Goal: Task Accomplishment & Management: Use online tool/utility

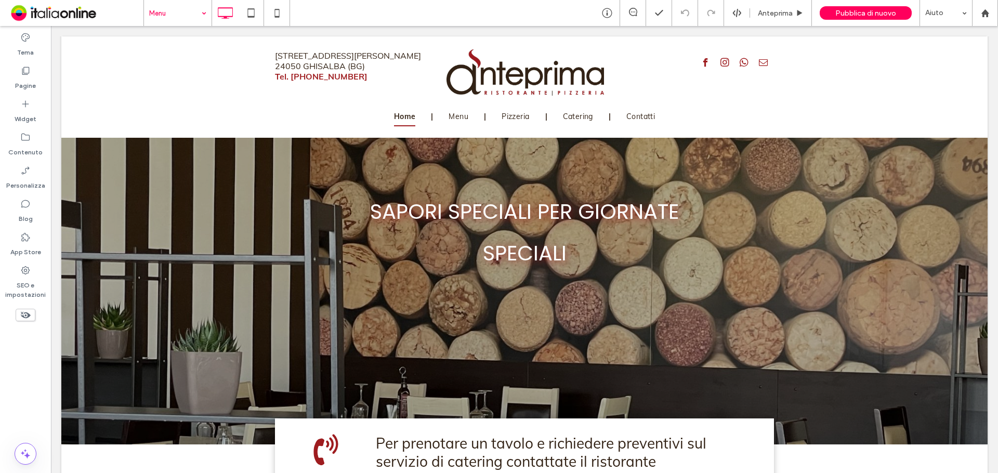
drag, startPoint x: 172, startPoint y: 52, endPoint x: 165, endPoint y: 52, distance: 7.3
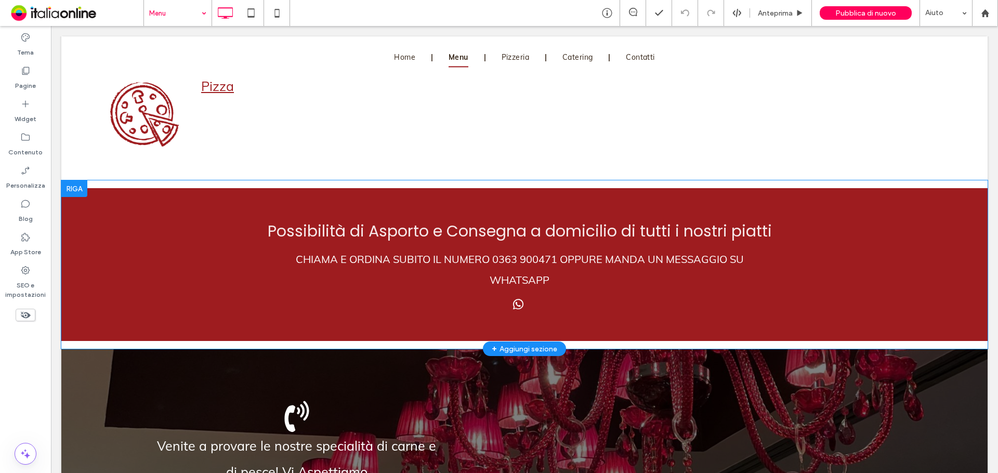
scroll to position [1247, 0]
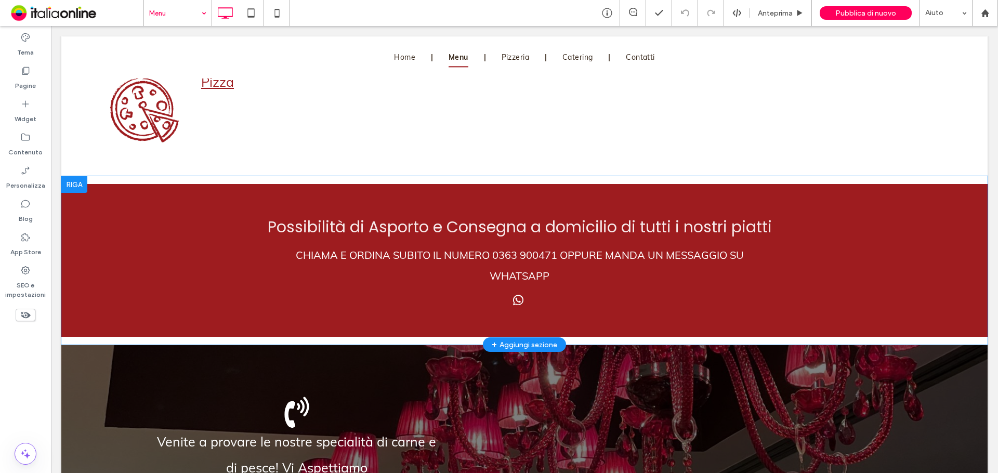
click at [76, 181] on div at bounding box center [74, 184] width 26 height 17
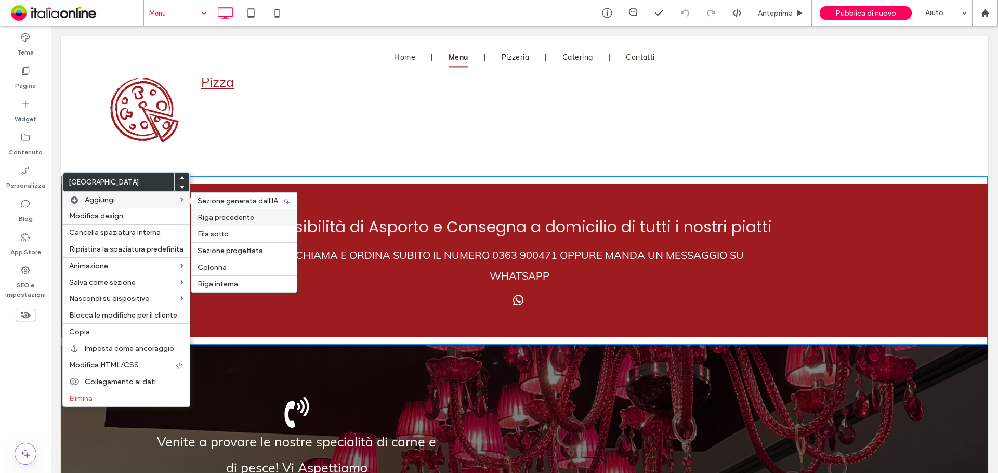
click at [208, 215] on span "Riga precedente" at bounding box center [225, 217] width 57 height 9
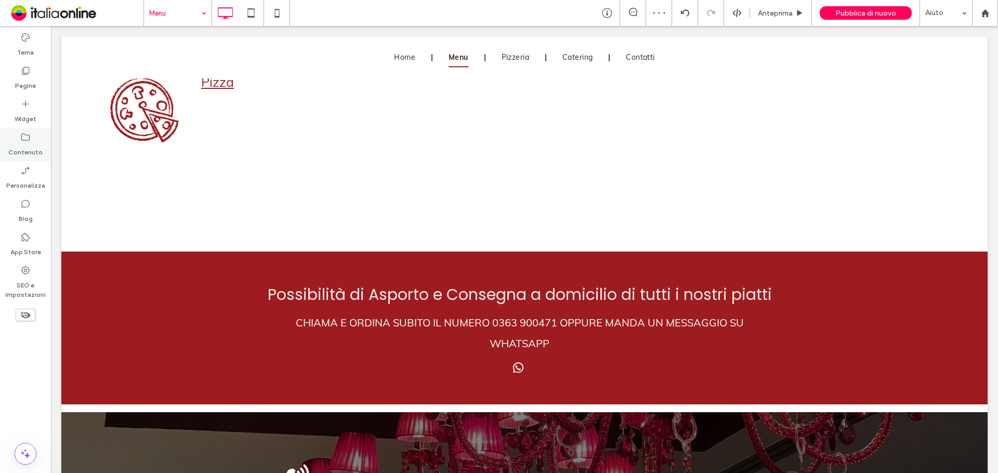
drag, startPoint x: 28, startPoint y: 105, endPoint x: 47, endPoint y: 128, distance: 29.9
click at [28, 105] on icon at bounding box center [25, 104] width 10 height 10
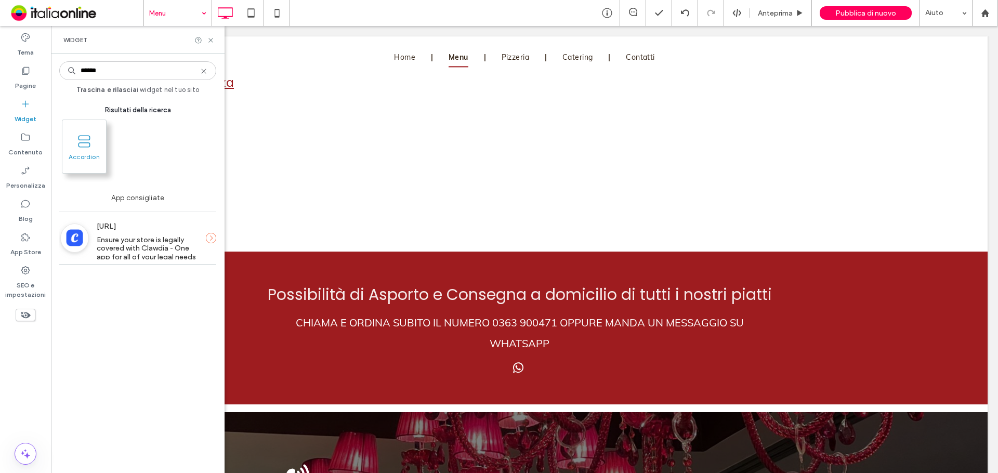
type input "******"
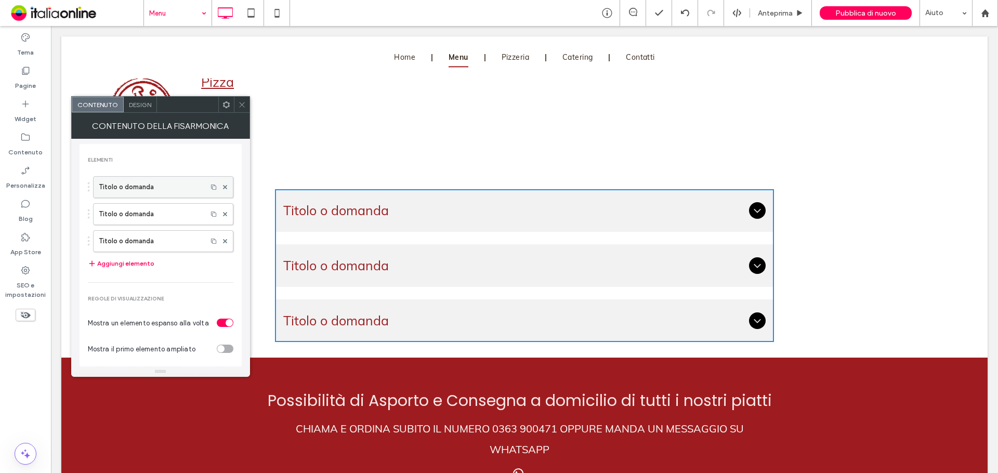
click at [160, 186] on label "Titolo o domanda" at bounding box center [150, 187] width 103 height 21
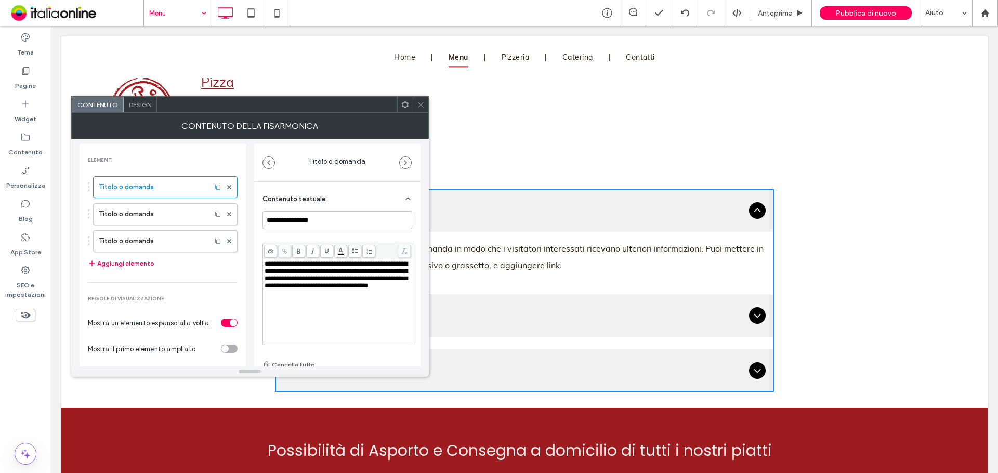
click at [417, 105] on icon at bounding box center [421, 105] width 8 height 8
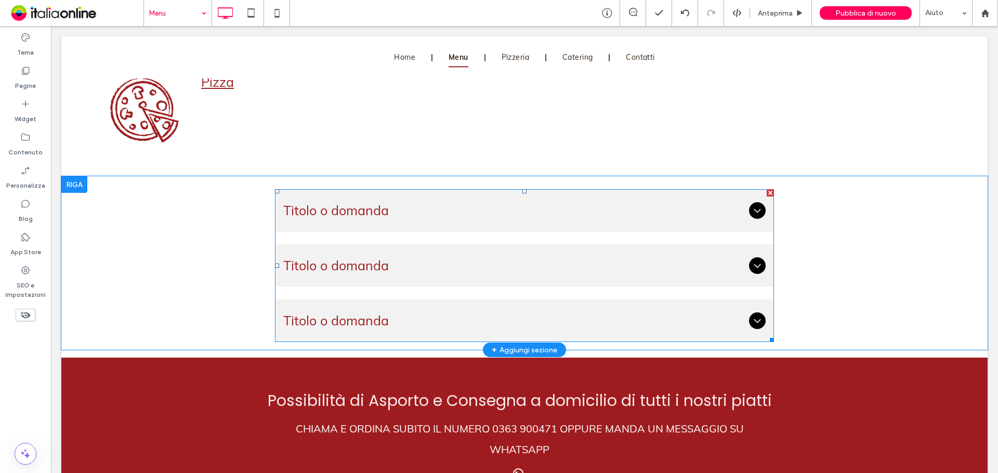
click at [766, 190] on div at bounding box center [769, 192] width 7 height 7
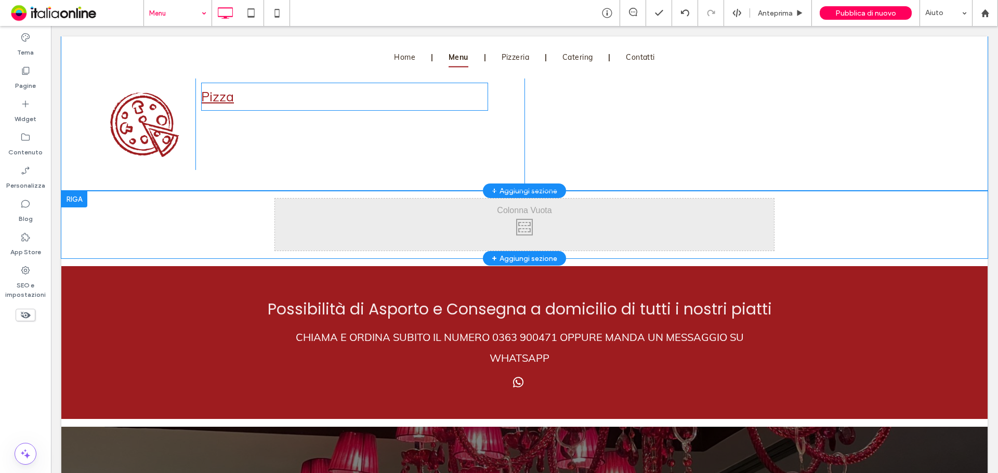
scroll to position [1143, 0]
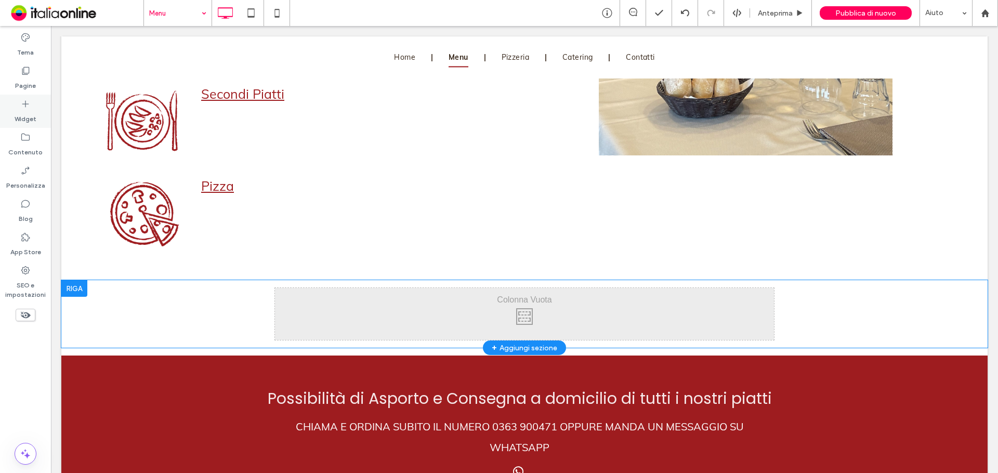
click at [31, 117] on label "Widget" at bounding box center [26, 116] width 22 height 15
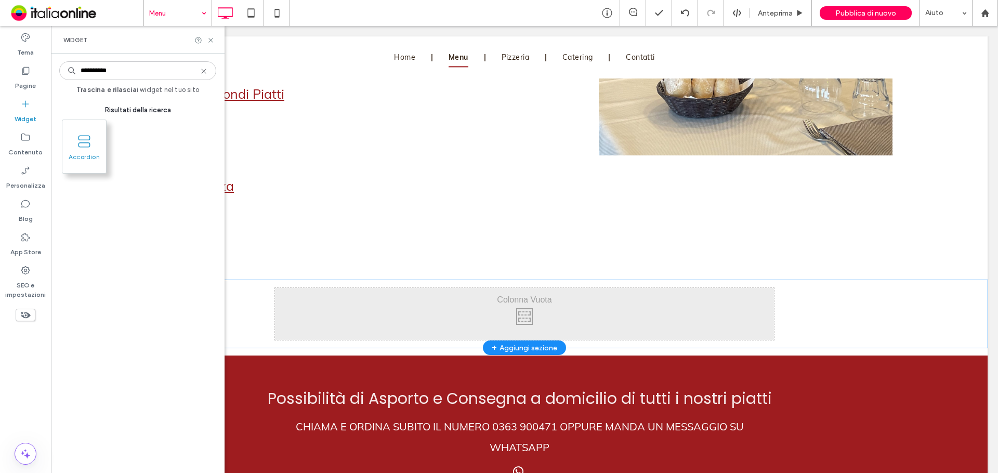
type input "*********"
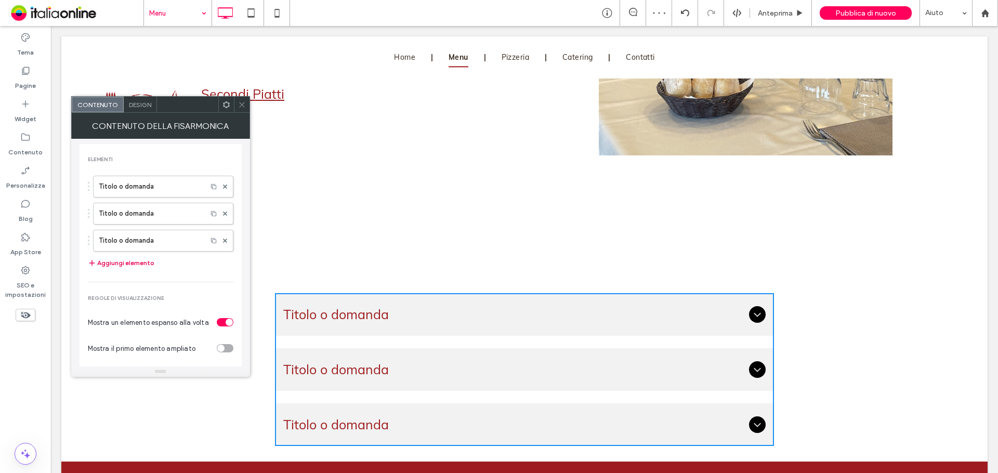
scroll to position [0, 0]
click at [132, 268] on button "Aggiungi elemento" at bounding box center [121, 263] width 67 height 12
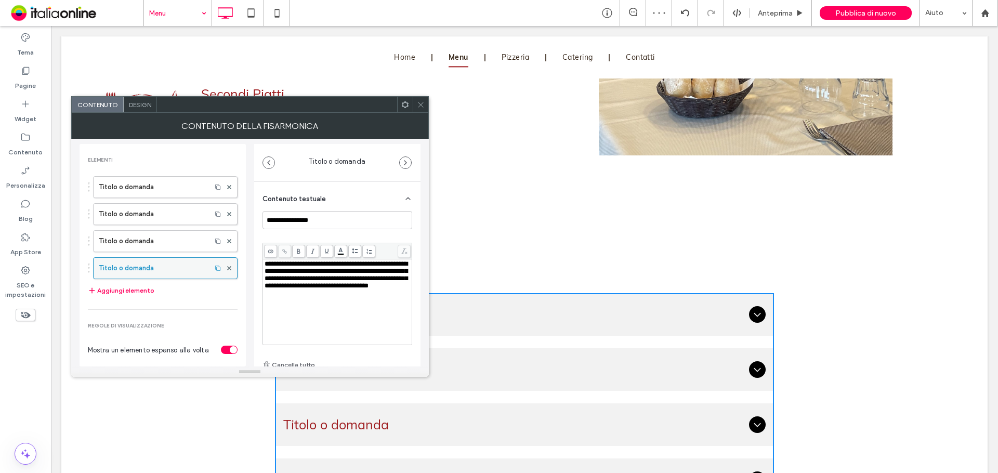
click at [134, 264] on label "Titolo o domanda" at bounding box center [152, 268] width 107 height 21
click at [419, 104] on icon at bounding box center [421, 105] width 8 height 8
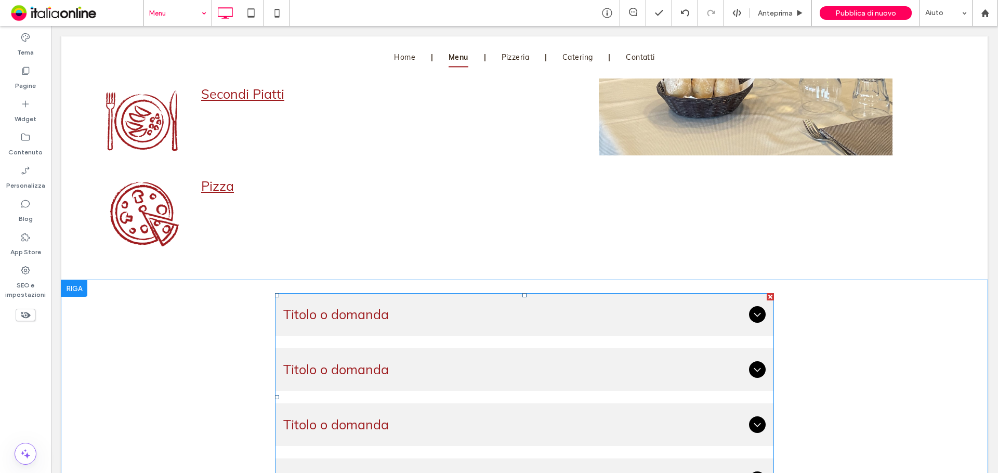
click at [766, 293] on div at bounding box center [769, 296] width 7 height 7
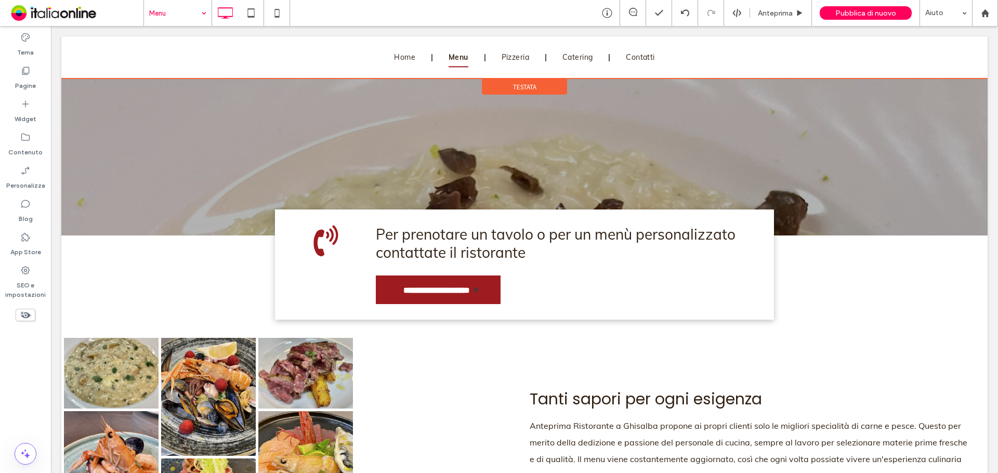
scroll to position [265, 0]
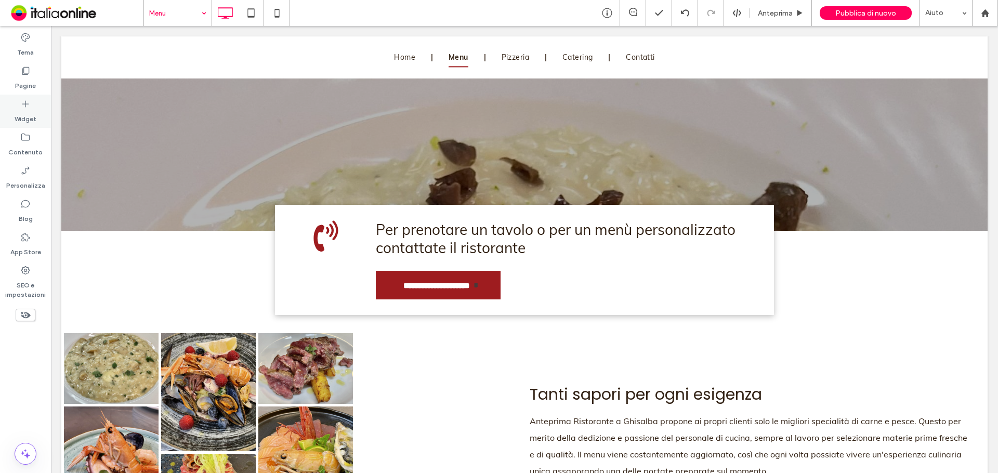
click at [39, 115] on div "Widget" at bounding box center [25, 111] width 51 height 33
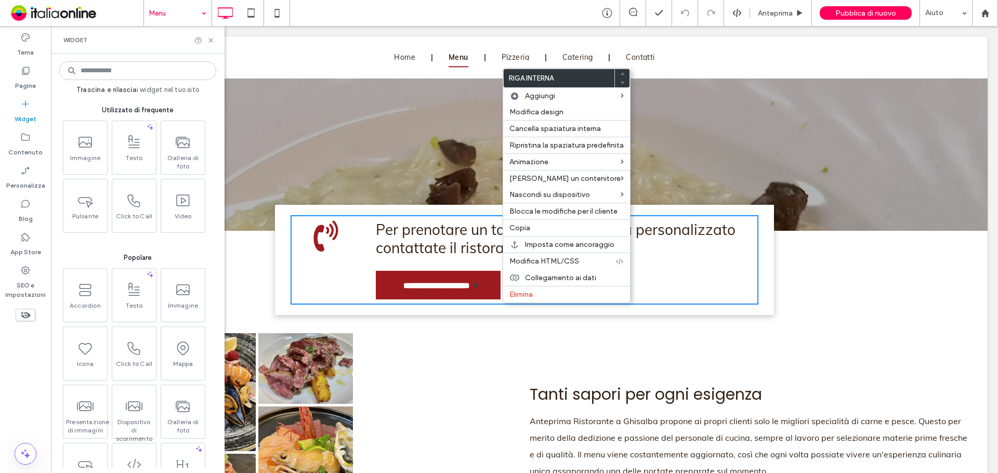
click at [397, 317] on div "**********" at bounding box center [524, 281] width 926 height 100
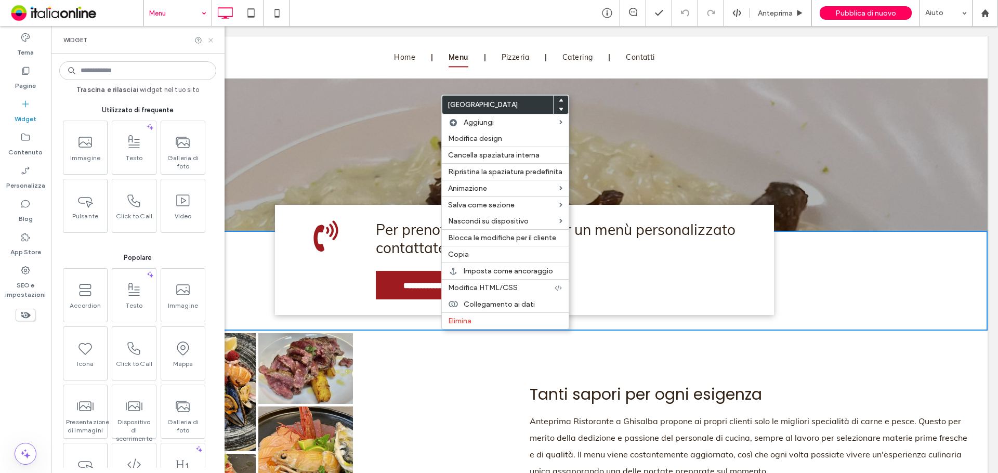
drag, startPoint x: 208, startPoint y: 43, endPoint x: 161, endPoint y: 5, distance: 60.3
click at [208, 43] on icon at bounding box center [211, 40] width 8 height 8
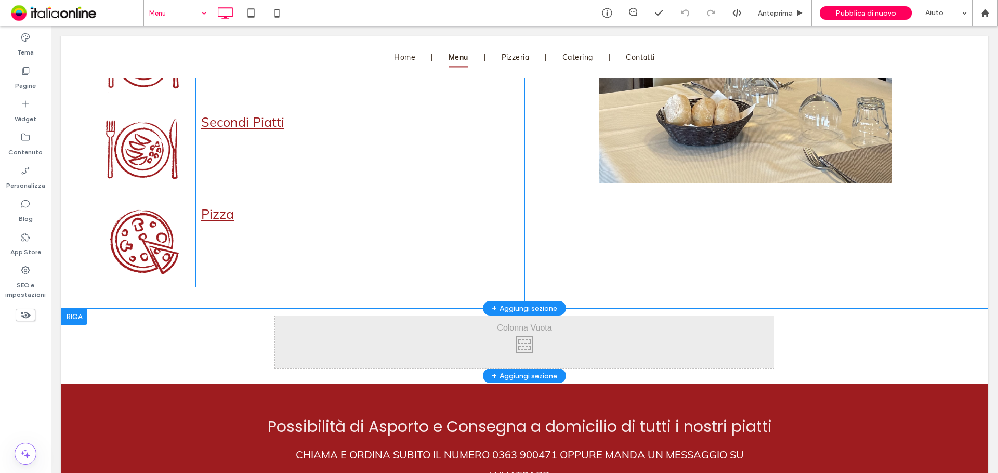
scroll to position [1201, 0]
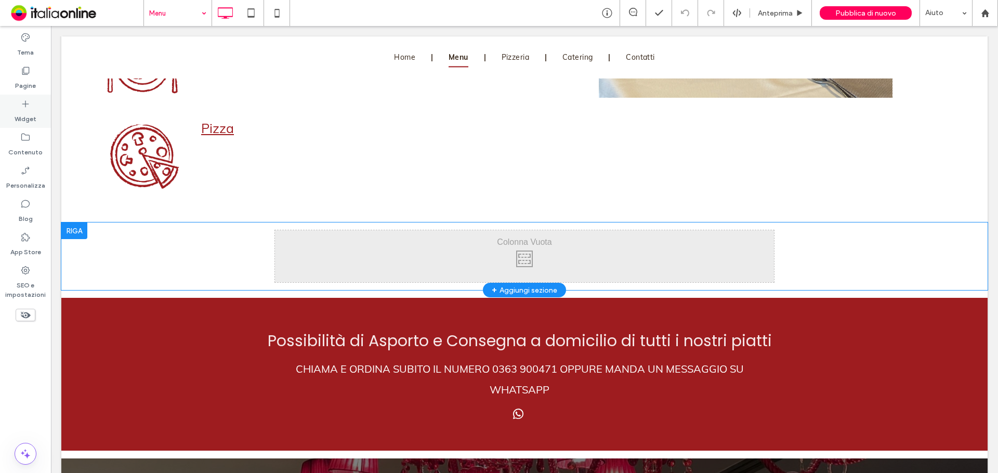
click at [37, 116] on div "Widget" at bounding box center [25, 111] width 51 height 33
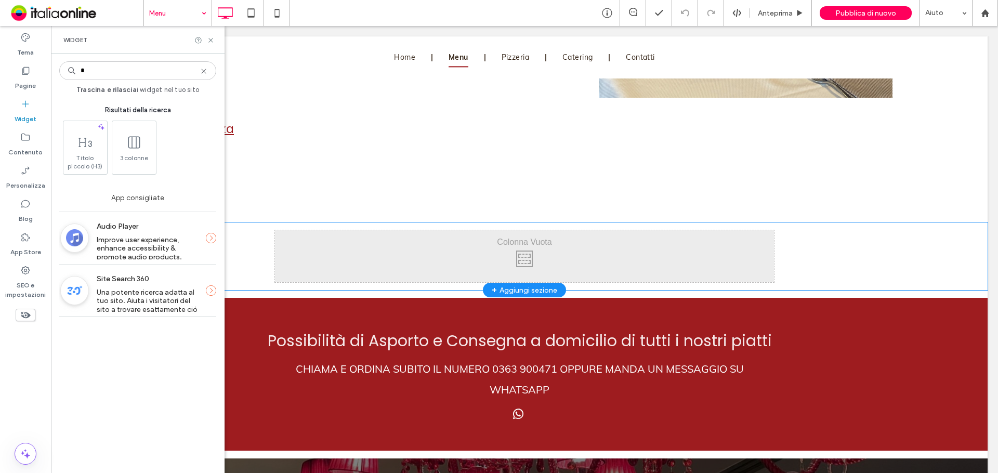
scroll to position [0, 0]
type input "*"
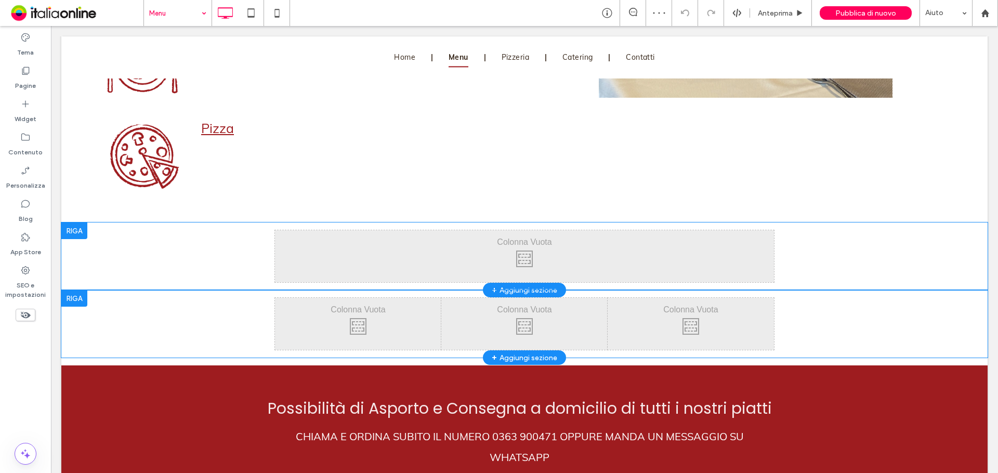
click at [71, 295] on div at bounding box center [74, 298] width 26 height 17
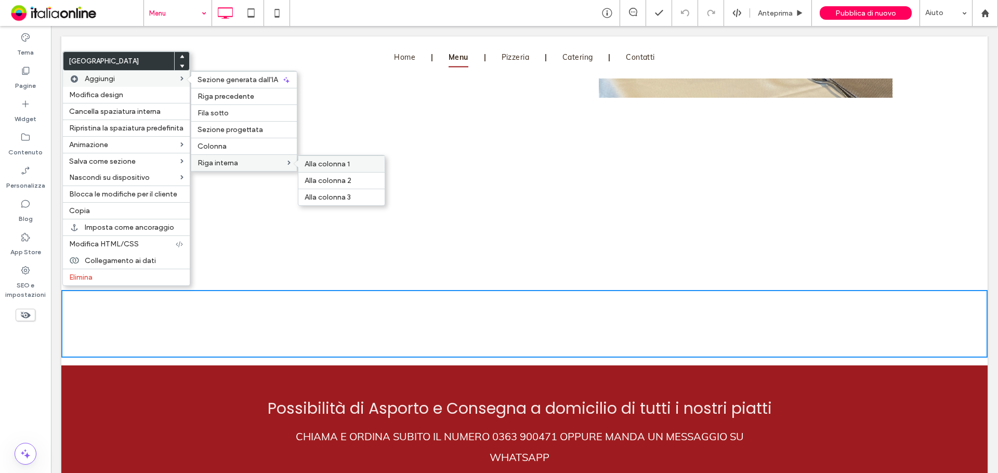
click at [311, 163] on span "Alla colonna 1" at bounding box center [326, 164] width 45 height 9
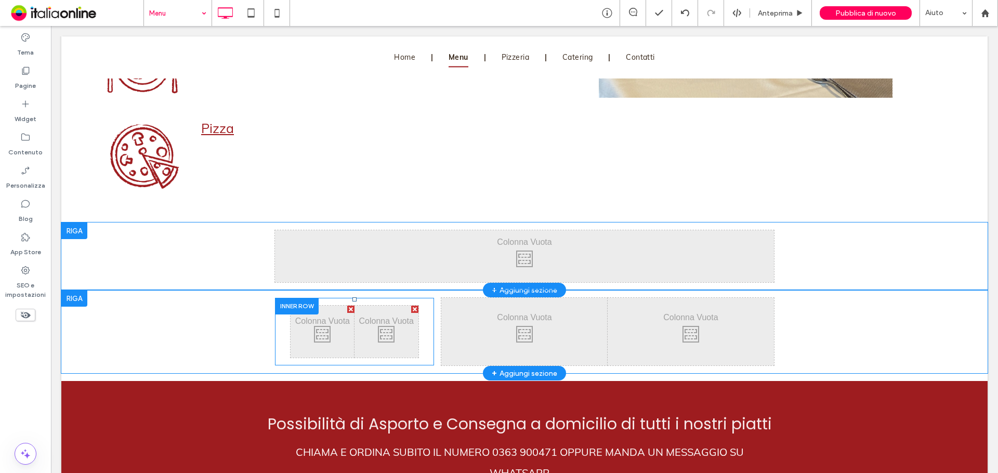
click at [411, 305] on div at bounding box center [414, 308] width 7 height 7
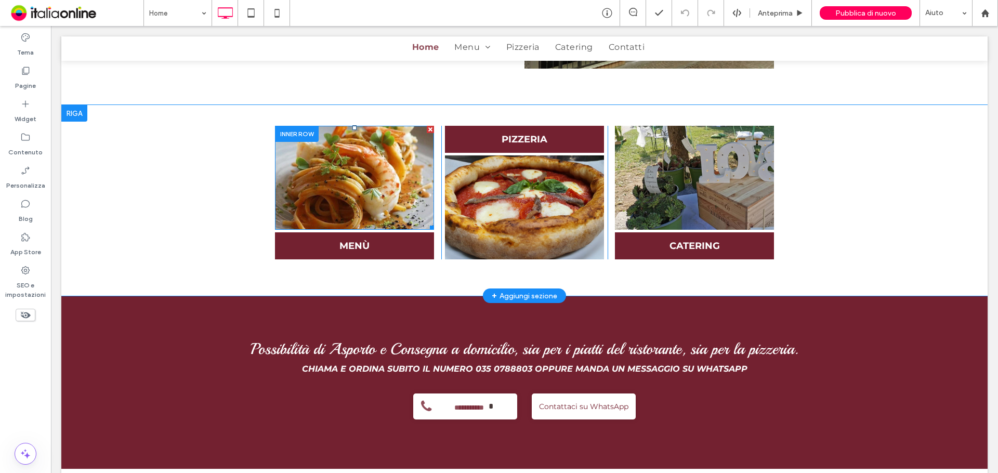
click at [347, 144] on div at bounding box center [333, 178] width 39 height 104
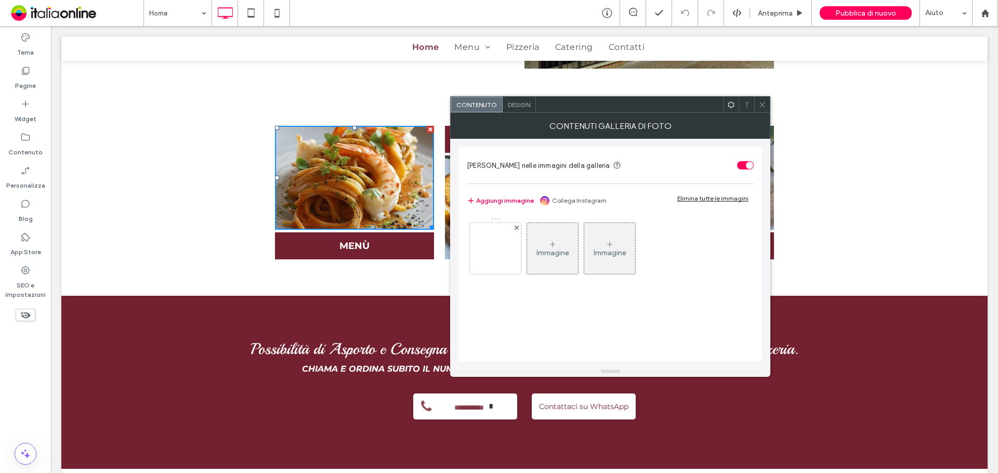
drag, startPoint x: 762, startPoint y: 104, endPoint x: 754, endPoint y: 106, distance: 7.4
click at [762, 104] on use at bounding box center [761, 104] width 5 height 5
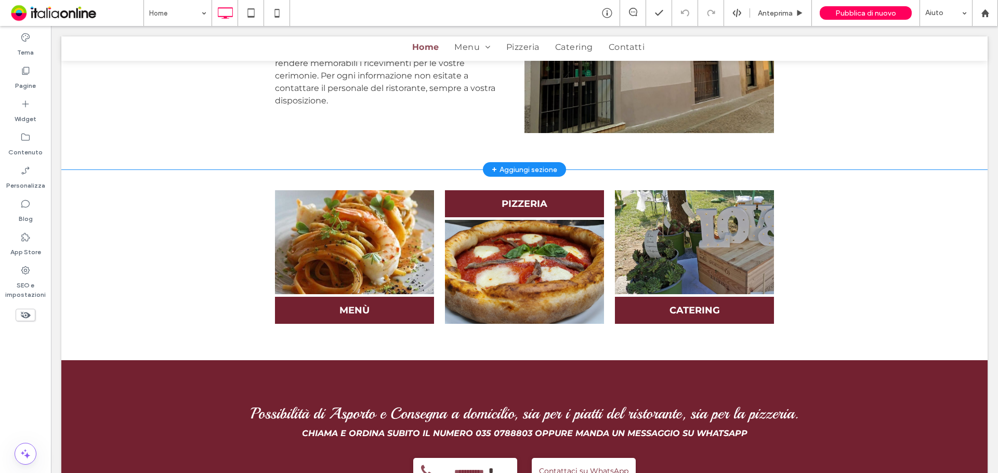
scroll to position [520, 0]
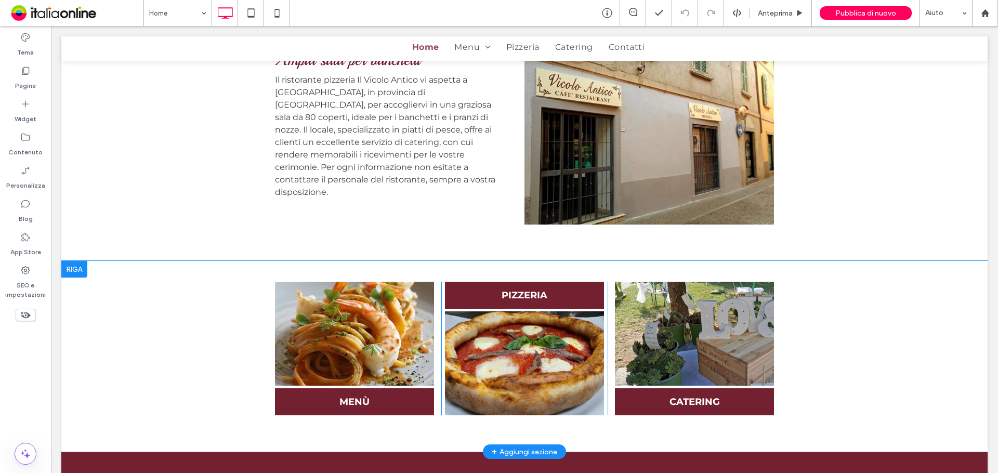
click at [76, 261] on div at bounding box center [74, 269] width 26 height 17
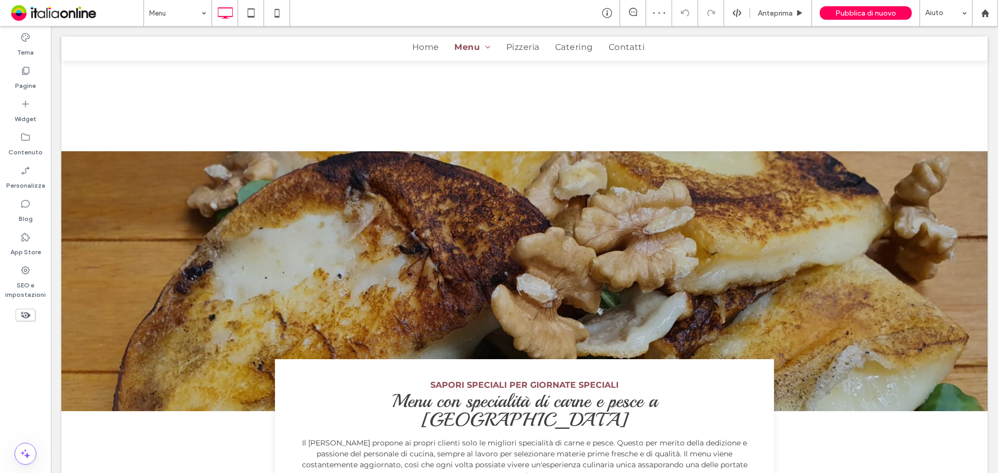
scroll to position [416, 0]
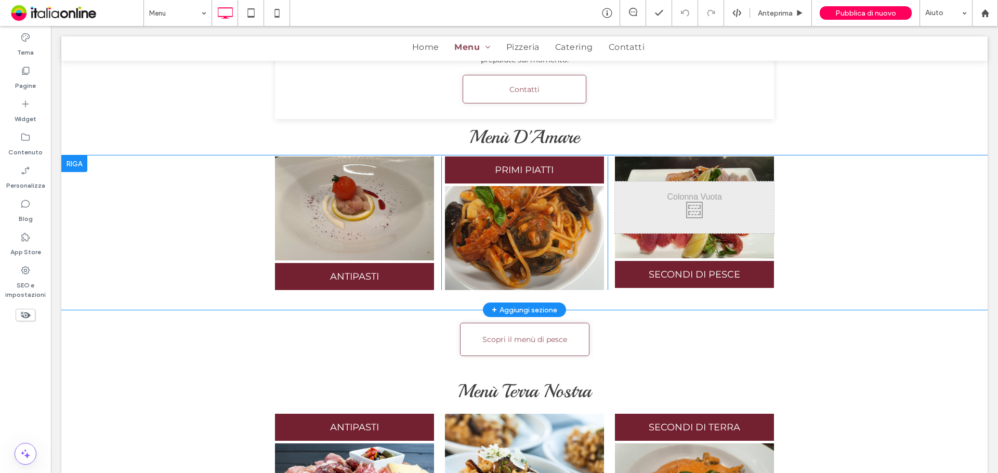
click at [72, 155] on div at bounding box center [74, 163] width 26 height 17
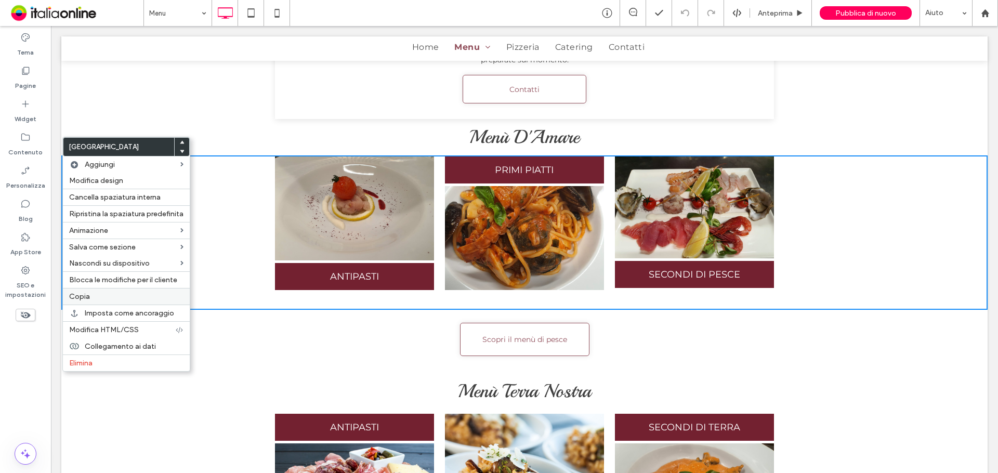
click at [125, 301] on div "Copia" at bounding box center [126, 296] width 127 height 17
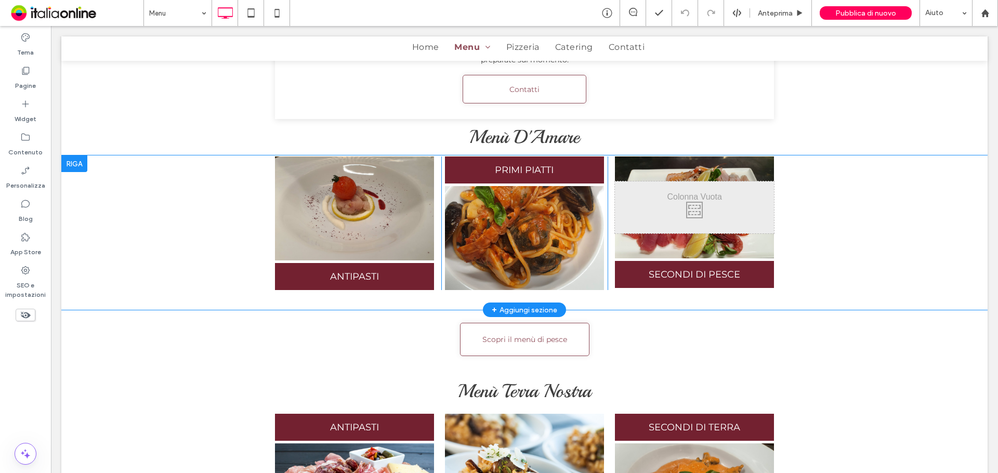
click at [77, 155] on div at bounding box center [74, 163] width 26 height 17
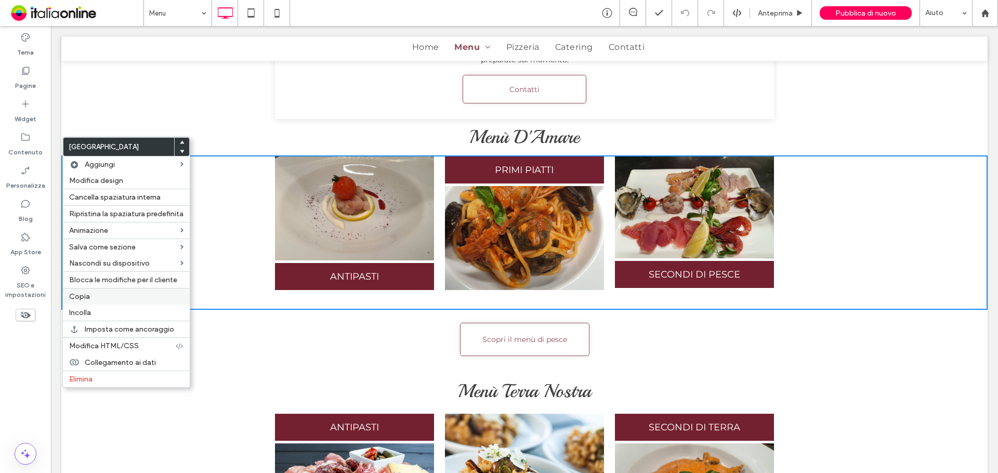
click at [96, 295] on label "Copia" at bounding box center [126, 296] width 114 height 9
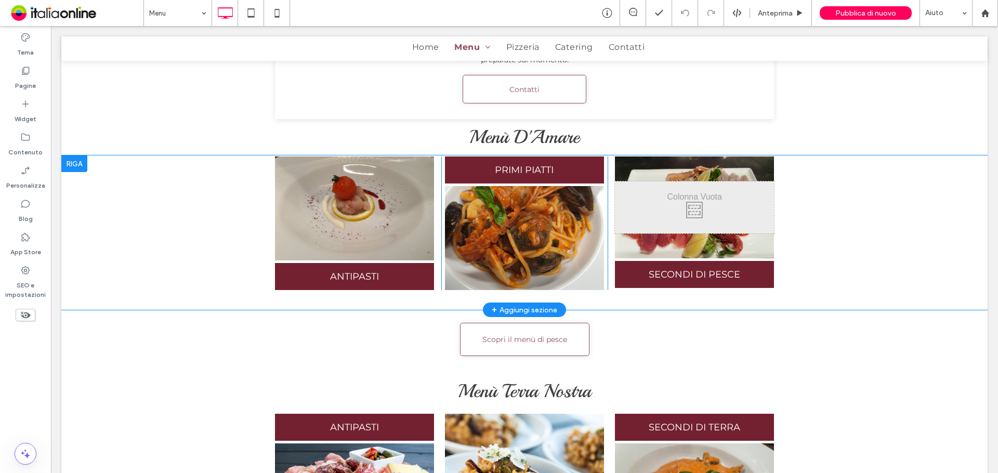
click at [67, 155] on div at bounding box center [74, 163] width 26 height 17
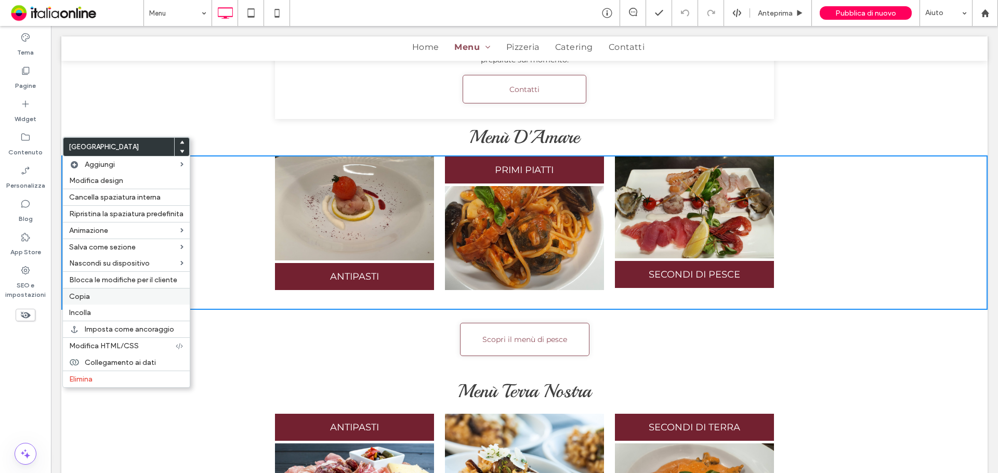
click at [126, 299] on label "Copia" at bounding box center [126, 296] width 114 height 9
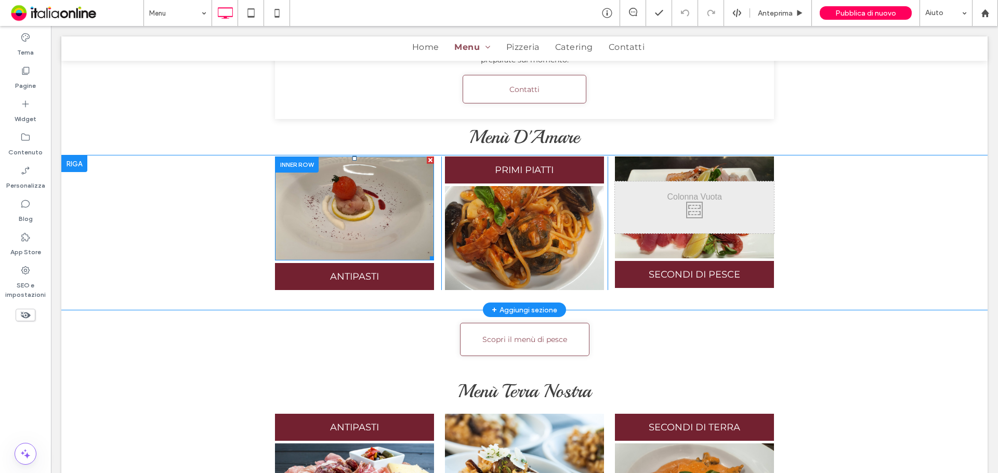
click at [314, 183] on div at bounding box center [333, 208] width 39 height 104
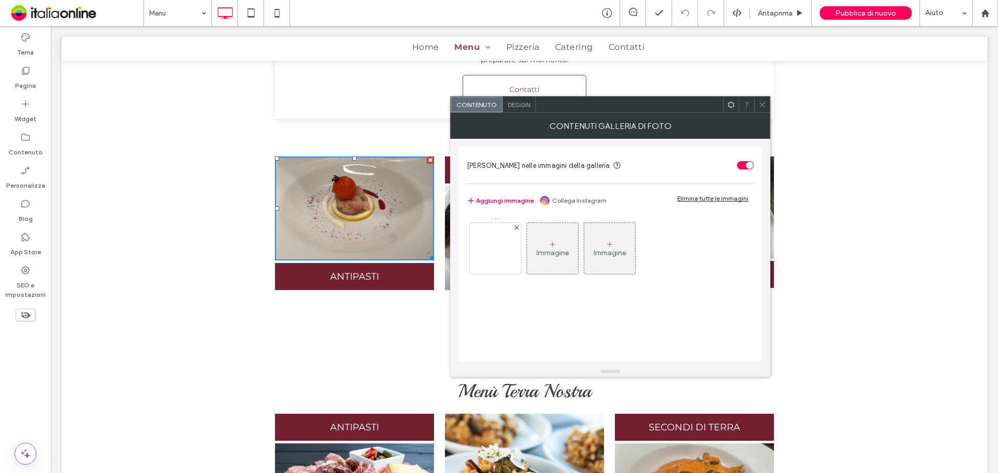
click at [759, 107] on icon at bounding box center [762, 105] width 8 height 8
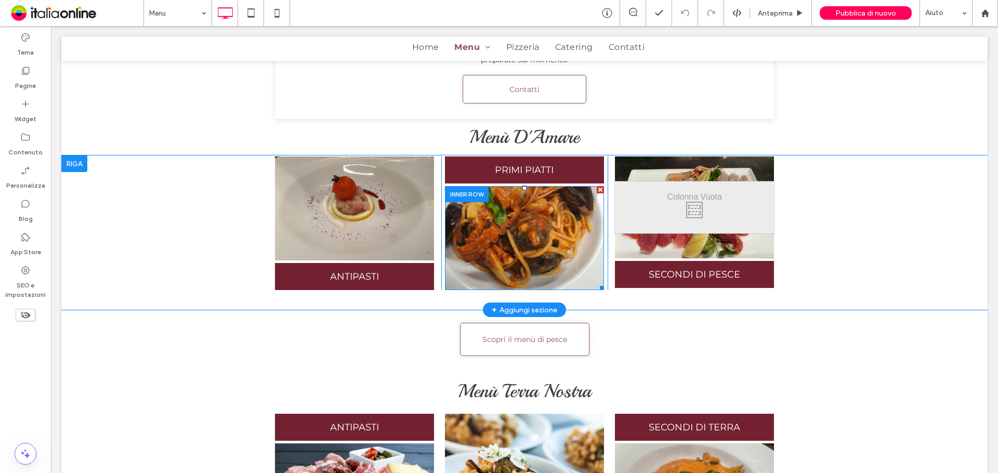
click at [554, 201] on div at bounding box center [543, 238] width 39 height 104
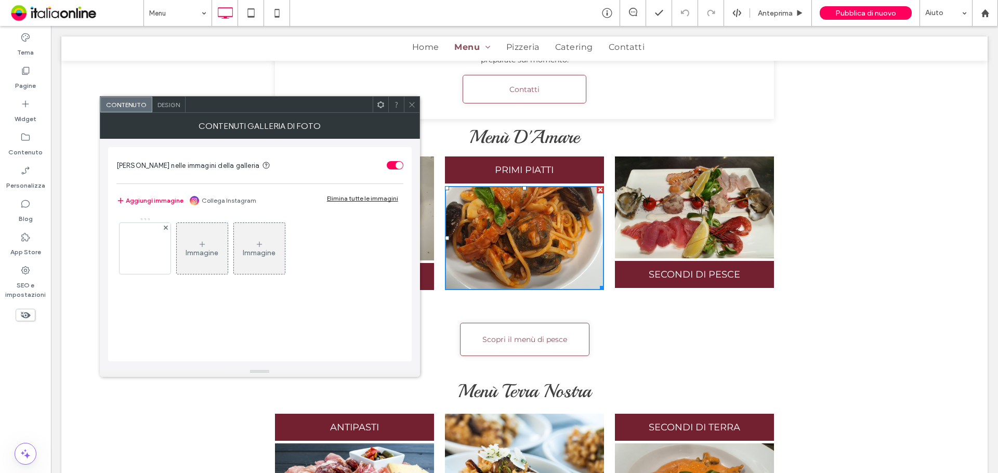
click at [415, 102] on icon at bounding box center [412, 105] width 8 height 8
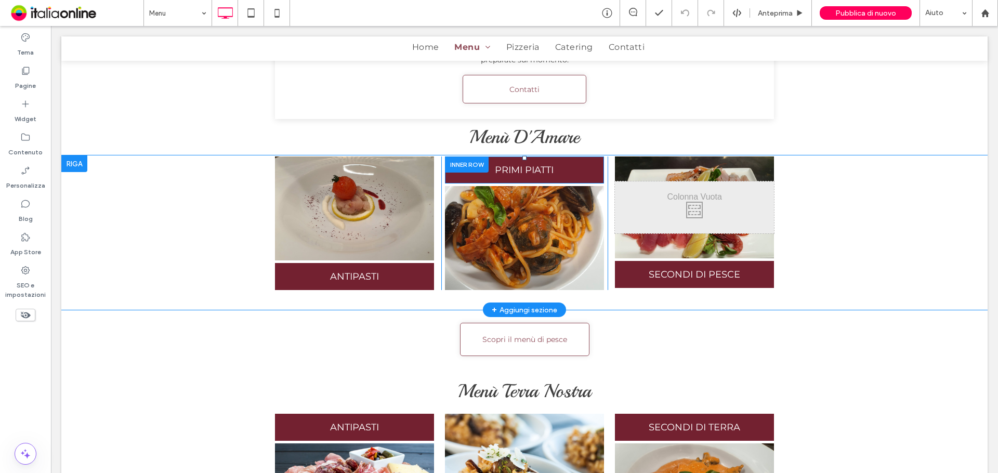
click at [475, 156] on div at bounding box center [467, 164] width 44 height 16
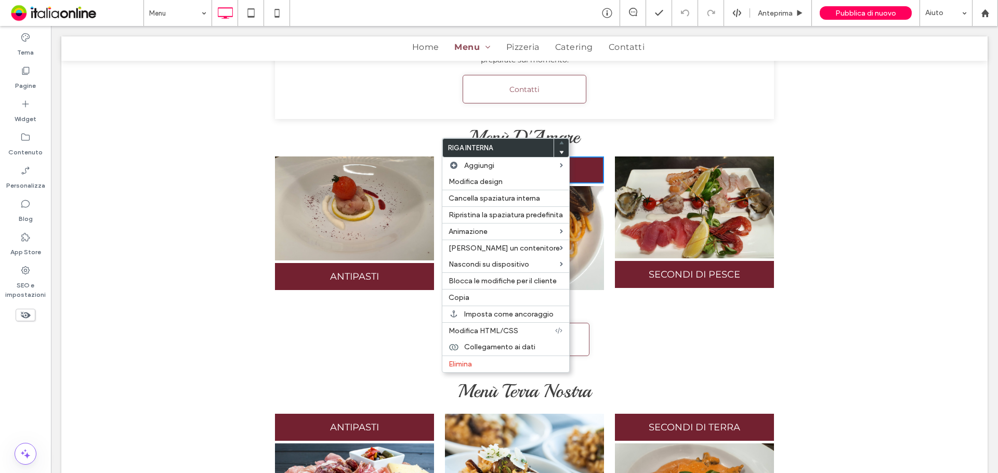
click at [632, 156] on div "Click To Paste" at bounding box center [694, 207] width 159 height 102
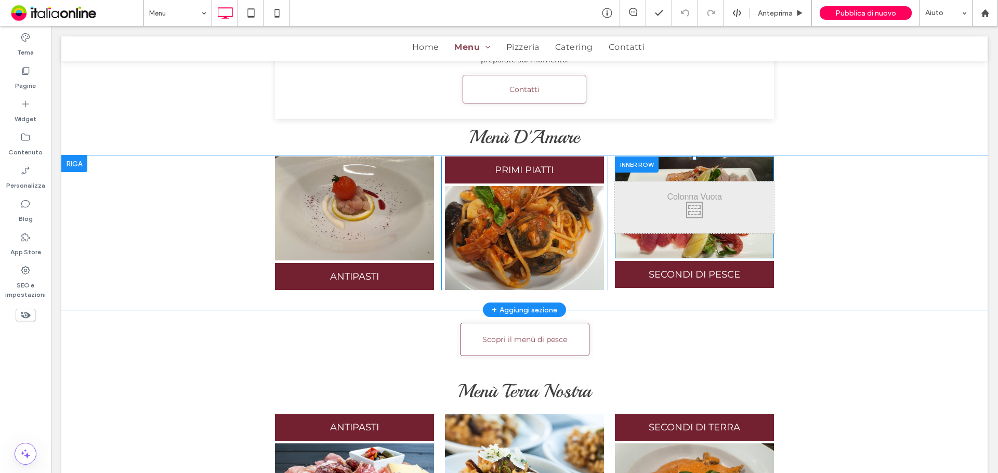
click at [632, 156] on div at bounding box center [637, 164] width 44 height 16
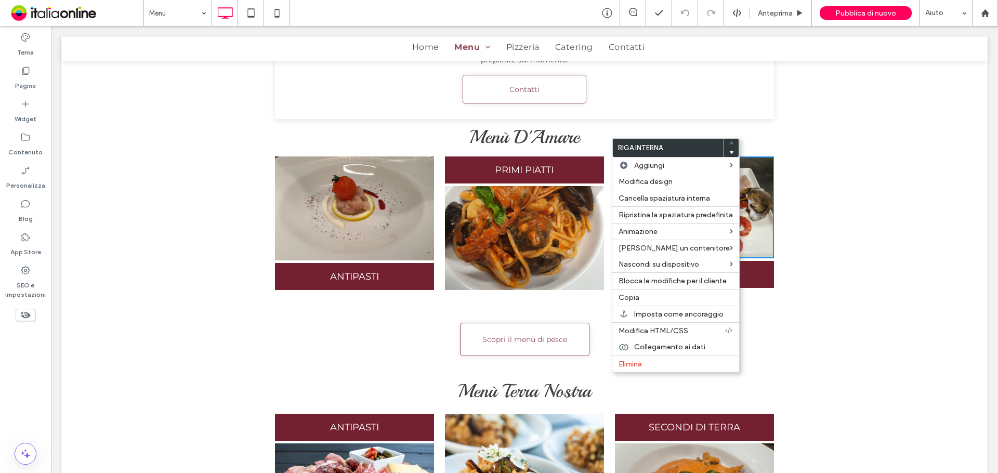
click at [243, 177] on div "Button Mostra altri Click To Paste ANTIPASTI Click To Paste Click To Paste PRIM…" at bounding box center [524, 232] width 926 height 154
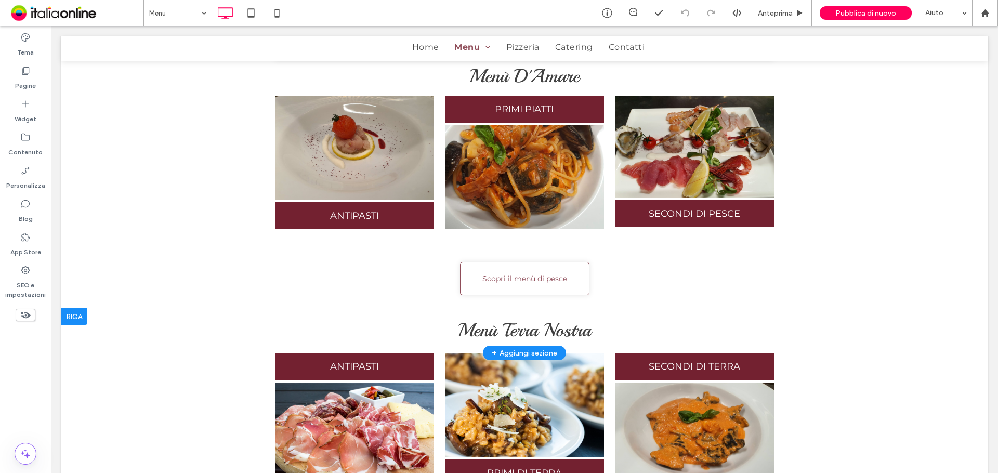
scroll to position [520, 0]
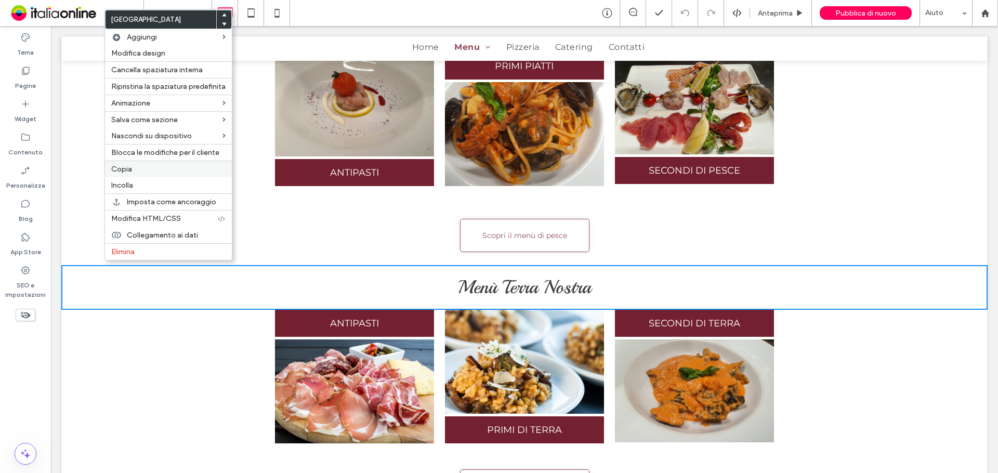
click at [143, 169] on label "Copia" at bounding box center [168, 169] width 114 height 9
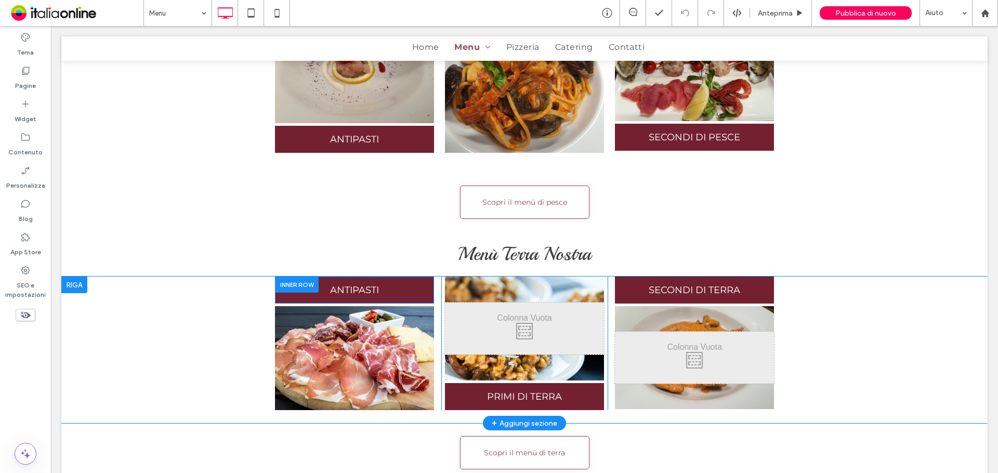
scroll to position [572, 0]
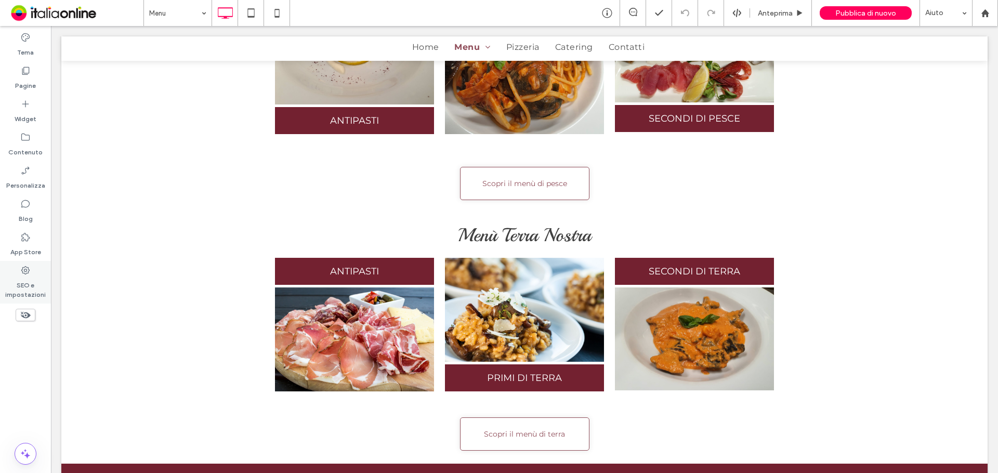
click at [29, 276] on label "SEO e impostazioni" at bounding box center [25, 287] width 51 height 24
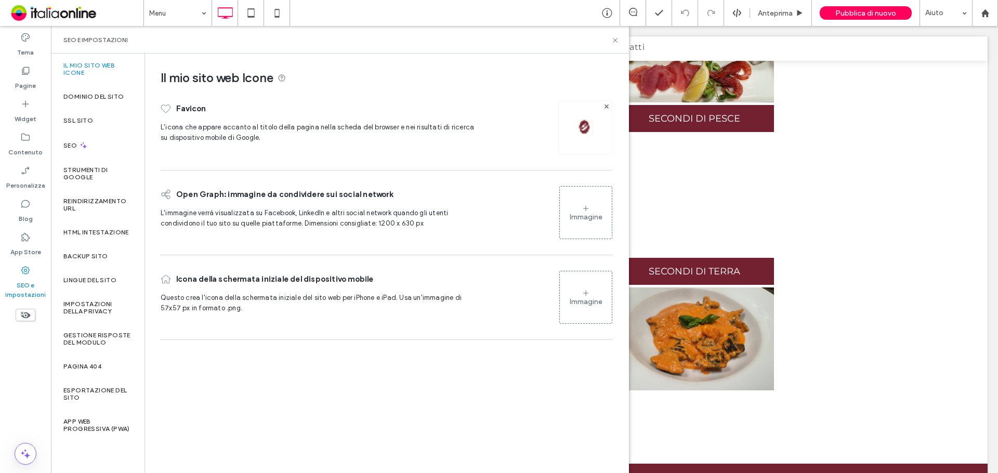
click at [591, 138] on div at bounding box center [585, 127] width 54 height 54
click at [369, 121] on div "Favicon​" at bounding box center [321, 108] width 321 height 27
click at [577, 129] on img at bounding box center [585, 127] width 17 height 17
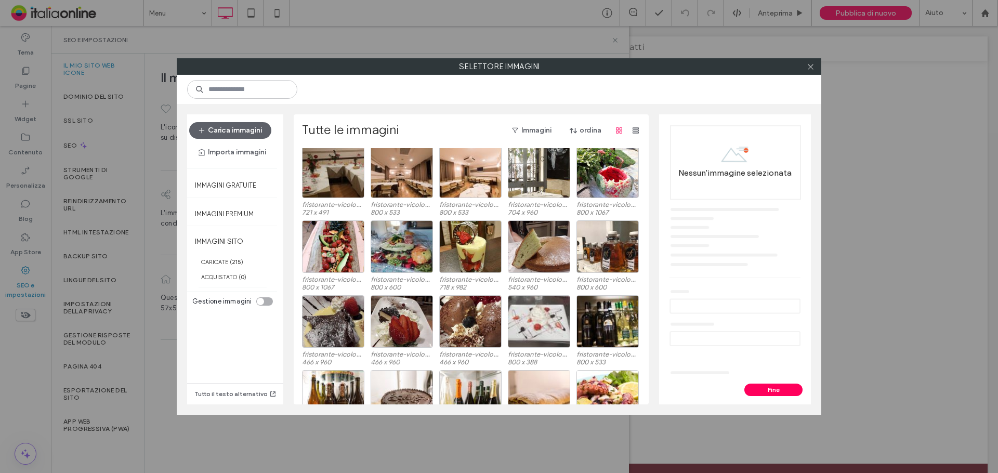
scroll to position [1664, 0]
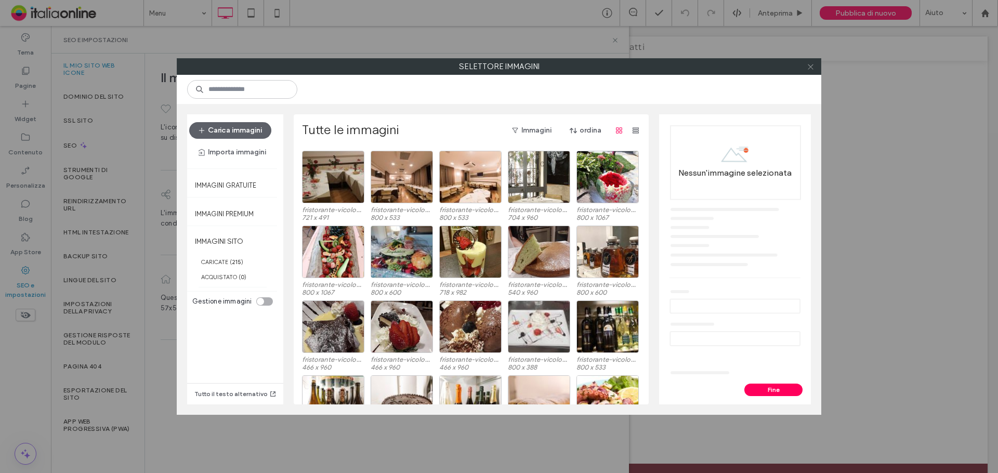
click at [811, 68] on icon at bounding box center [810, 67] width 8 height 8
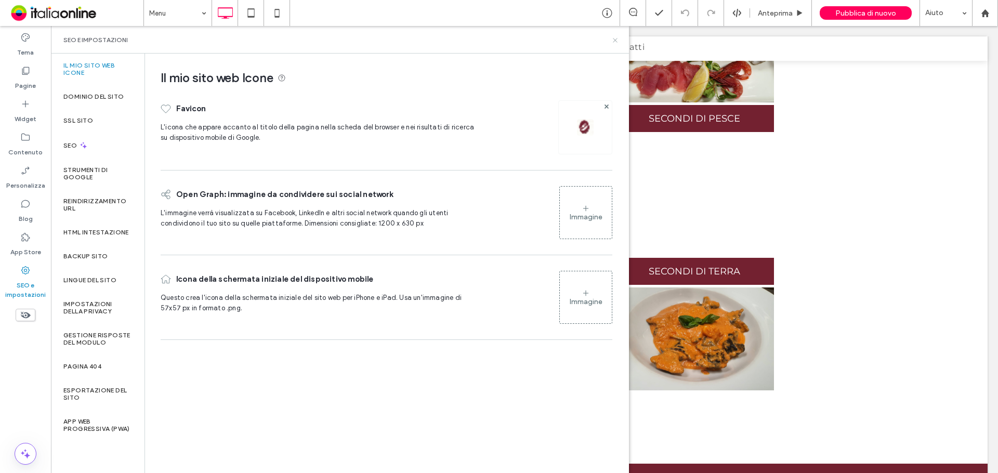
click at [617, 41] on icon at bounding box center [615, 40] width 8 height 8
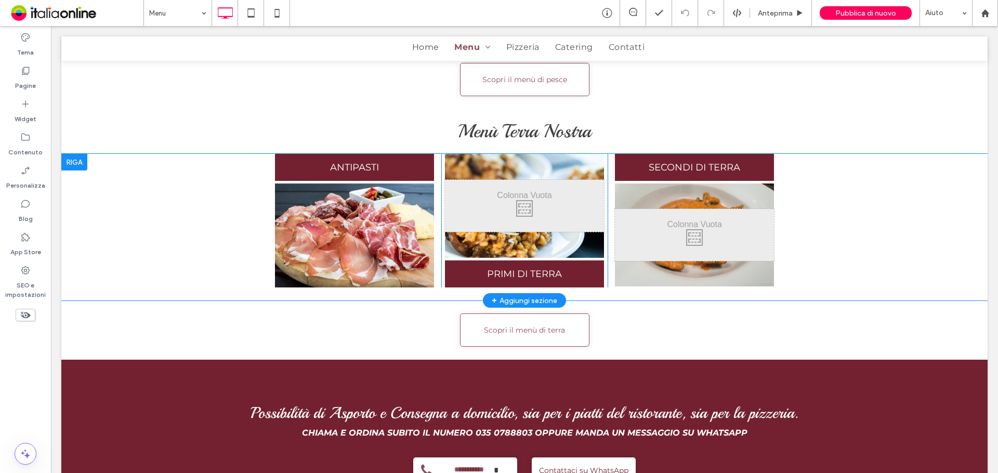
scroll to position [572, 0]
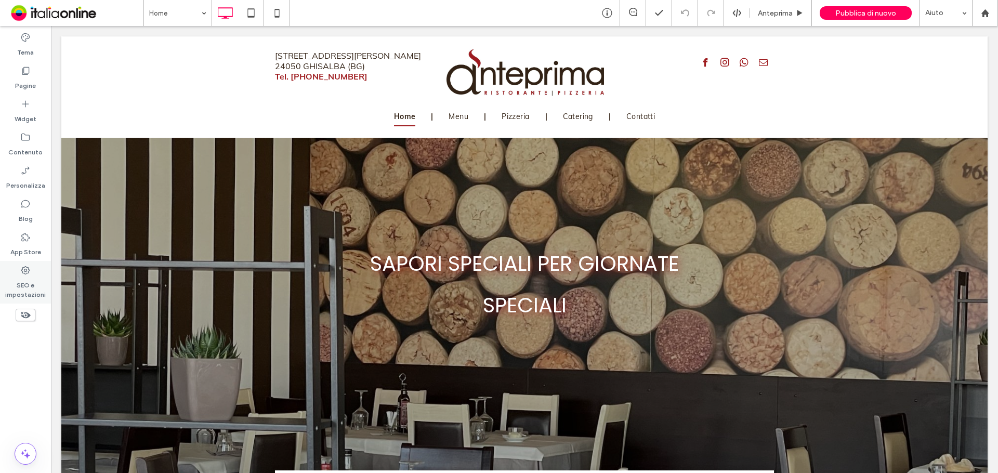
drag, startPoint x: 20, startPoint y: 280, endPoint x: 32, endPoint y: 274, distance: 13.2
click at [20, 280] on label "SEO e impostazioni" at bounding box center [25, 287] width 51 height 24
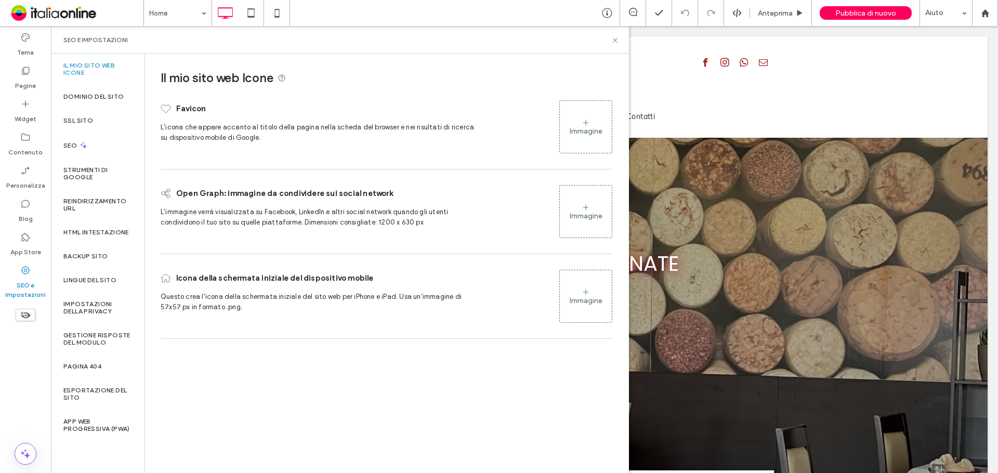
click at [587, 125] on icon at bounding box center [585, 122] width 8 height 8
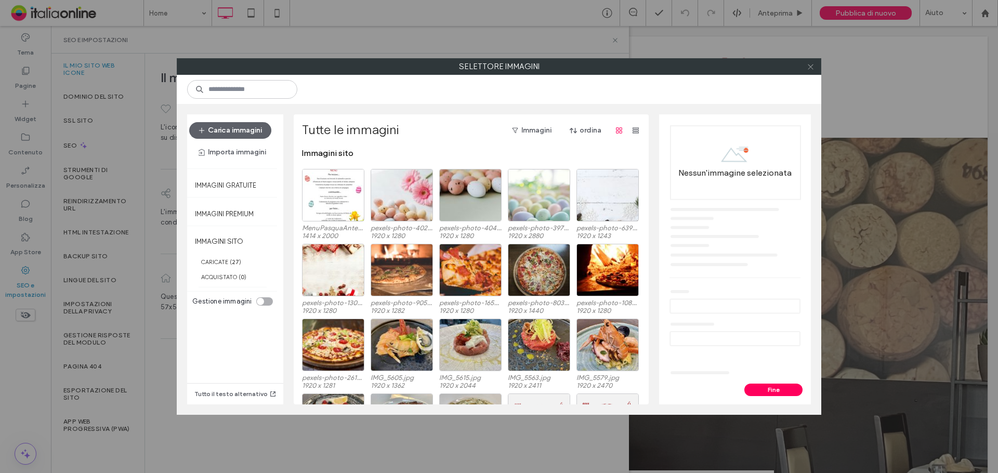
click at [812, 67] on icon at bounding box center [810, 67] width 8 height 8
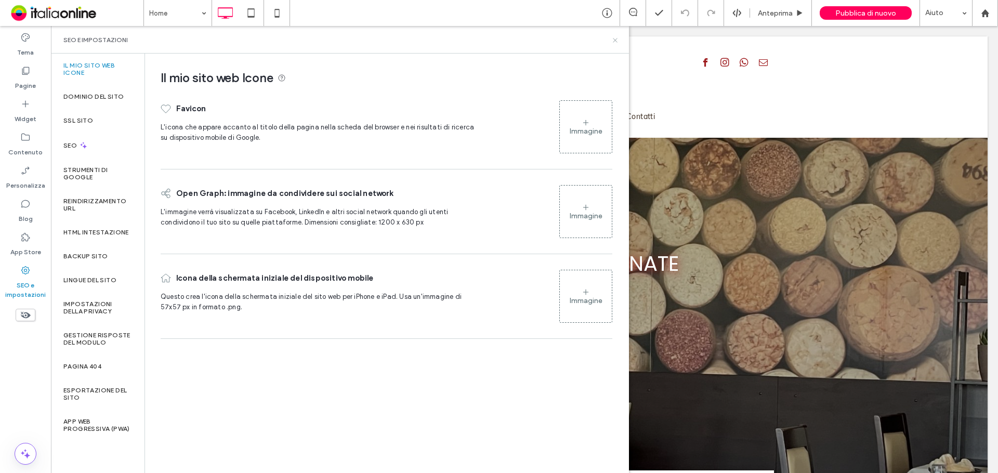
click at [616, 36] on icon at bounding box center [615, 40] width 8 height 8
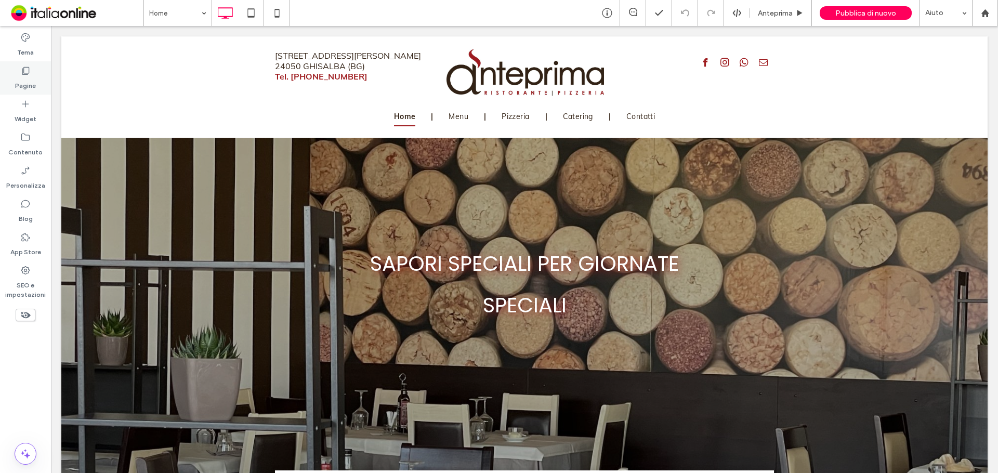
click at [28, 94] on div "Pagine" at bounding box center [25, 77] width 51 height 33
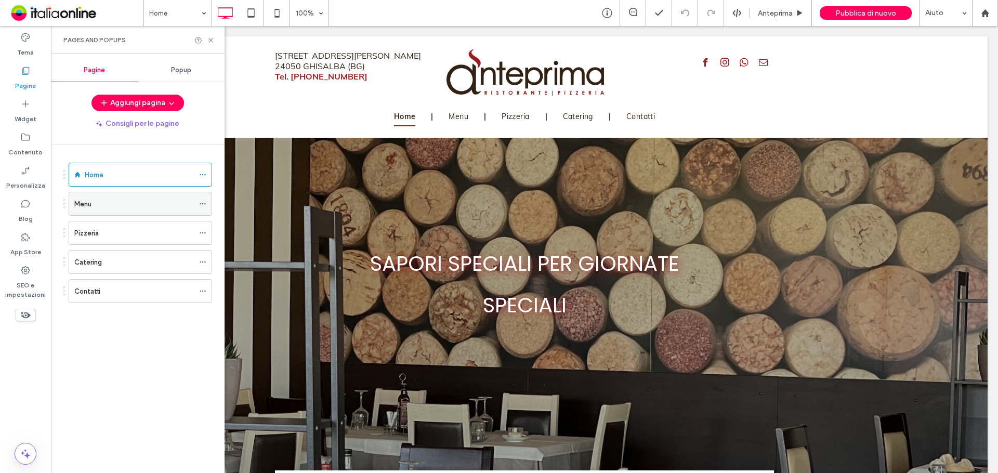
click at [125, 215] on div "Menu" at bounding box center [140, 204] width 143 height 24
click at [128, 209] on div "Menu" at bounding box center [133, 203] width 119 height 11
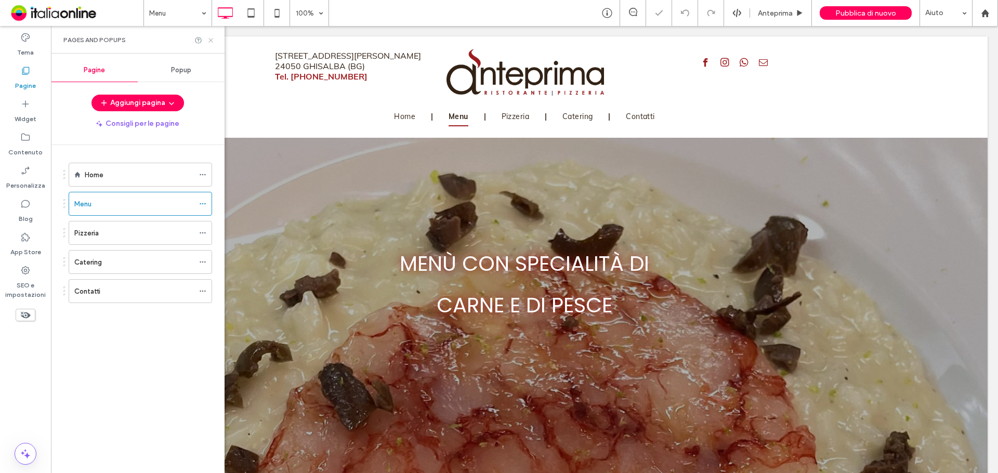
click at [210, 42] on icon at bounding box center [211, 40] width 8 height 8
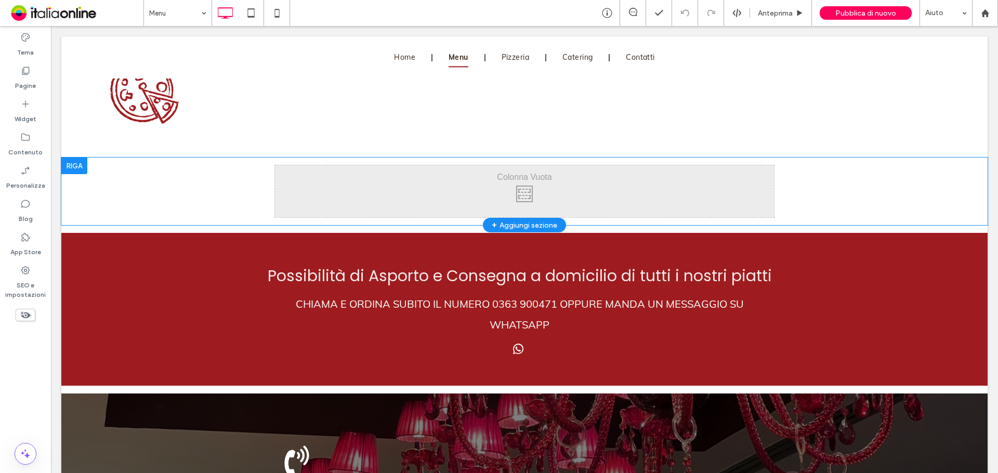
scroll to position [1247, 0]
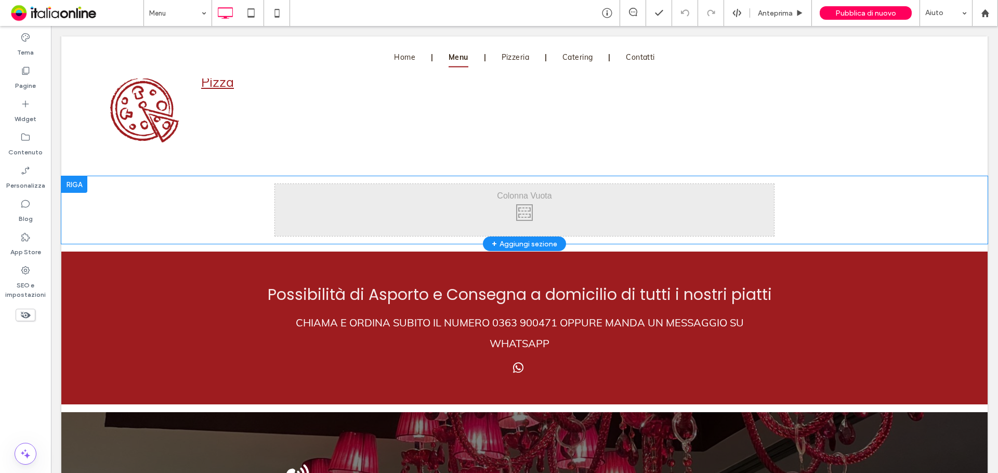
click at [75, 181] on div at bounding box center [74, 184] width 26 height 17
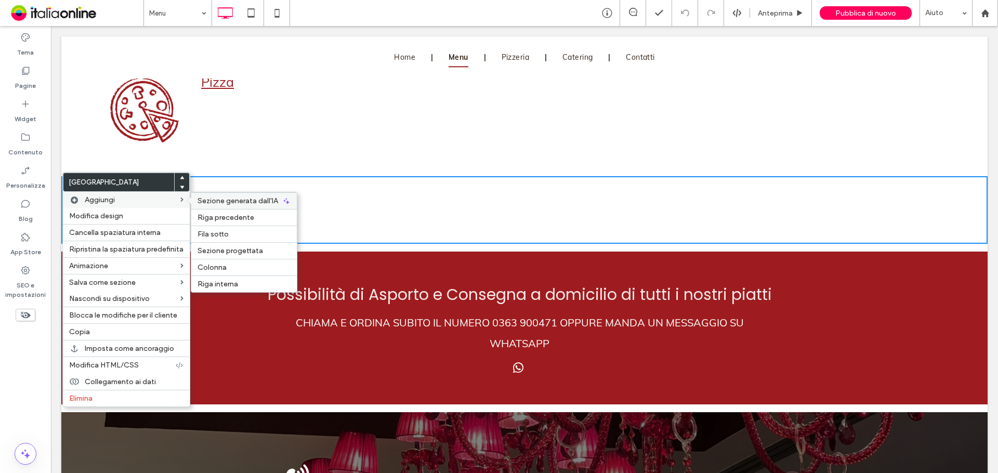
click at [209, 198] on span "Sezione generata dall'IA" at bounding box center [237, 200] width 81 height 9
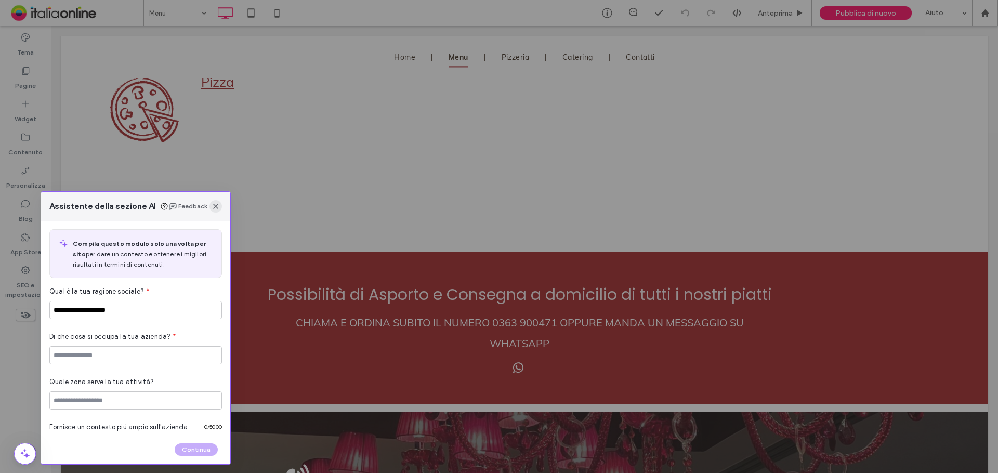
click at [220, 204] on span "button" at bounding box center [215, 206] width 12 height 12
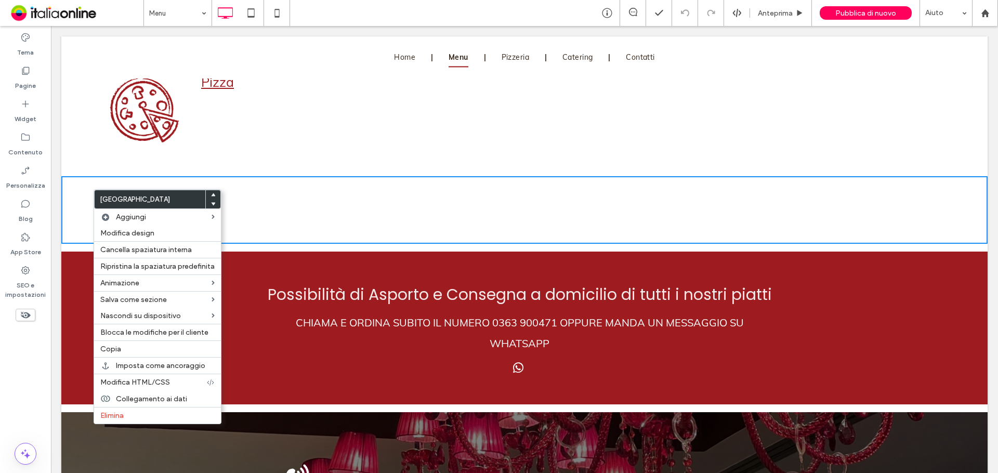
click at [80, 208] on div "Click To Paste [GEOGRAPHIC_DATA] + Aggiungi sezione" at bounding box center [524, 210] width 926 height 68
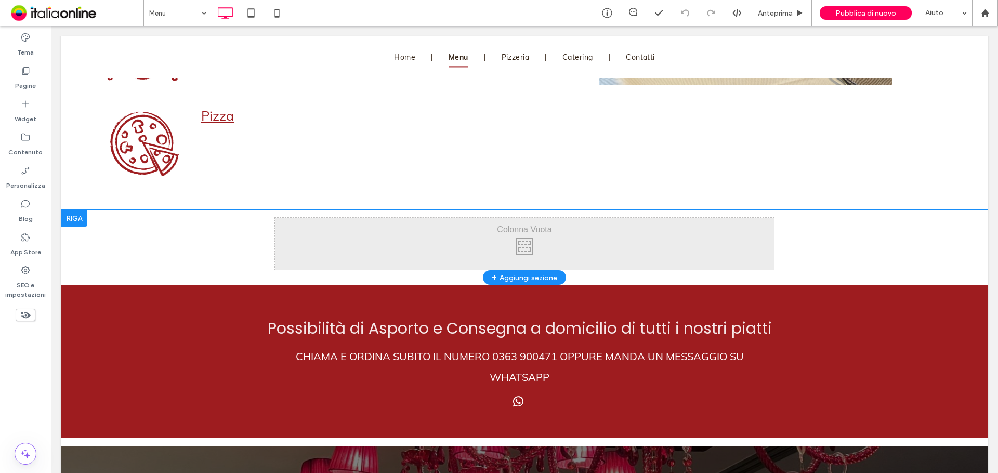
scroll to position [1195, 0]
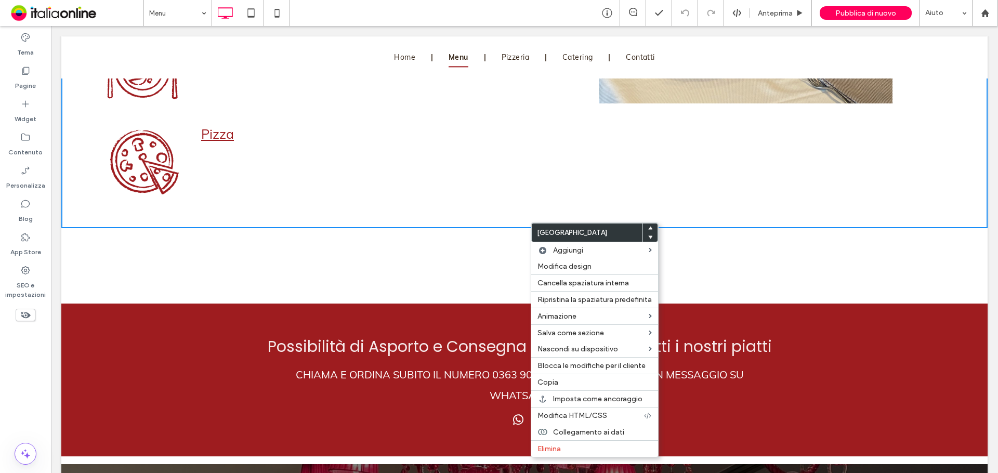
drag, startPoint x: 439, startPoint y: 284, endPoint x: 449, endPoint y: 282, distance: 10.5
click at [439, 284] on div "Click To Paste" at bounding box center [524, 262] width 499 height 52
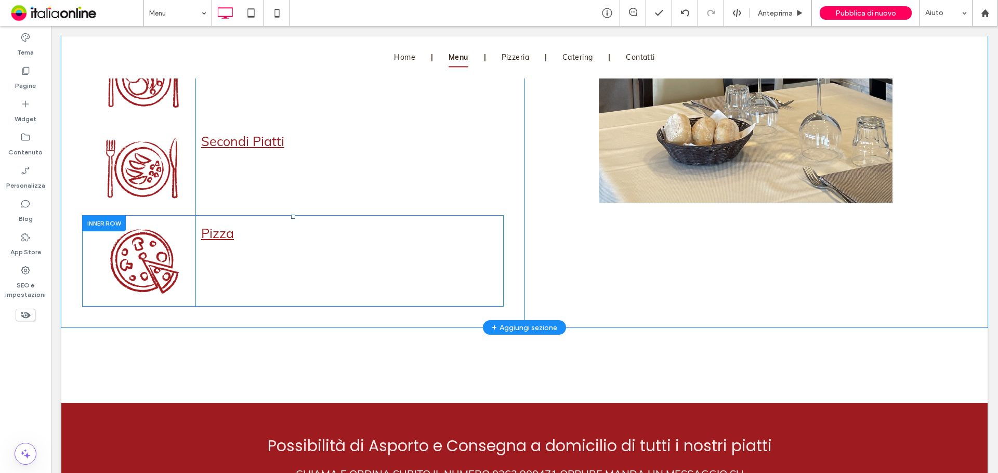
scroll to position [1091, 0]
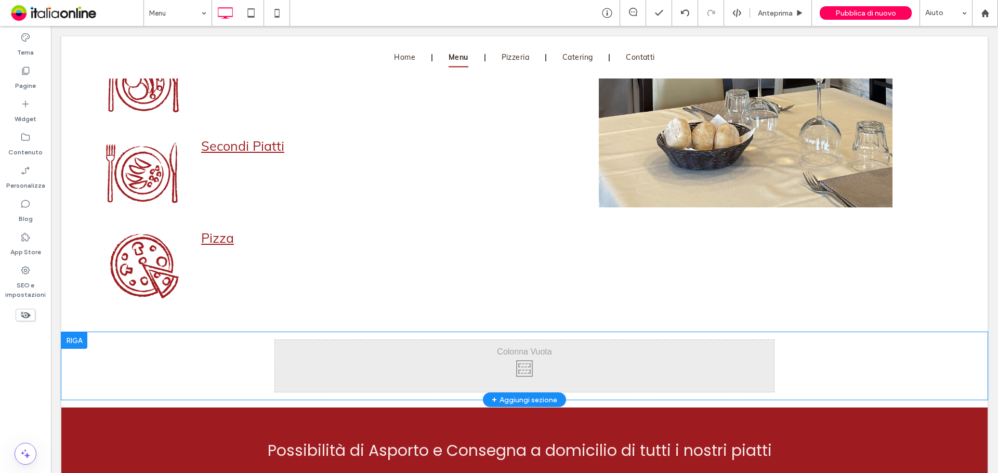
click at [82, 339] on div at bounding box center [74, 340] width 26 height 17
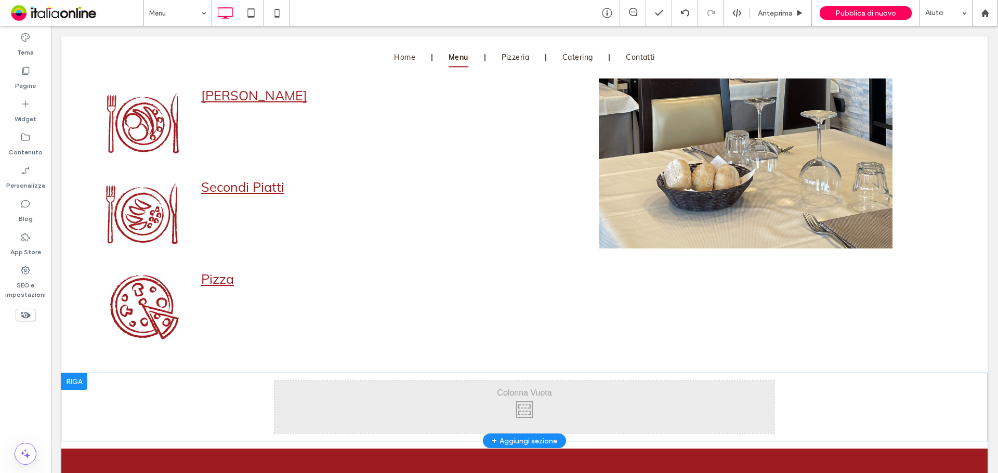
scroll to position [1143, 0]
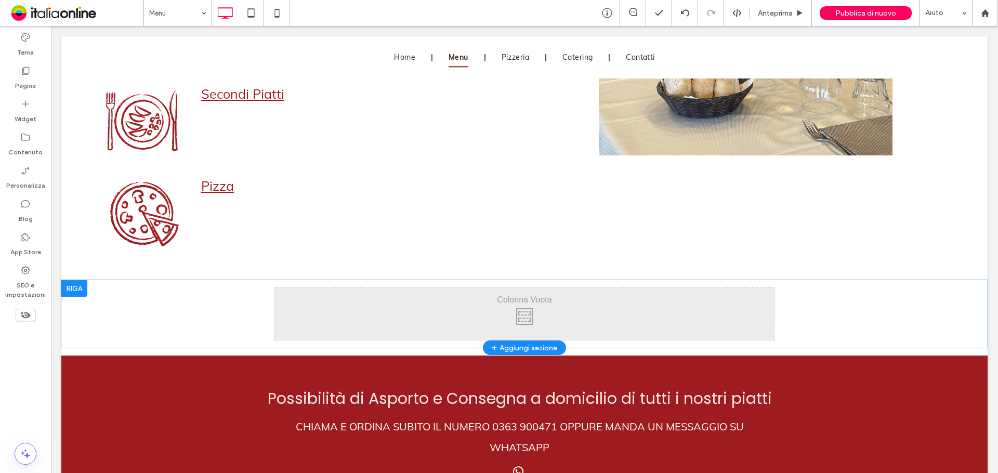
click at [76, 285] on div at bounding box center [74, 288] width 26 height 17
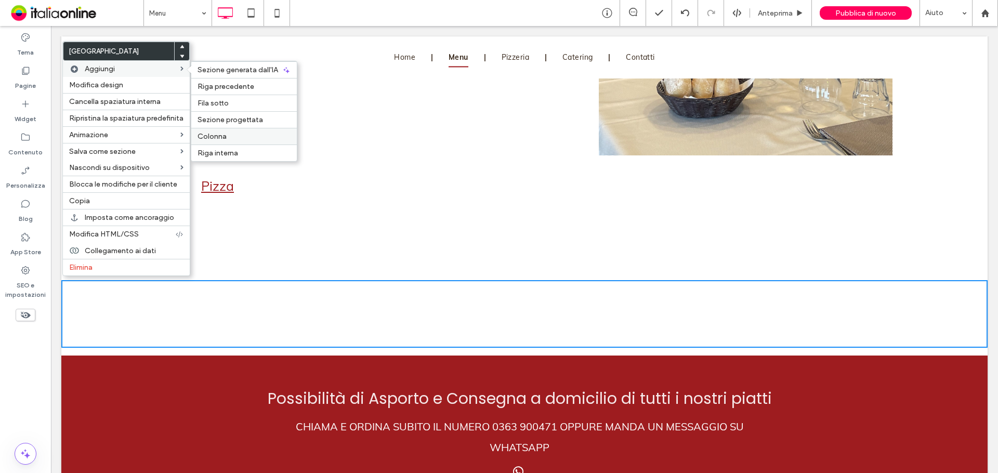
click at [214, 134] on span "Colonna" at bounding box center [211, 136] width 29 height 9
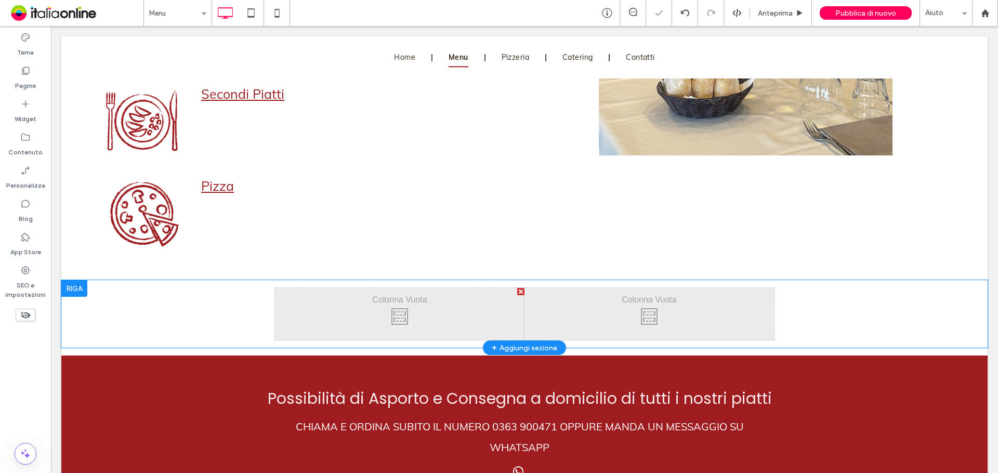
click at [67, 285] on div at bounding box center [74, 288] width 26 height 17
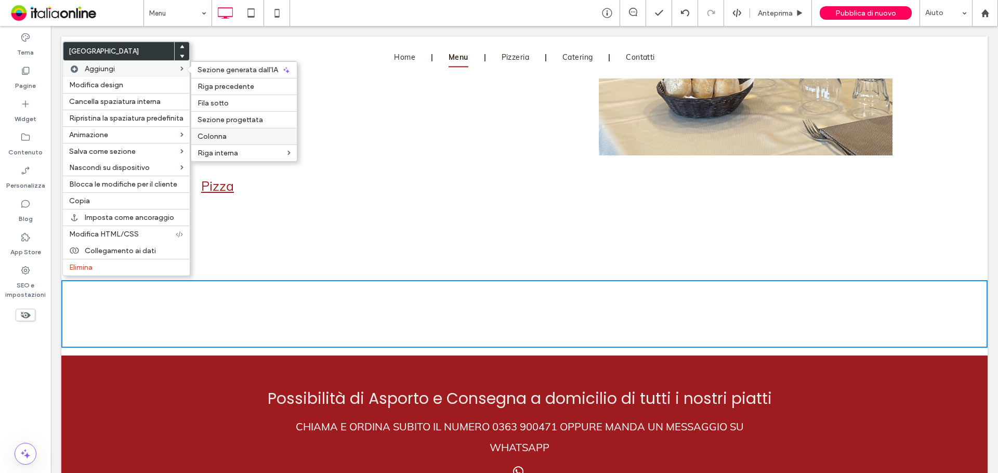
click at [267, 139] on label "Colonna" at bounding box center [243, 136] width 93 height 9
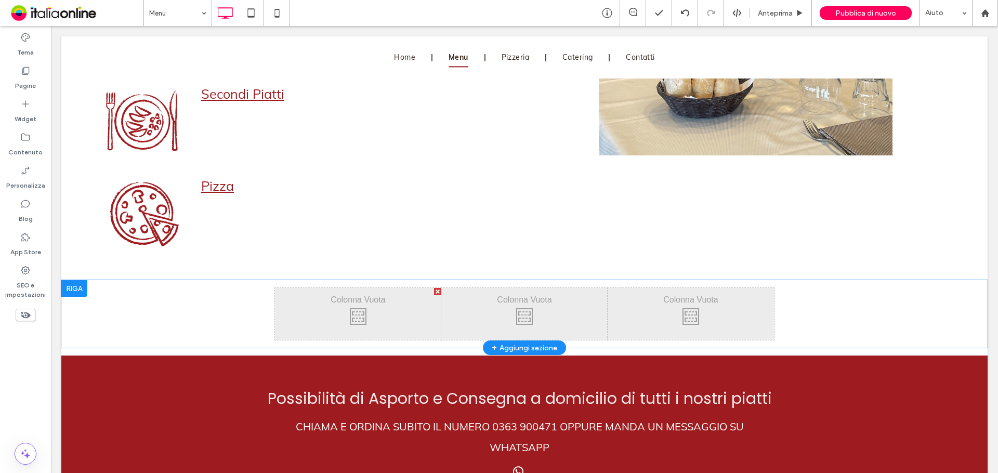
click at [81, 288] on div at bounding box center [74, 288] width 26 height 17
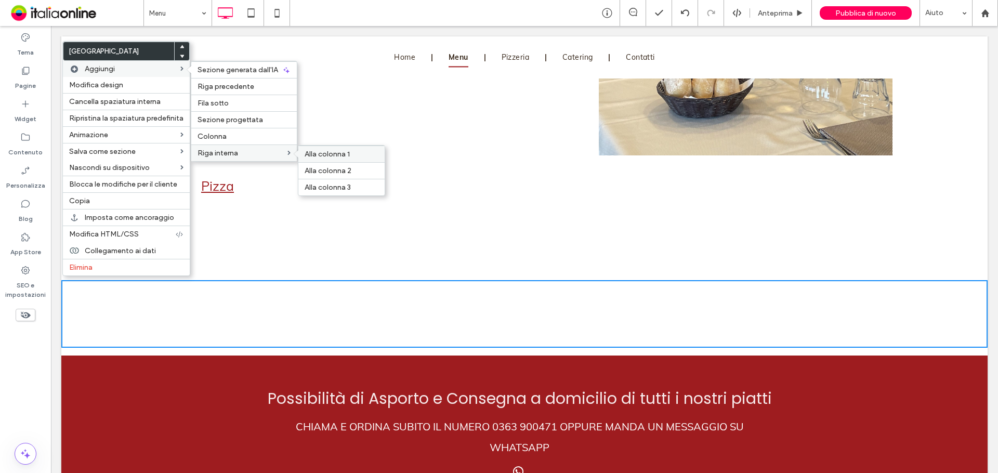
click at [301, 156] on div "Alla colonna 1" at bounding box center [341, 153] width 86 height 17
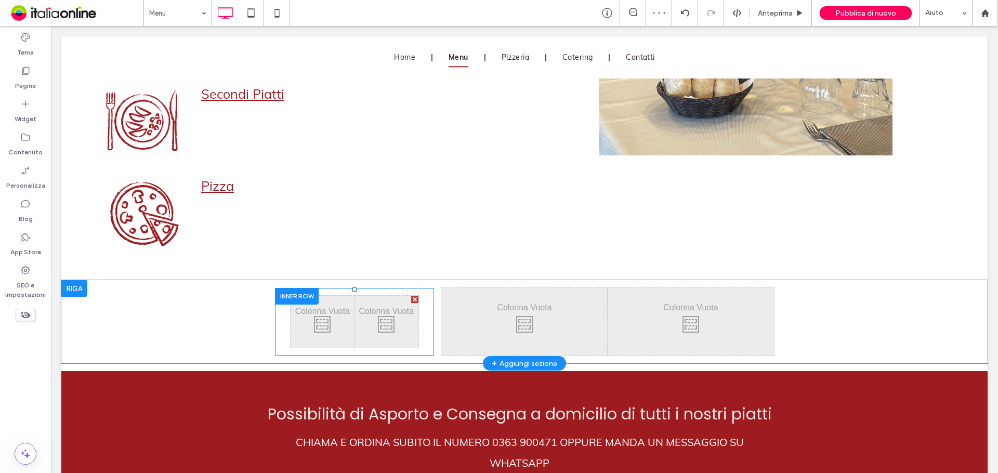
click at [411, 296] on div at bounding box center [414, 299] width 7 height 7
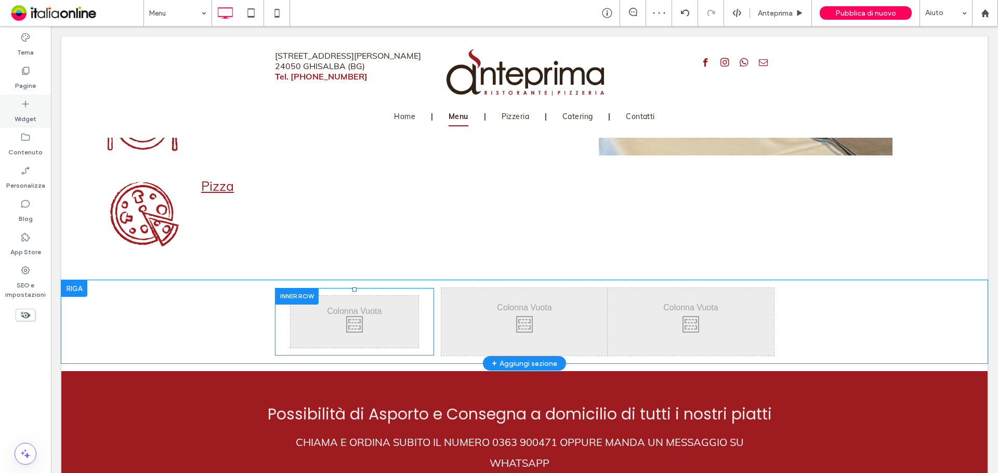
click at [21, 118] on label "Widget" at bounding box center [26, 116] width 22 height 15
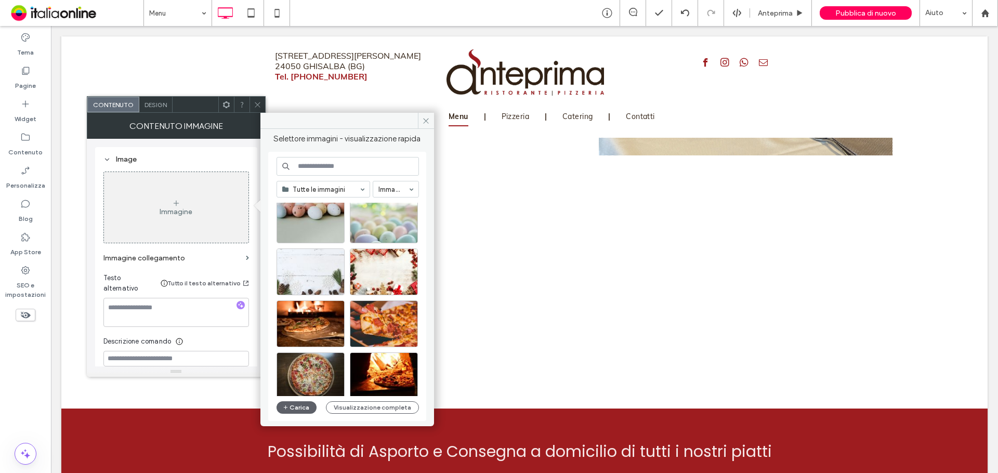
scroll to position [208, 0]
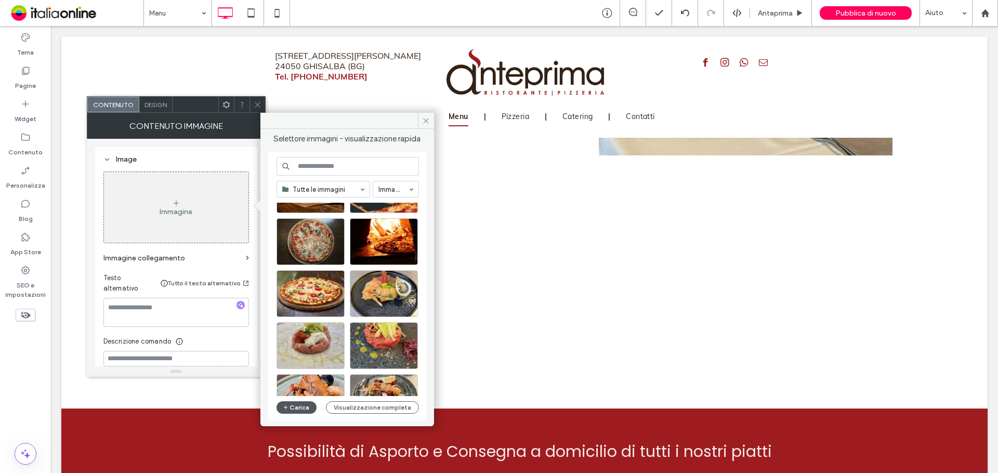
click at [295, 404] on button "Carica" at bounding box center [296, 407] width 41 height 12
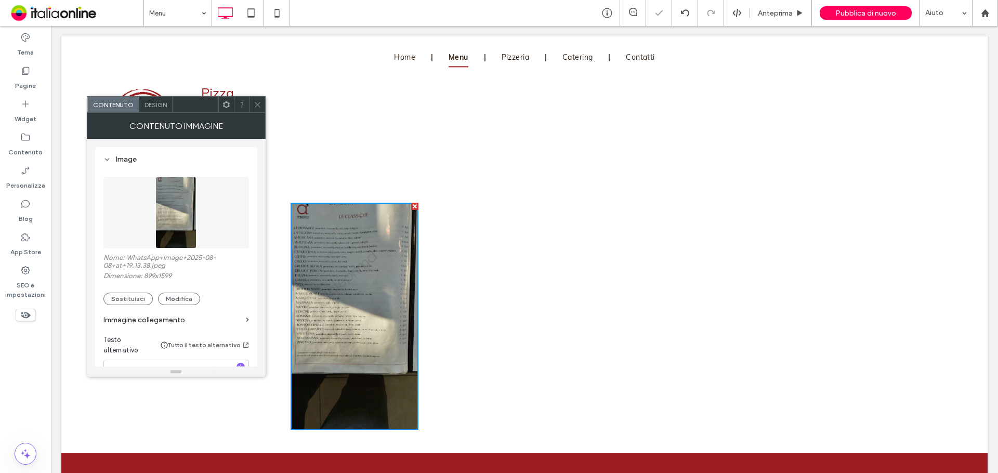
scroll to position [1299, 0]
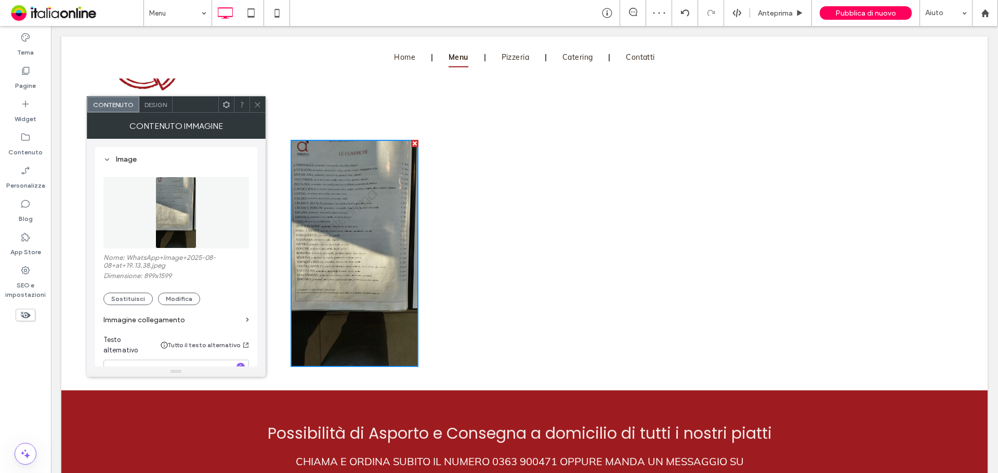
click at [163, 108] on span "Design" at bounding box center [155, 105] width 22 height 8
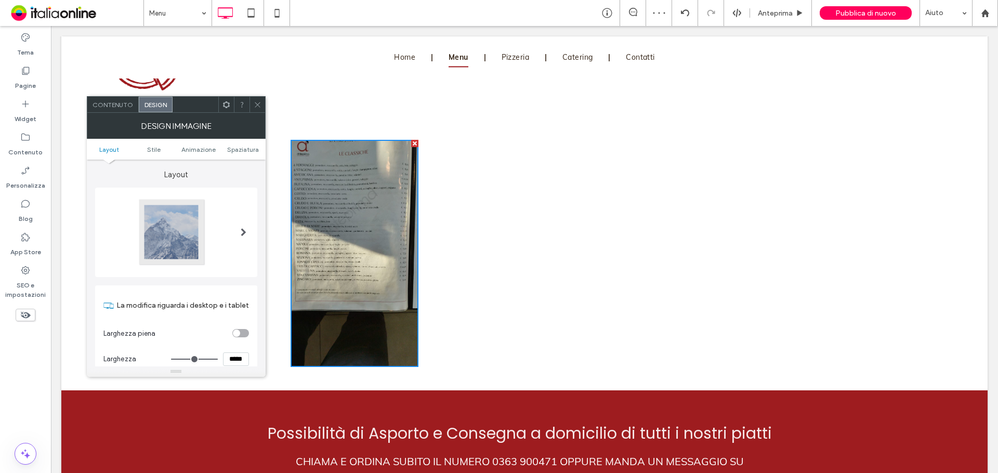
click at [196, 249] on div at bounding box center [172, 232] width 69 height 69
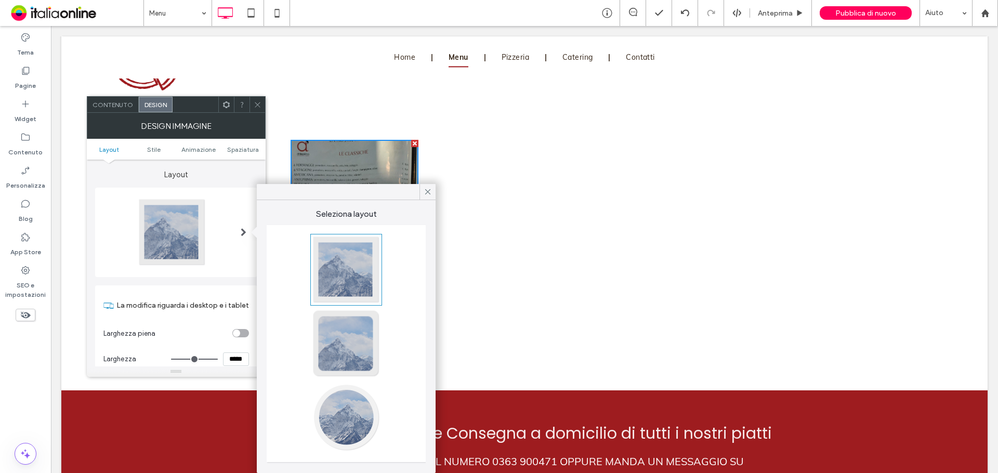
click at [341, 327] on div at bounding box center [346, 343] width 69 height 69
type input "**"
click at [189, 249] on div at bounding box center [172, 232] width 69 height 69
click at [323, 256] on div at bounding box center [346, 269] width 69 height 69
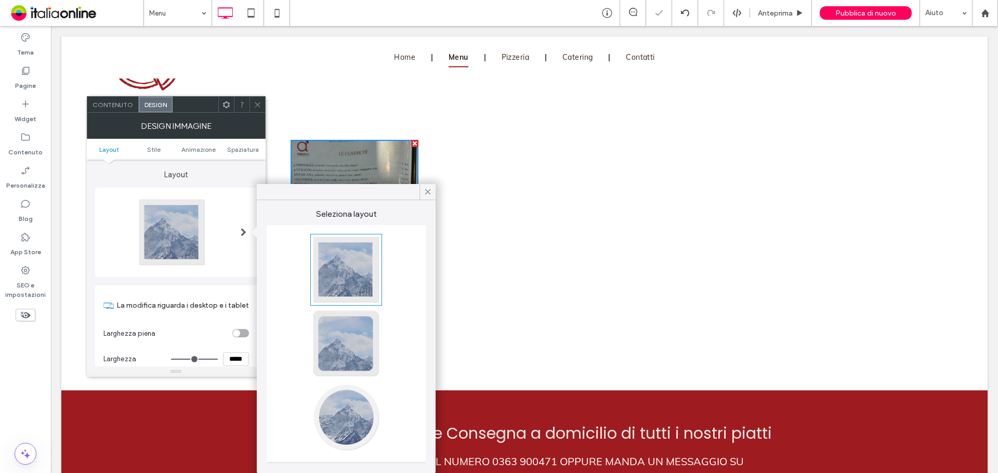
type input "*"
click at [237, 330] on div "toggle" at bounding box center [236, 332] width 7 height 7
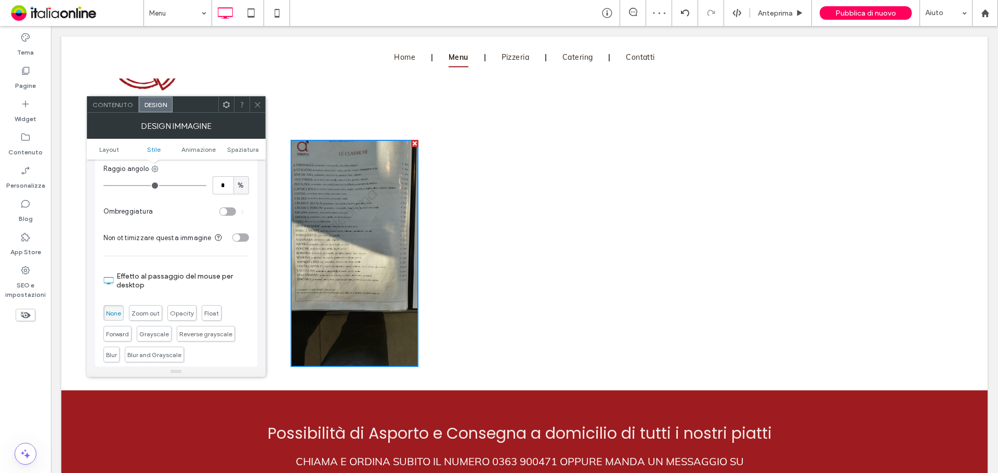
scroll to position [312, 0]
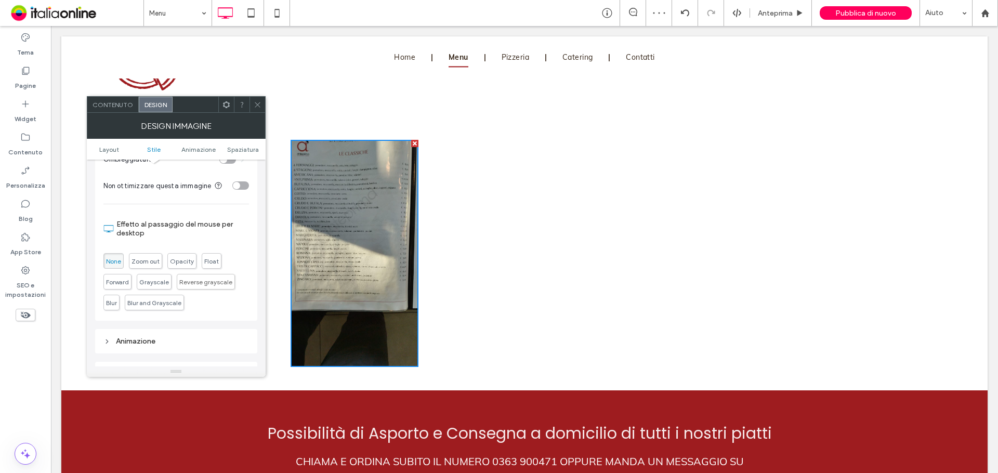
click at [102, 109] on div "Contenuto" at bounding box center [112, 105] width 51 height 16
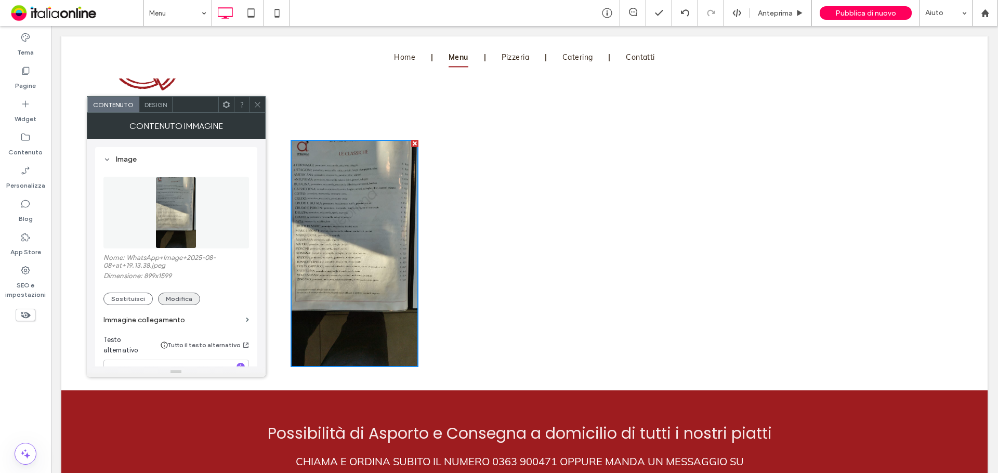
click at [166, 298] on button "Modifica" at bounding box center [179, 299] width 42 height 12
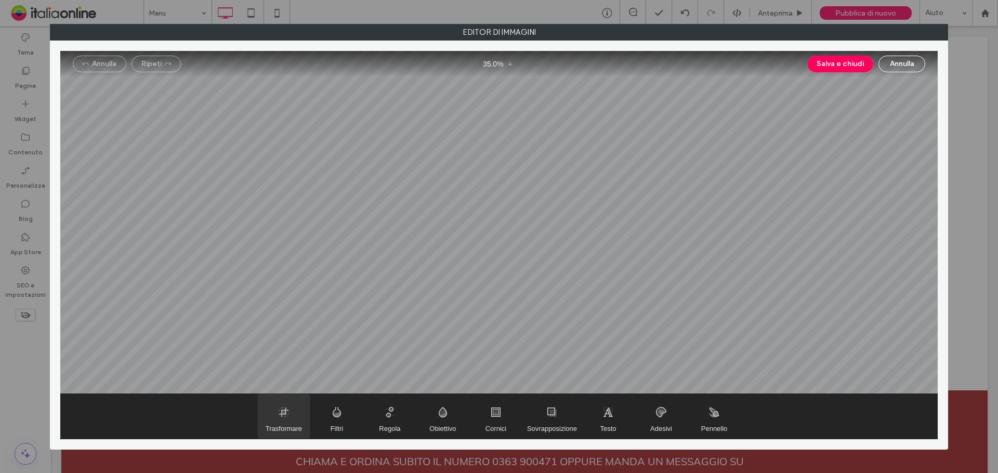
click at [289, 426] on span "Trasformare" at bounding box center [283, 428] width 36 height 8
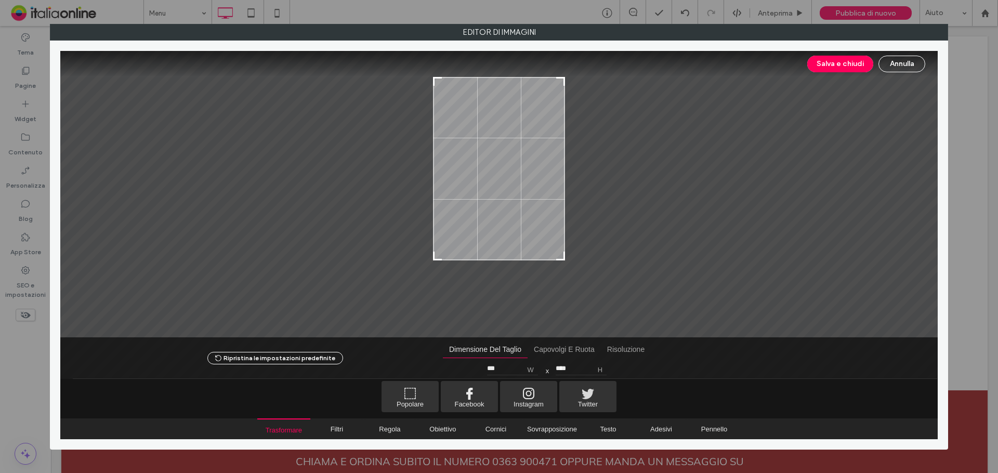
type input "****"
drag, startPoint x: 562, startPoint y: 308, endPoint x: 571, endPoint y: 250, distance: 58.9
click at [571, 250] on div at bounding box center [498, 194] width 877 height 286
click at [824, 64] on button "Salva e chiudi" at bounding box center [840, 64] width 66 height 17
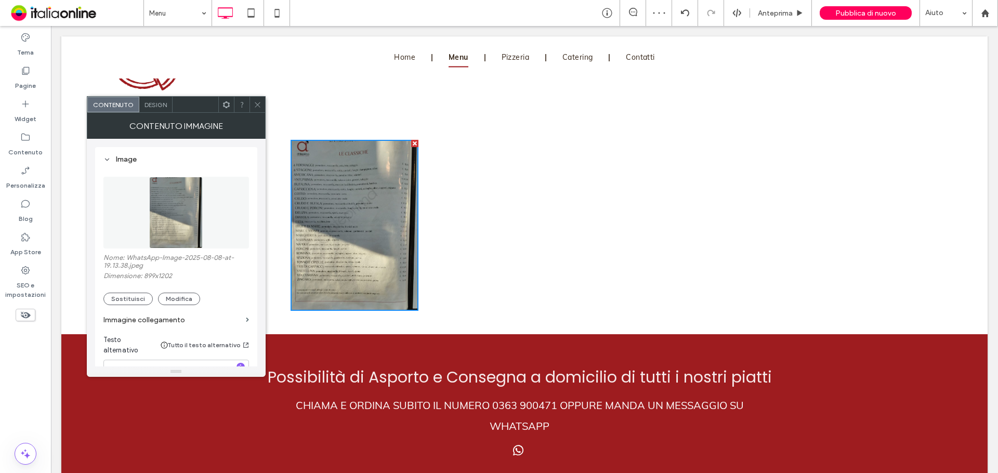
click at [256, 101] on icon at bounding box center [258, 105] width 8 height 8
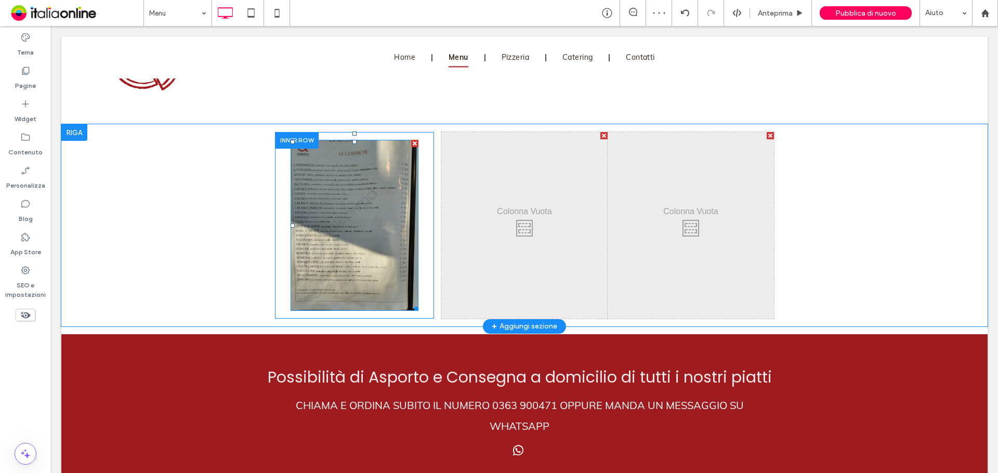
scroll to position [1247, 0]
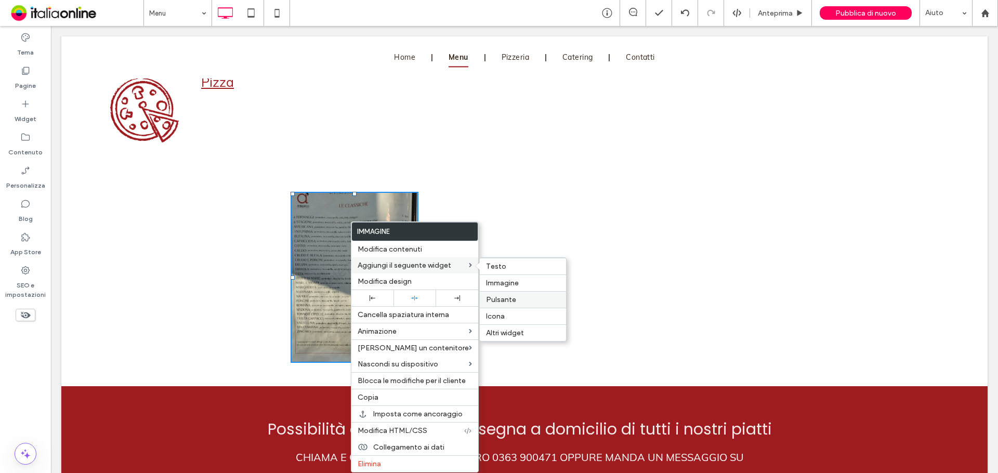
click at [506, 303] on span "Pulsante" at bounding box center [501, 299] width 30 height 9
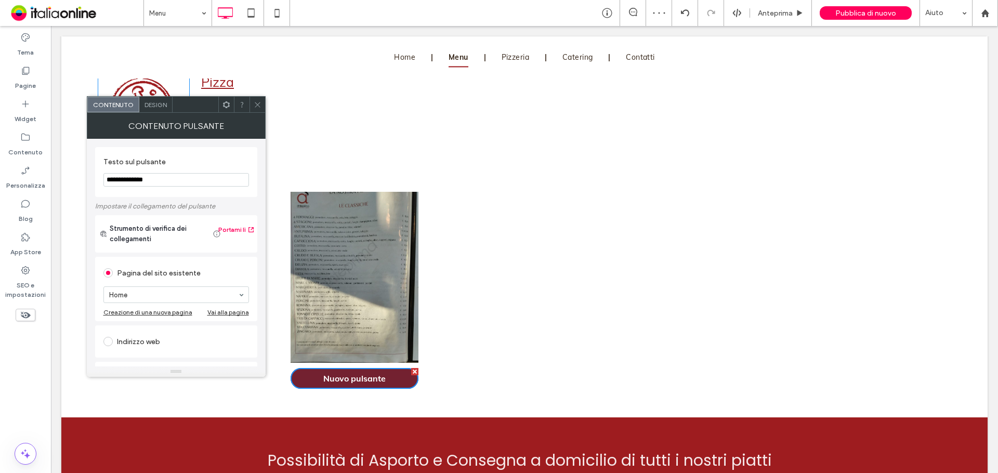
click at [154, 102] on span "Design" at bounding box center [155, 105] width 22 height 8
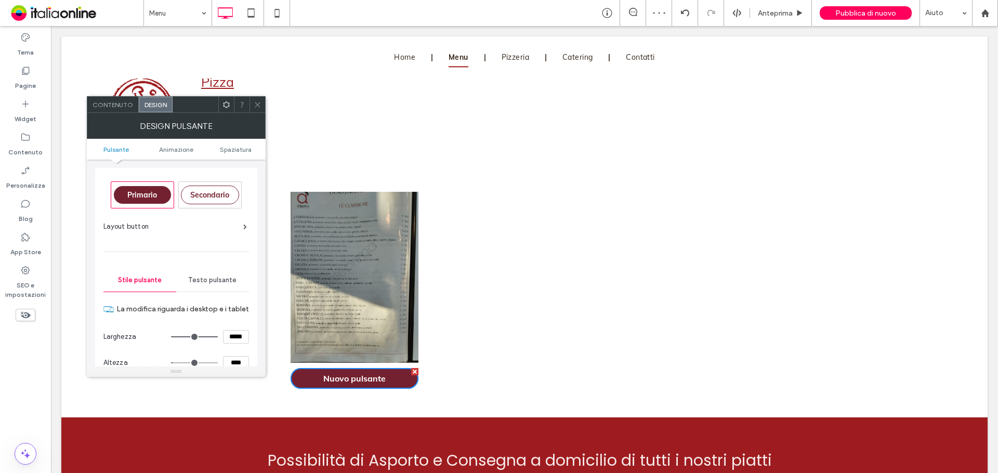
click at [214, 224] on div "Layout button" at bounding box center [174, 226] width 143 height 10
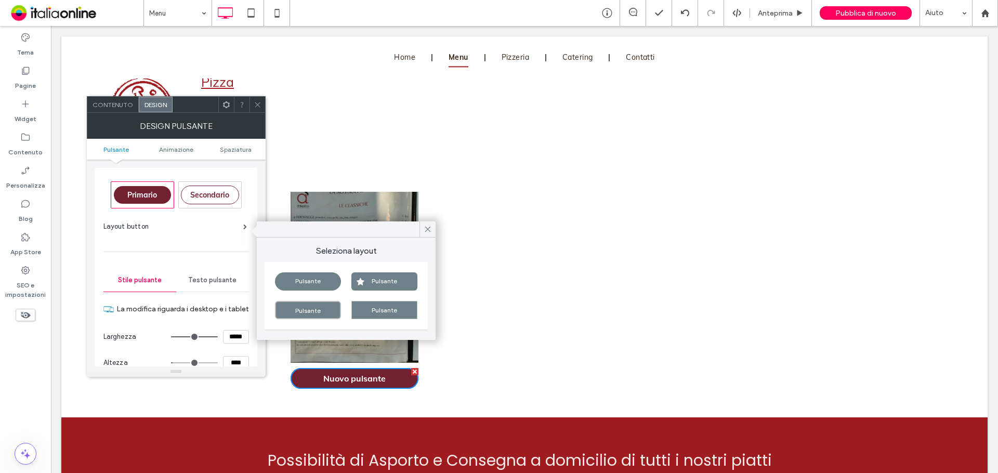
click at [383, 310] on div "Pulsante" at bounding box center [384, 310] width 66 height 18
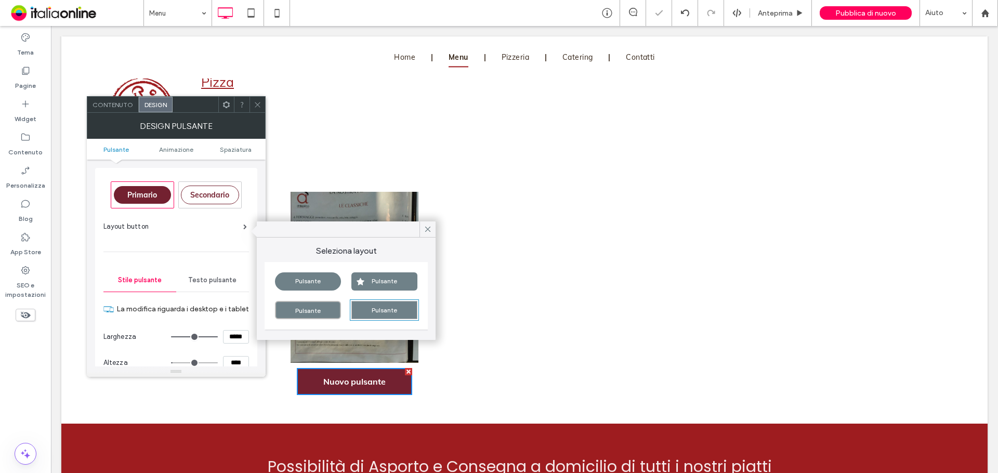
type input "***"
type input "*****"
type input "**"
type input "****"
type input "***"
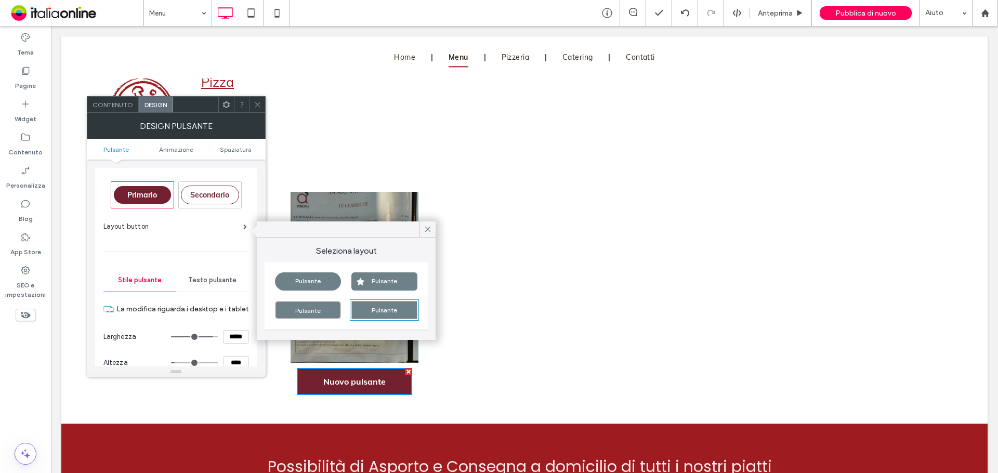
type input "*****"
type input "***"
type input "*****"
type input "***"
type input "*****"
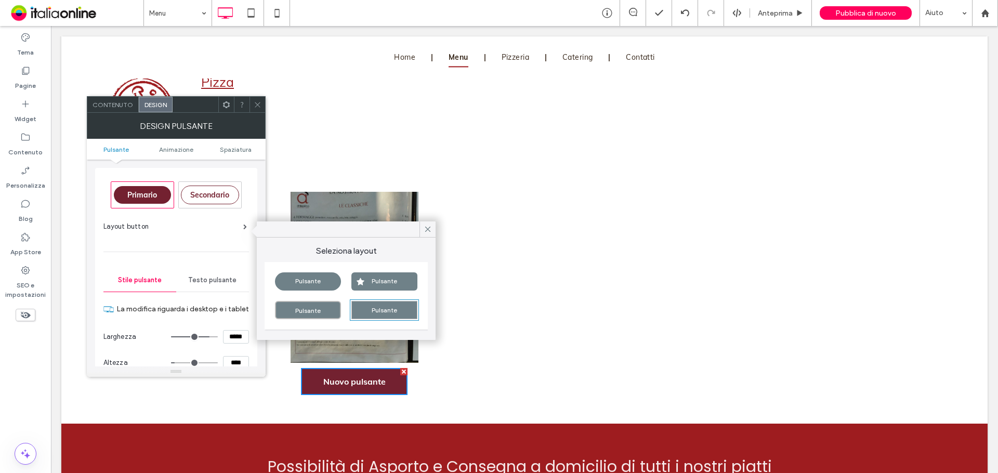
type input "***"
type input "*****"
type input "***"
type input "*****"
type input "***"
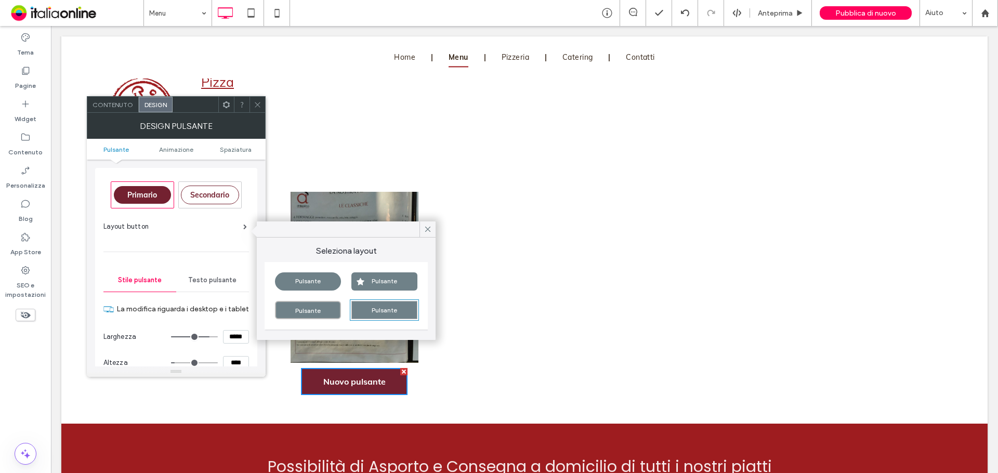
type input "*****"
type input "***"
type input "*****"
type input "***"
type input "*****"
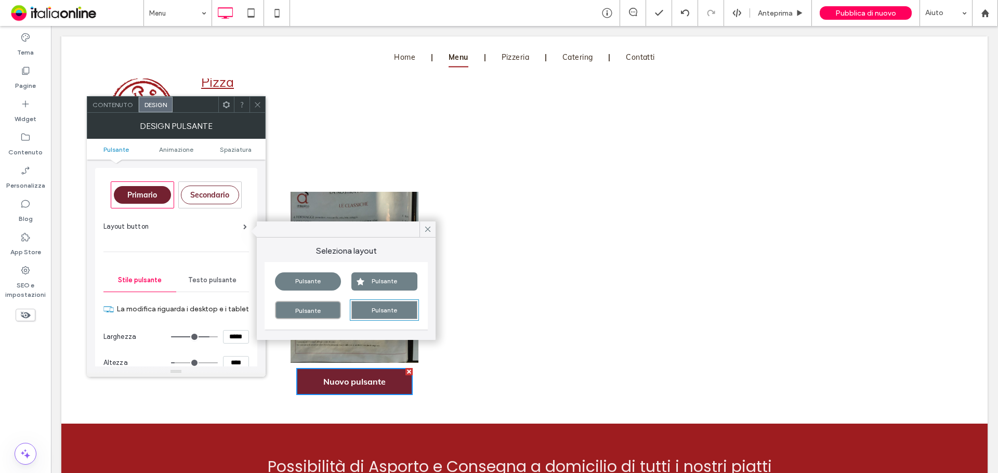
type input "***"
type input "*****"
type input "***"
type input "*****"
type input "***"
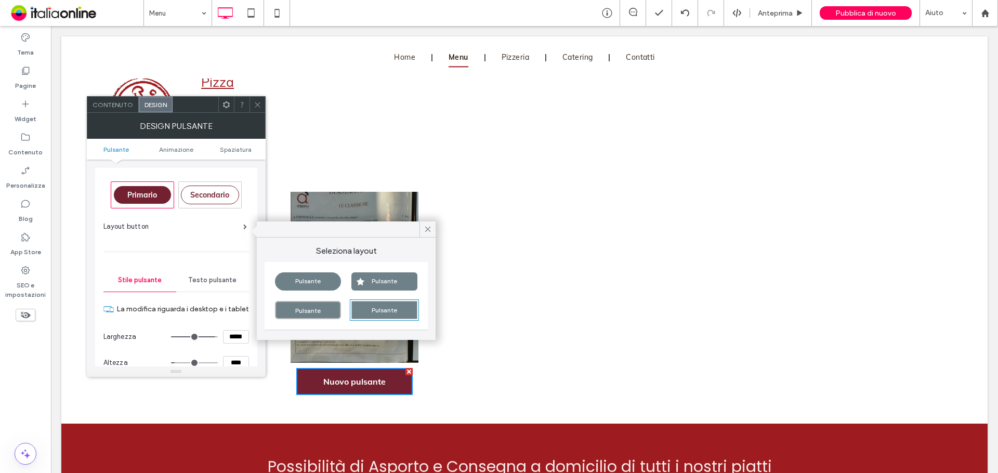
type input "*****"
type input "***"
type input "*****"
drag, startPoint x: 207, startPoint y: 338, endPoint x: 222, endPoint y: 338, distance: 15.1
type input "***"
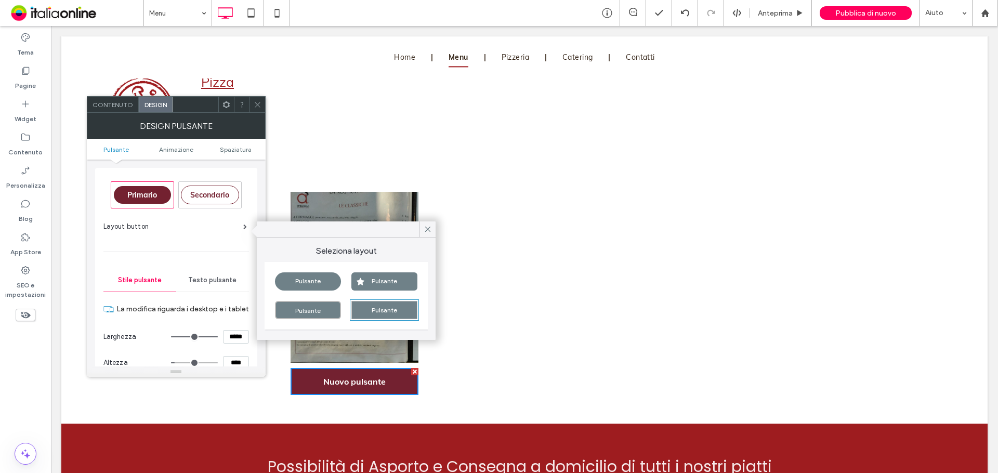
click at [218, 337] on input "range" at bounding box center [194, 336] width 47 height 1
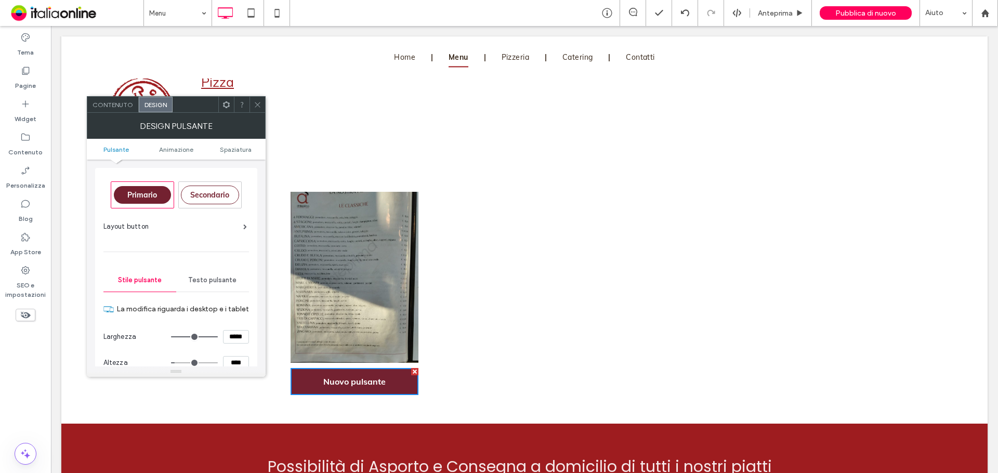
drag, startPoint x: 257, startPoint y: 109, endPoint x: 262, endPoint y: 116, distance: 8.9
click at [257, 109] on span at bounding box center [258, 105] width 8 height 16
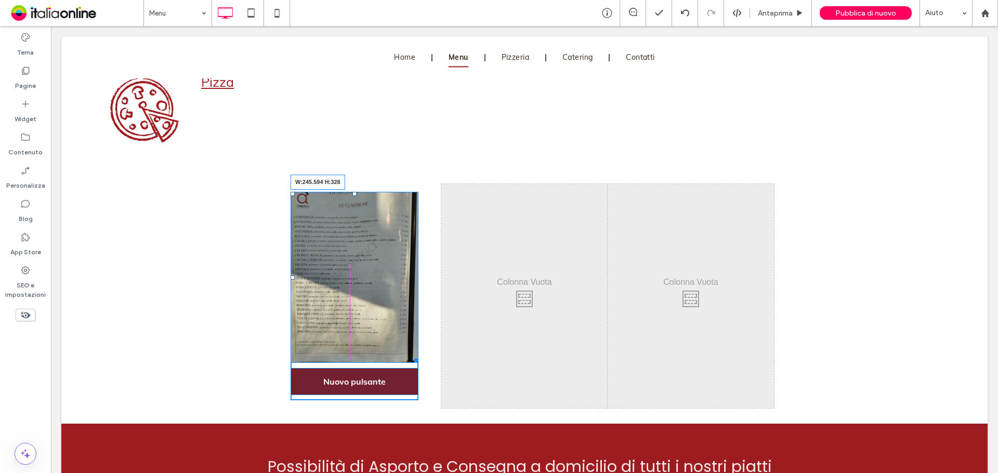
drag, startPoint x: 411, startPoint y: 356, endPoint x: 433, endPoint y: 341, distance: 26.5
click at [433, 341] on div "Click To Paste Click To Paste Click To Paste W:245.594 H:328 Nuovo pulsante" at bounding box center [358, 295] width 166 height 223
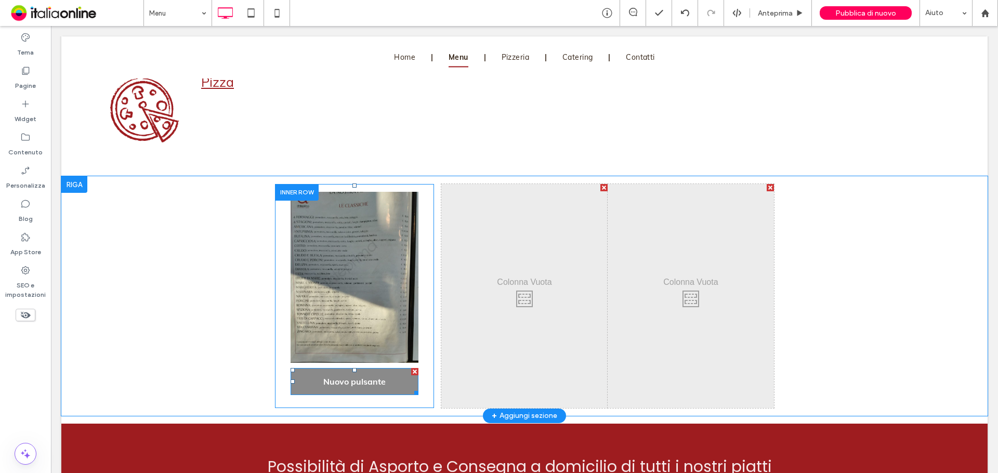
click at [364, 368] on link "Nuovo pulsante" at bounding box center [354, 381] width 128 height 27
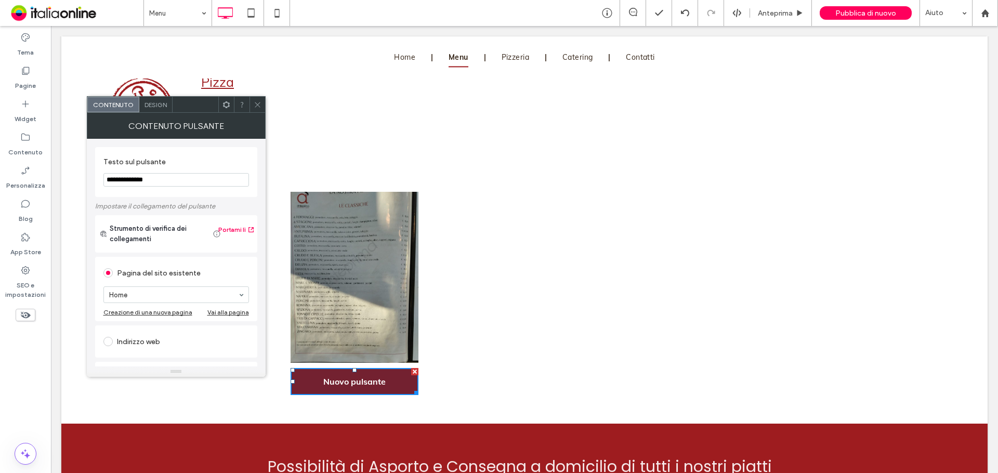
drag, startPoint x: 195, startPoint y: 182, endPoint x: -25, endPoint y: 167, distance: 220.3
click at [0, 167] on html ".wqwq-1{fill:#231f20;} .cls-1q, .cls-2q { fill-rule: evenodd; } .cls-2q { fill:…" at bounding box center [499, 236] width 998 height 473
type input "**********"
click at [253, 101] on div at bounding box center [257, 105] width 16 height 16
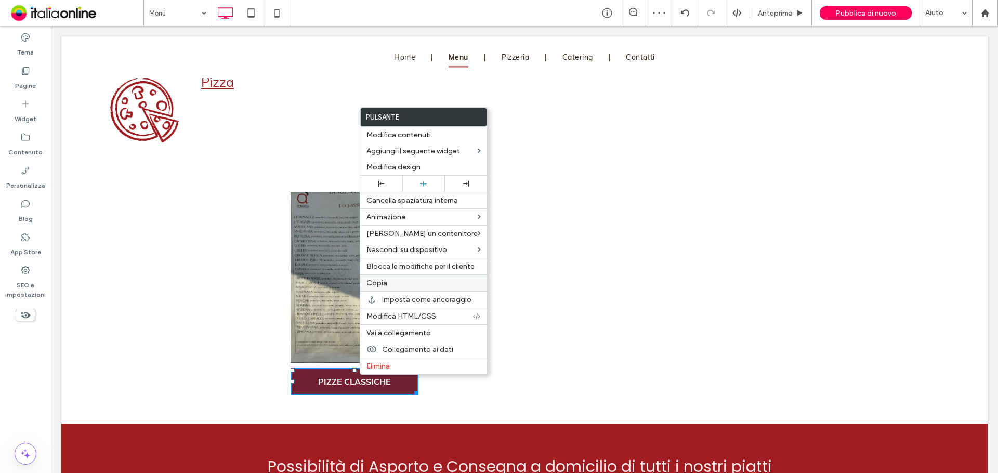
click at [408, 288] on div "Copia" at bounding box center [423, 282] width 127 height 17
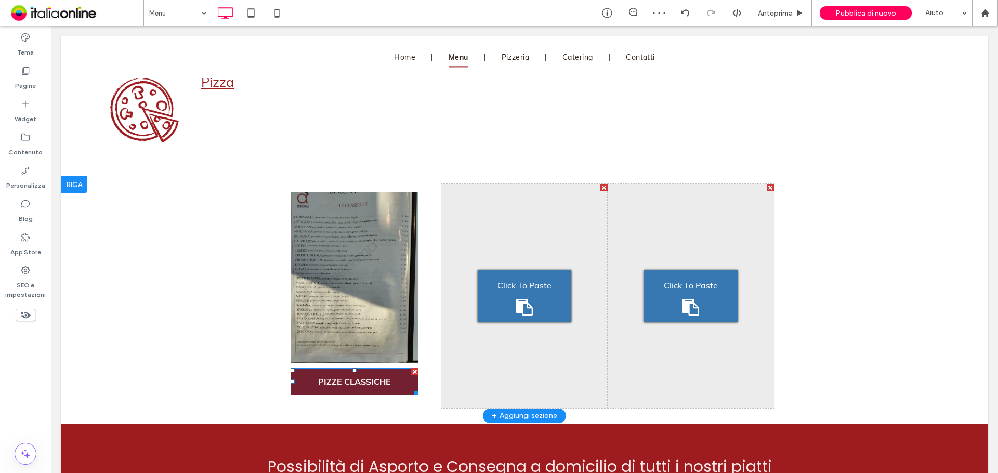
drag, startPoint x: 511, startPoint y: 273, endPoint x: 562, endPoint y: 298, distance: 56.2
click at [511, 277] on span "Click To Paste" at bounding box center [524, 285] width 54 height 17
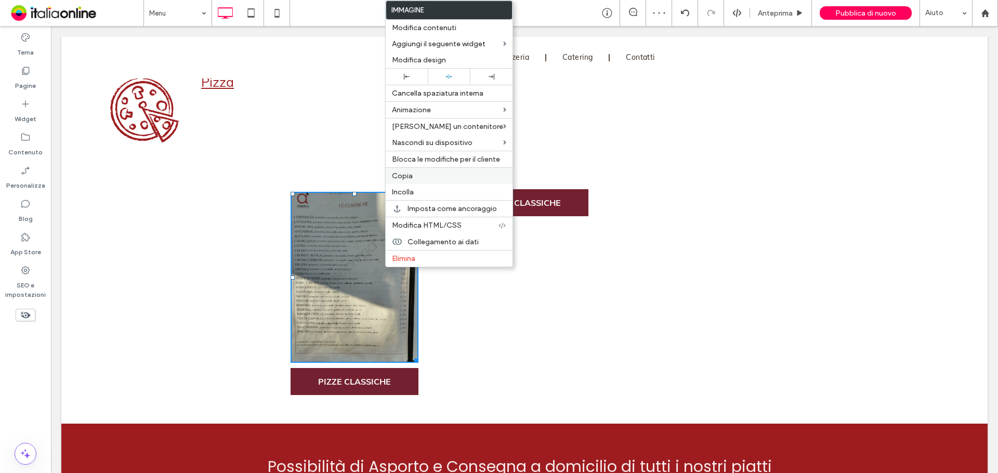
click at [415, 175] on label "Copia" at bounding box center [449, 175] width 114 height 9
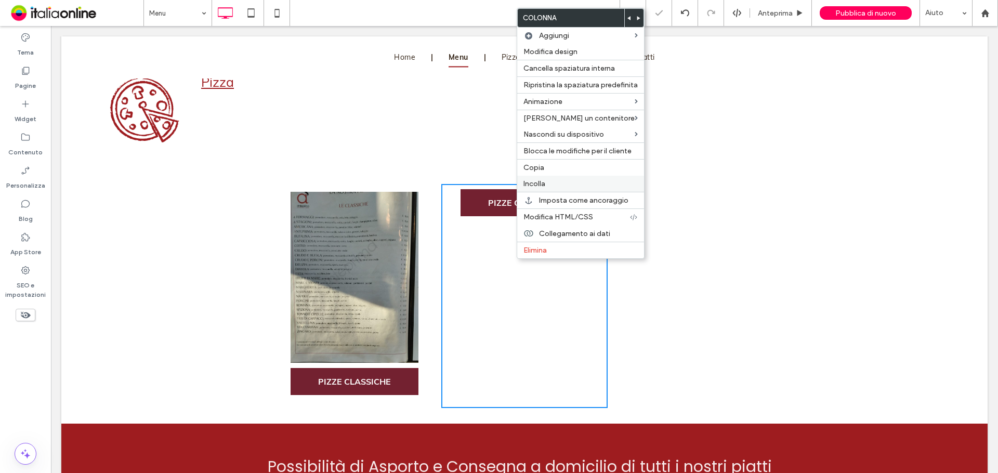
click at [537, 187] on span "Incolla" at bounding box center [534, 183] width 22 height 9
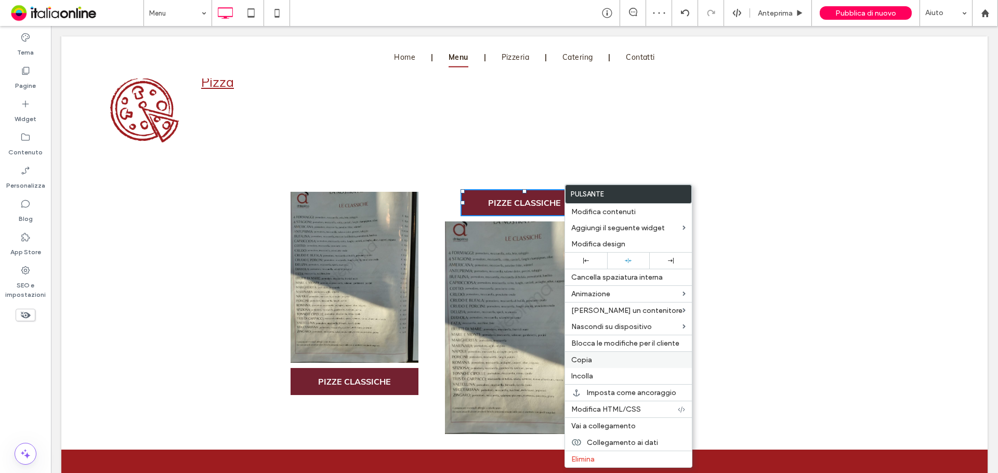
click at [593, 360] on label "Copia" at bounding box center [628, 359] width 114 height 9
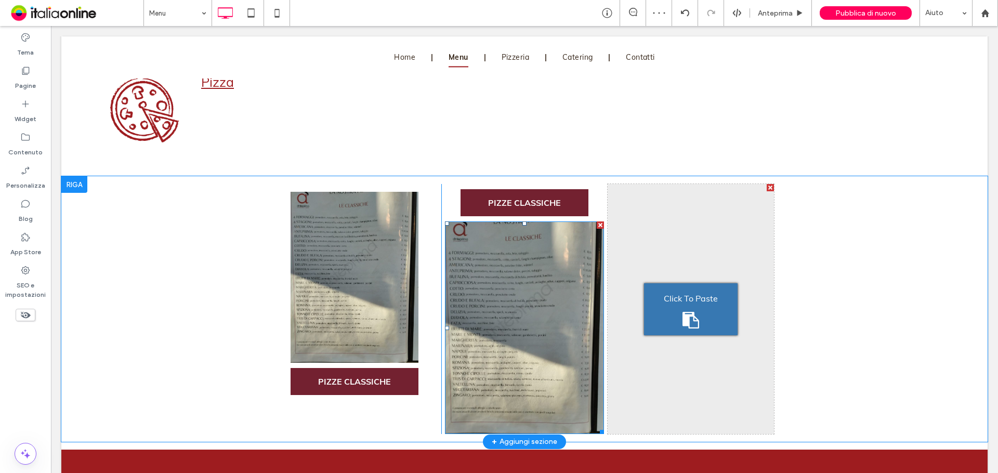
click at [499, 314] on img at bounding box center [524, 327] width 159 height 212
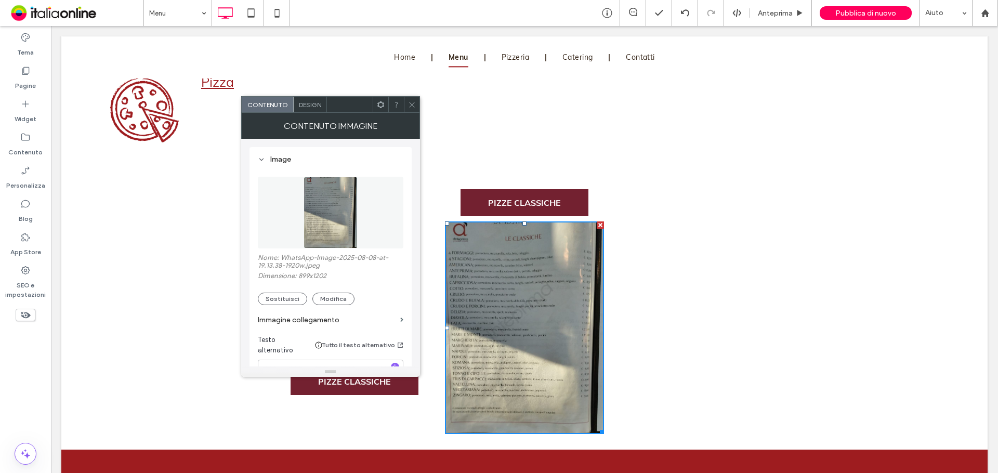
click at [404, 100] on div at bounding box center [412, 105] width 16 height 16
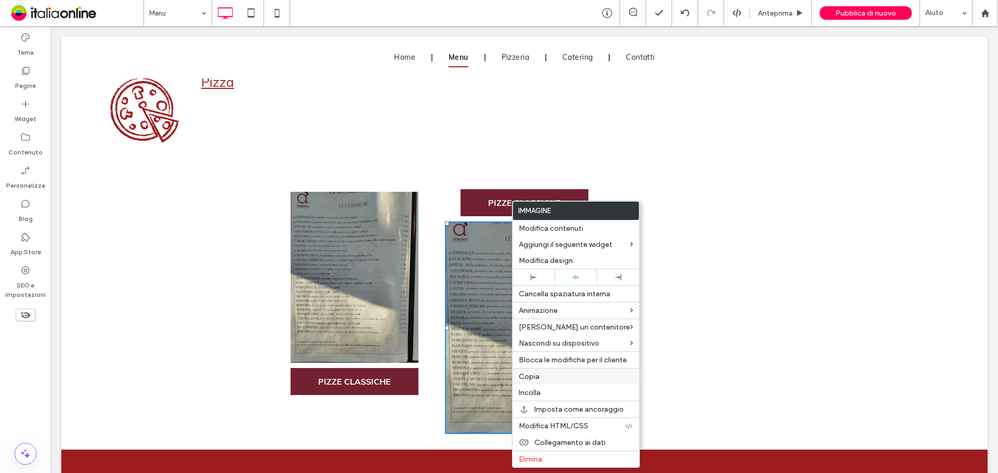
click at [544, 371] on div "Copia" at bounding box center [575, 376] width 127 height 17
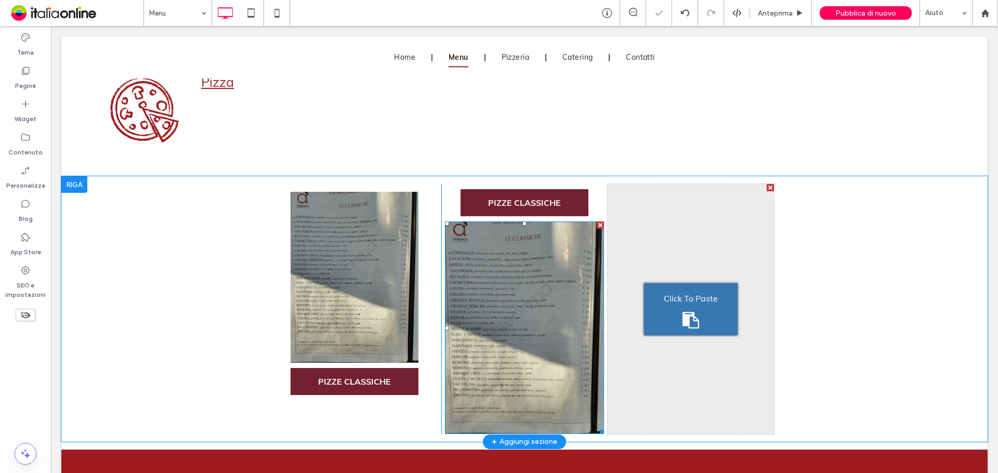
click at [700, 310] on div "Click To Paste" at bounding box center [691, 309] width 94 height 52
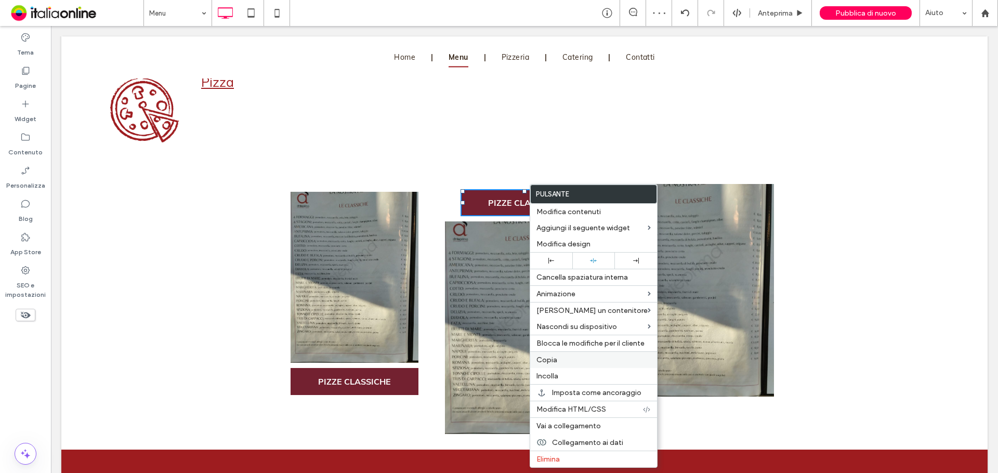
click at [568, 363] on label "Copia" at bounding box center [593, 359] width 114 height 9
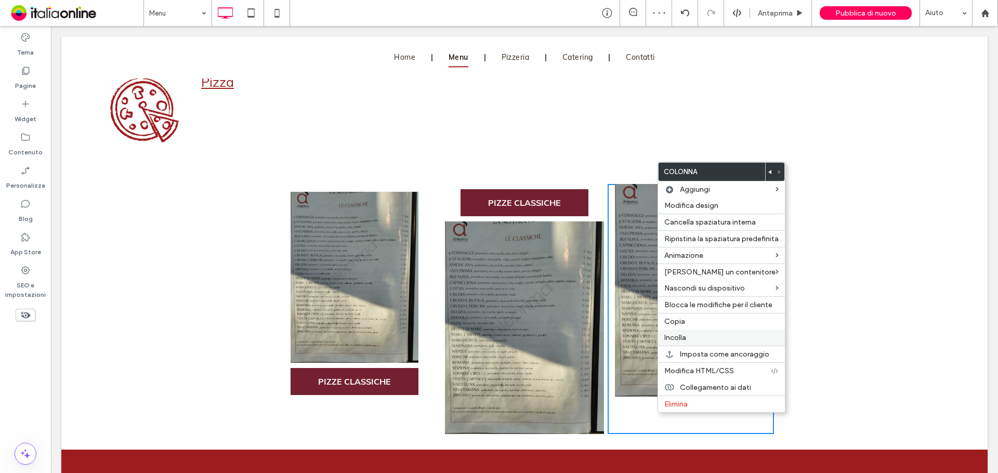
click at [685, 335] on span "Incolla" at bounding box center [675, 337] width 22 height 9
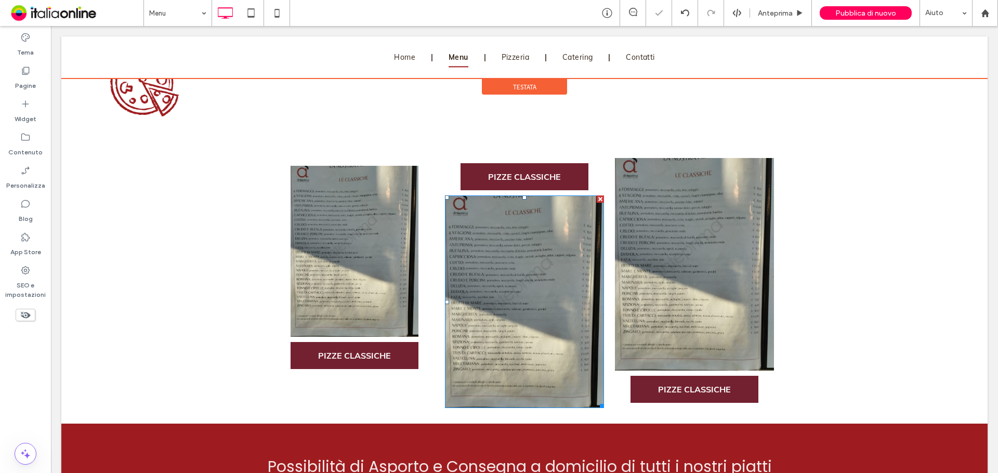
scroll to position [1299, 0]
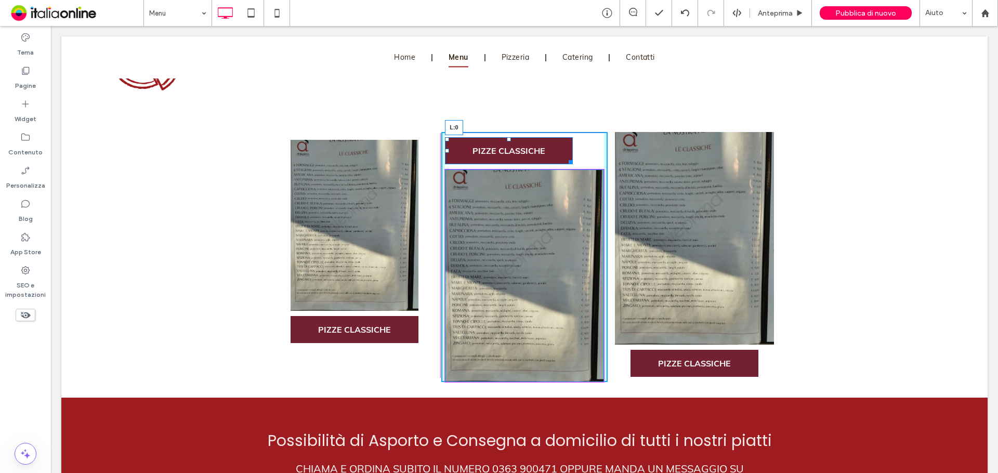
drag, startPoint x: 456, startPoint y: 147, endPoint x: 441, endPoint y: 148, distance: 15.7
click at [445, 149] on div at bounding box center [447, 151] width 4 height 4
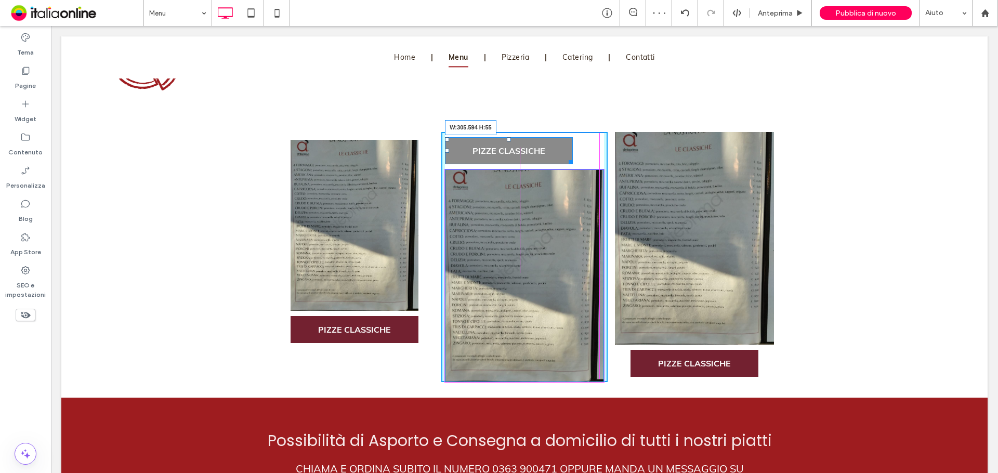
drag, startPoint x: 566, startPoint y: 155, endPoint x: 603, endPoint y: 157, distance: 36.4
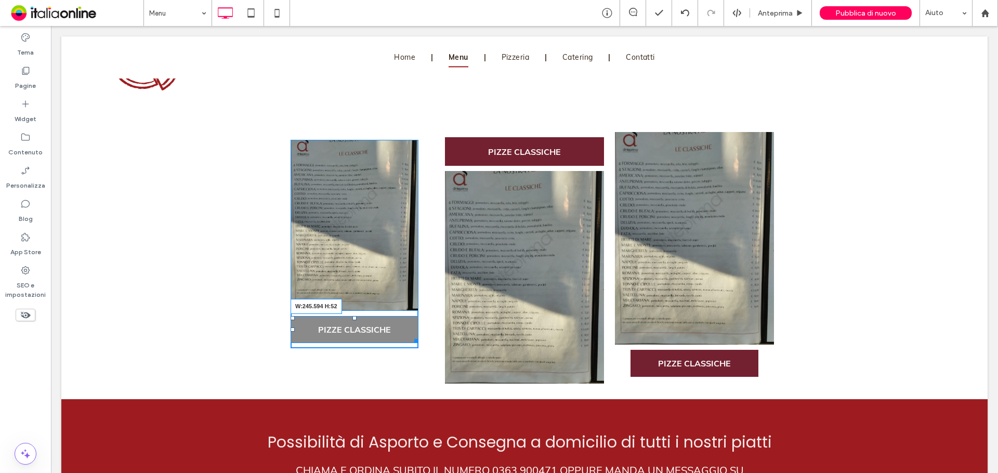
drag, startPoint x: 411, startPoint y: 336, endPoint x: 432, endPoint y: 335, distance: 21.3
click at [432, 335] on div "Click To Paste Click To Paste Click To Paste PIZZE CLASSICHE W:245.594 H:52" at bounding box center [358, 257] width 166 height 251
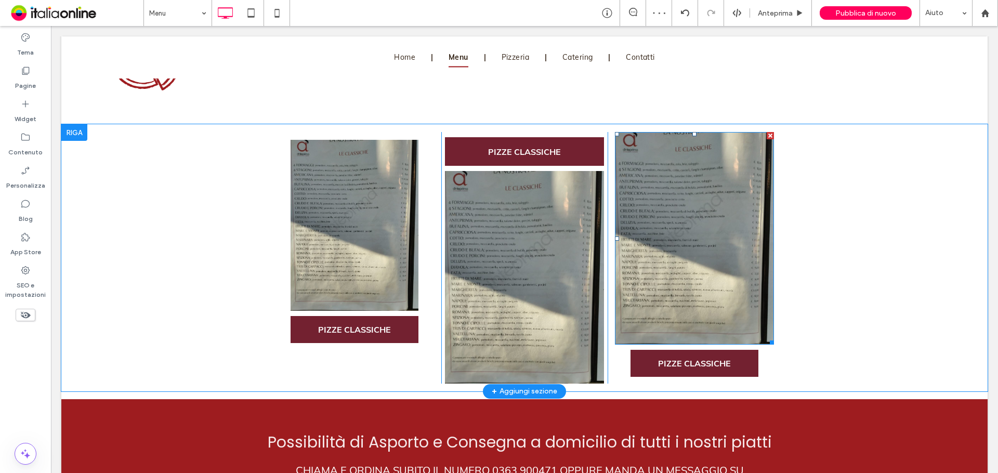
drag, startPoint x: 723, startPoint y: 326, endPoint x: 751, endPoint y: 335, distance: 29.9
click at [723, 326] on img at bounding box center [694, 238] width 159 height 212
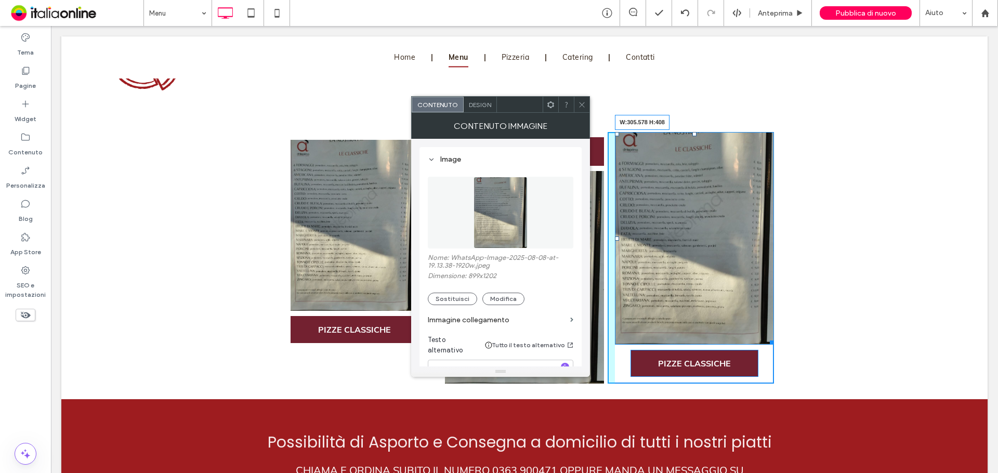
click at [769, 339] on div "Click To Paste Click To Paste Click To Paste PIZZE CLASSICHE Click To Paste Cli…" at bounding box center [524, 257] width 926 height 267
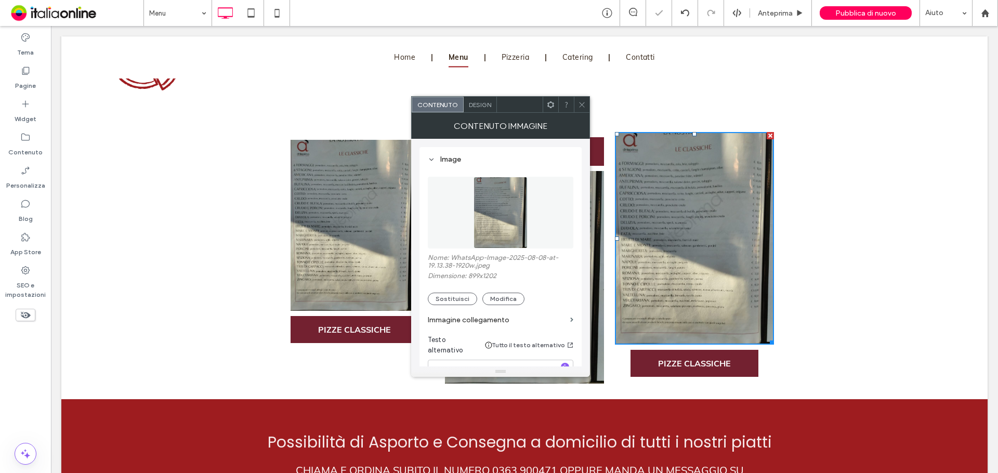
click at [582, 99] on span at bounding box center [582, 105] width 8 height 16
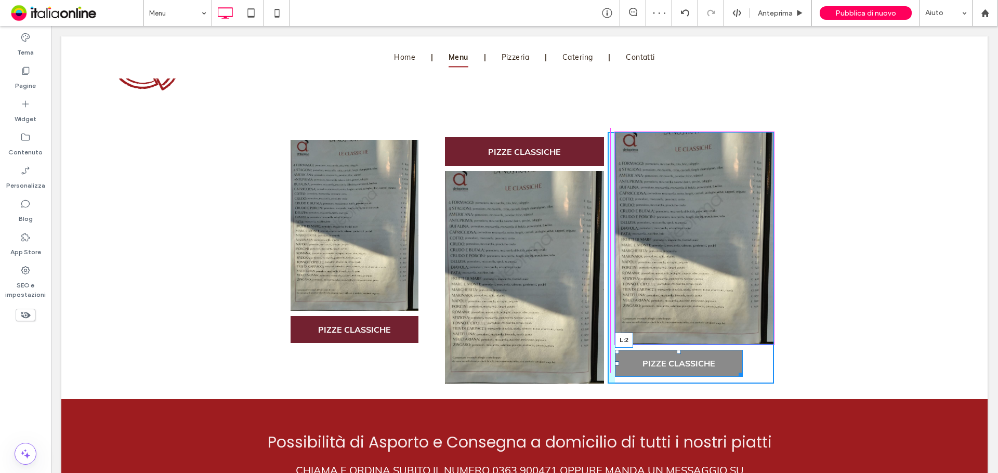
drag, startPoint x: 627, startPoint y: 358, endPoint x: 715, endPoint y: 382, distance: 91.5
drag, startPoint x: 734, startPoint y: 367, endPoint x: 766, endPoint y: 369, distance: 31.8
click at [742, 369] on div at bounding box center [739, 373] width 8 height 8
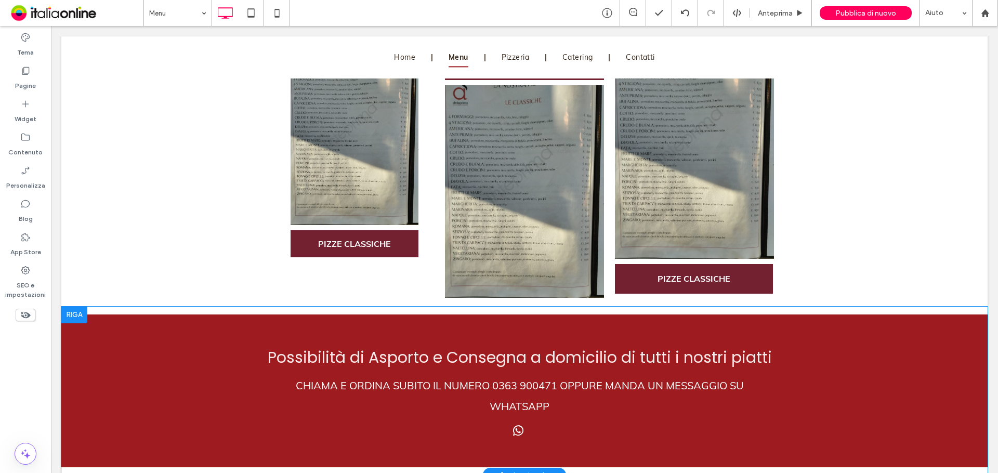
scroll to position [1403, 0]
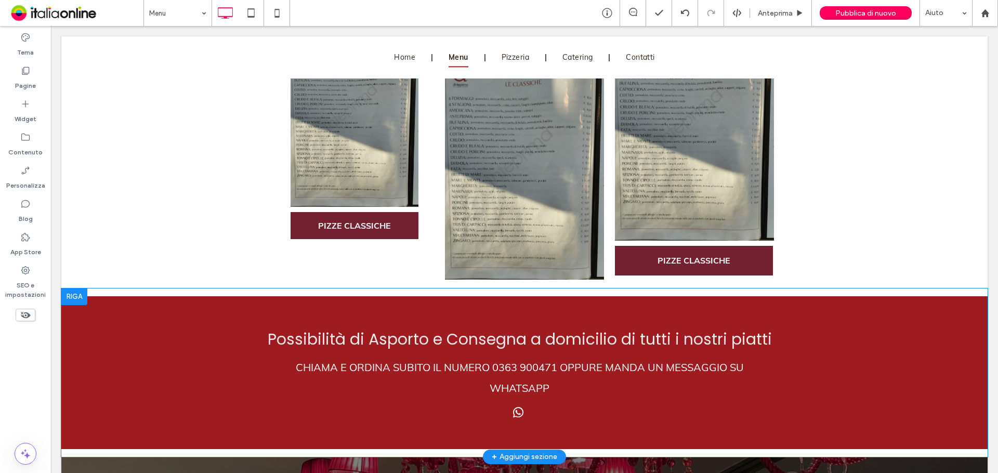
click at [71, 290] on div at bounding box center [74, 296] width 26 height 17
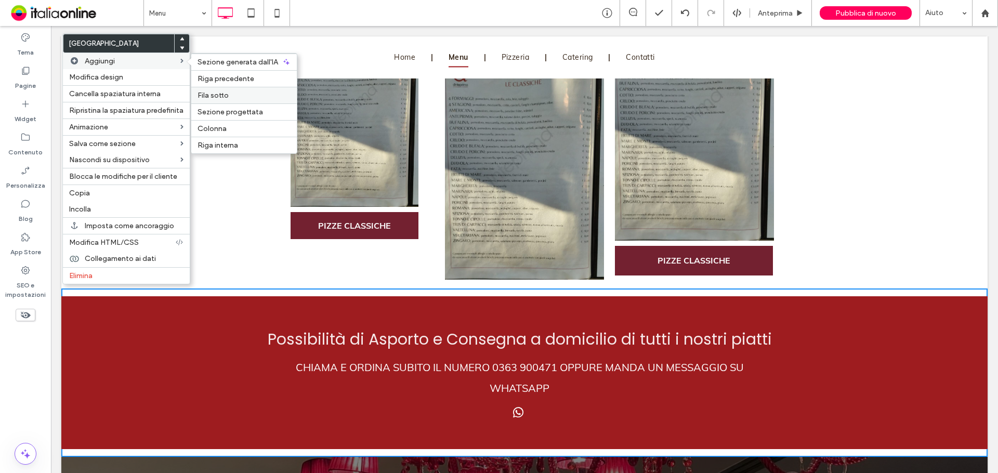
click at [218, 95] on span "Fila sotto" at bounding box center [212, 95] width 31 height 9
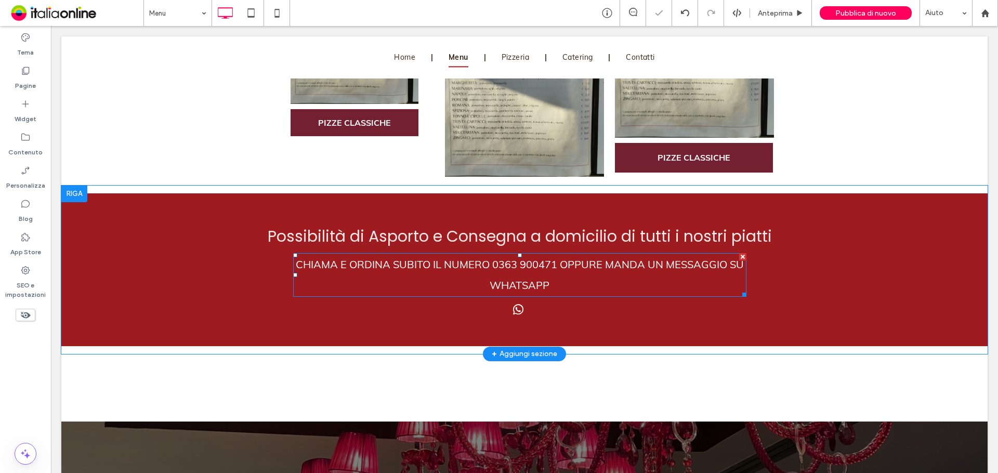
scroll to position [1507, 0]
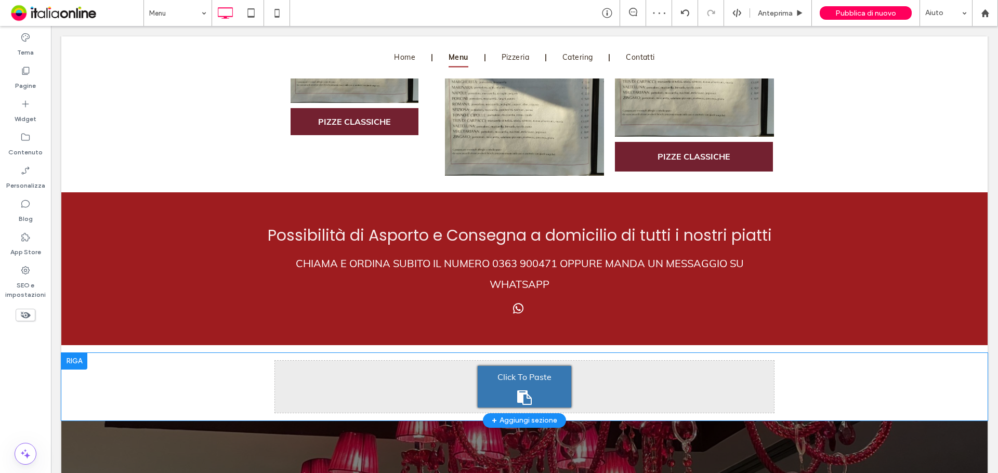
click at [70, 355] on div at bounding box center [74, 361] width 26 height 17
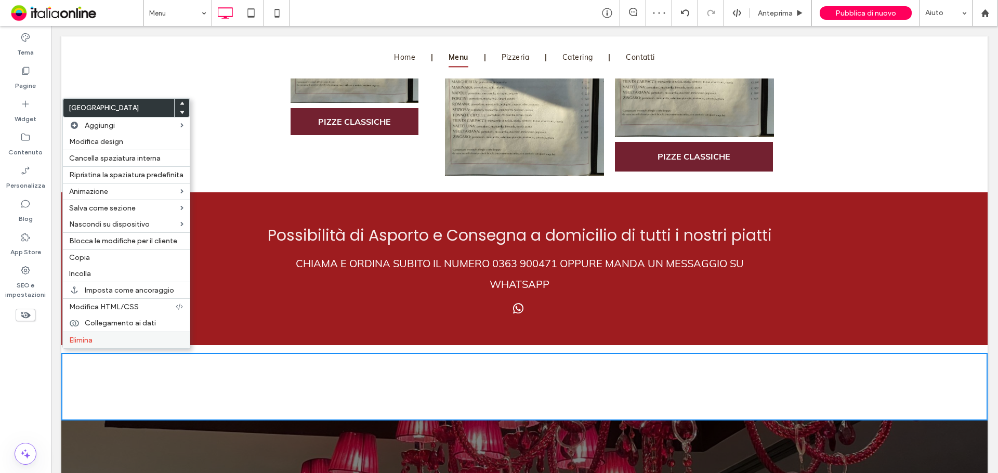
click at [92, 341] on span "Elimina" at bounding box center [80, 340] width 23 height 9
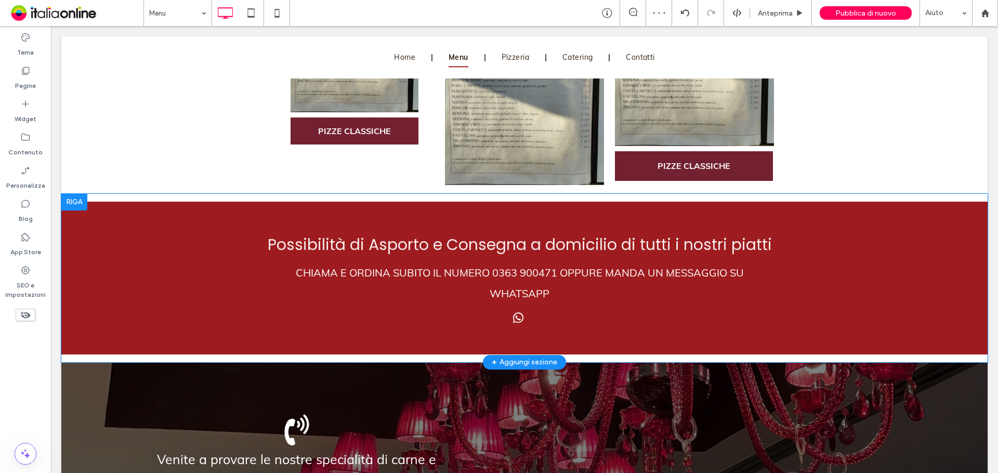
scroll to position [1401, 0]
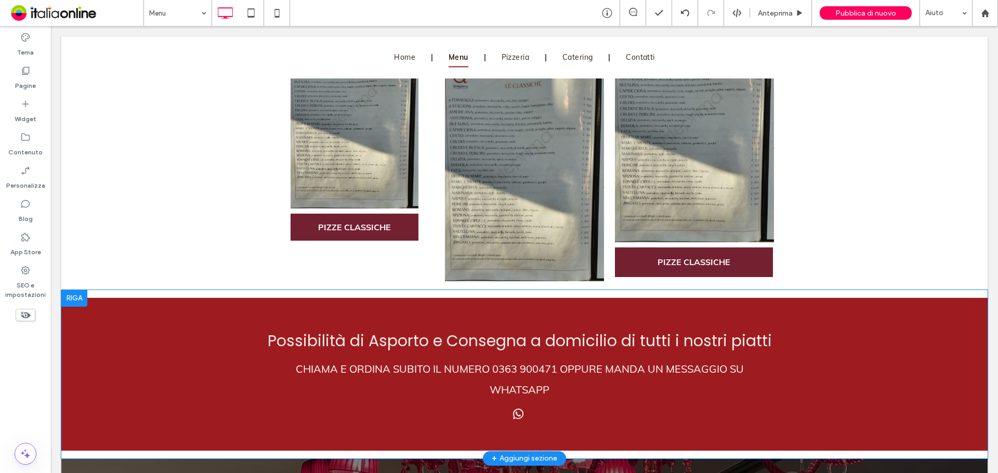
click at [78, 290] on div at bounding box center [74, 298] width 26 height 17
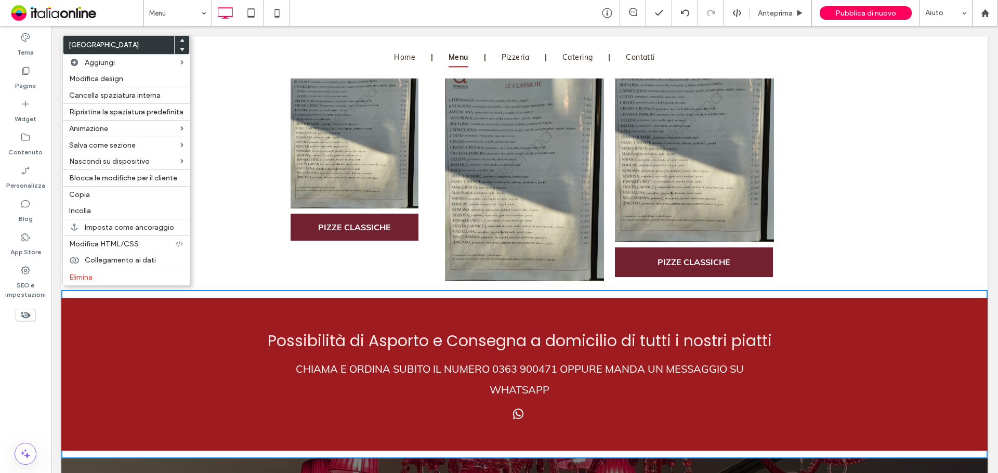
click at [227, 261] on div "Click To Paste Click To Paste Click To Paste PIZZE CLASSICHE Click To Paste Cli…" at bounding box center [524, 156] width 926 height 268
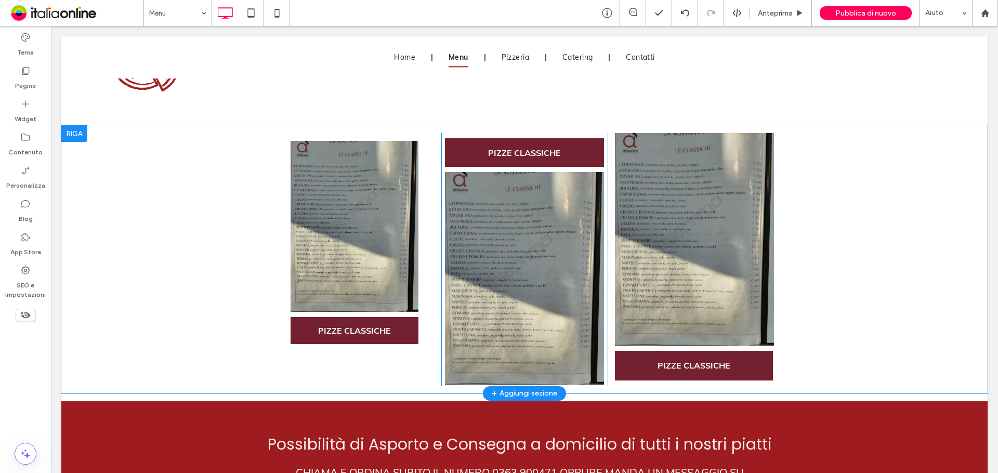
scroll to position [1297, 0]
click at [78, 129] on div at bounding box center [74, 134] width 26 height 17
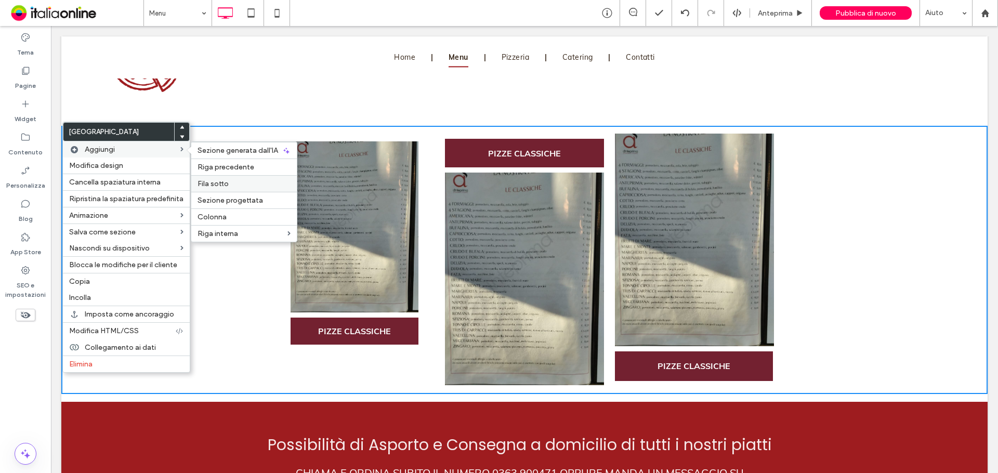
click at [237, 181] on label "Fila sotto" at bounding box center [243, 183] width 93 height 9
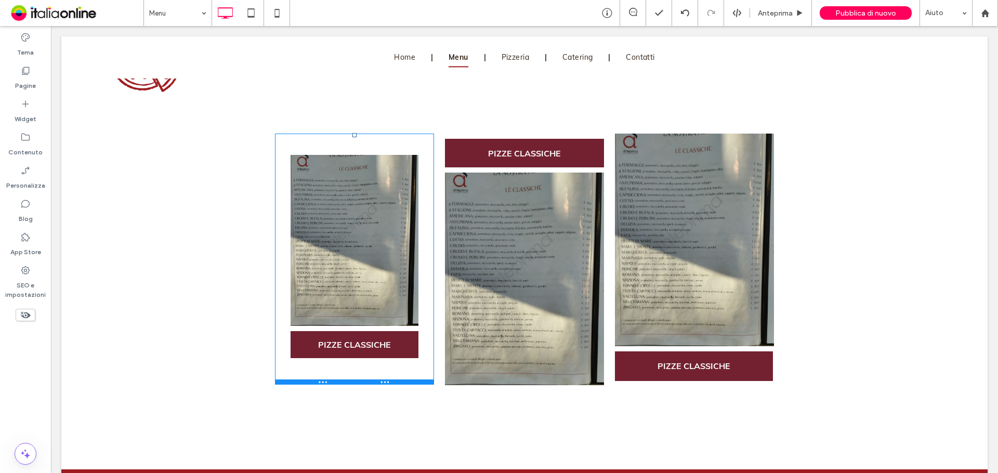
drag, startPoint x: 385, startPoint y: 350, endPoint x: 399, endPoint y: 377, distance: 30.2
click at [399, 379] on div at bounding box center [354, 381] width 159 height 5
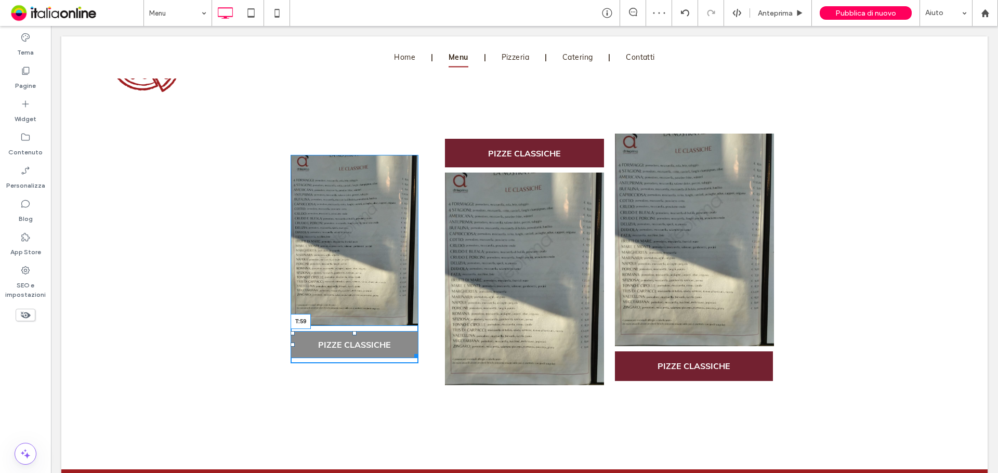
drag, startPoint x: 350, startPoint y: 330, endPoint x: 405, endPoint y: 356, distance: 61.1
click at [355, 355] on div "Click To Paste Click To Paste PIZZE CLASSICHE T:59" at bounding box center [354, 259] width 128 height 208
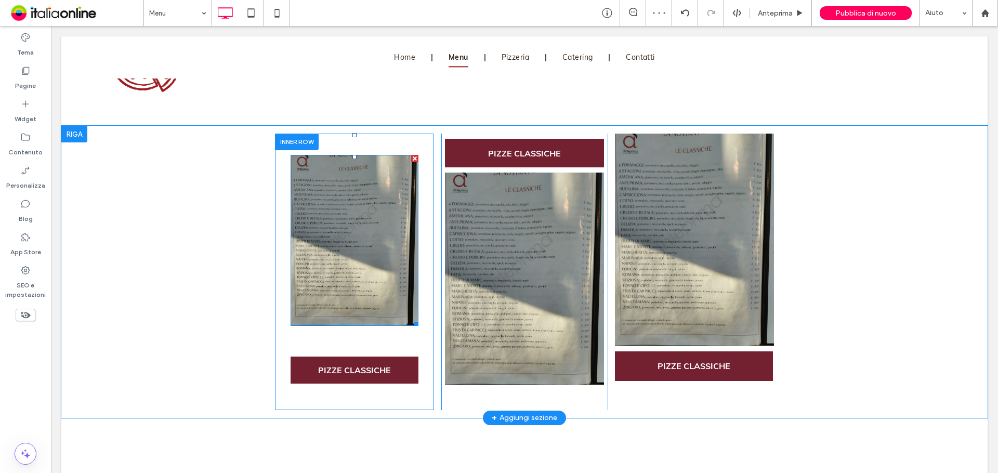
click at [347, 301] on img at bounding box center [354, 240] width 128 height 170
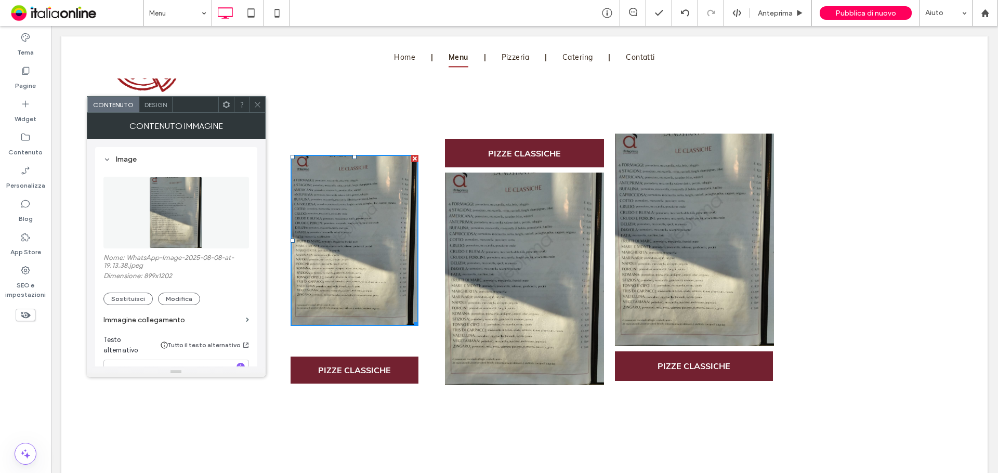
click at [254, 101] on icon at bounding box center [258, 105] width 8 height 8
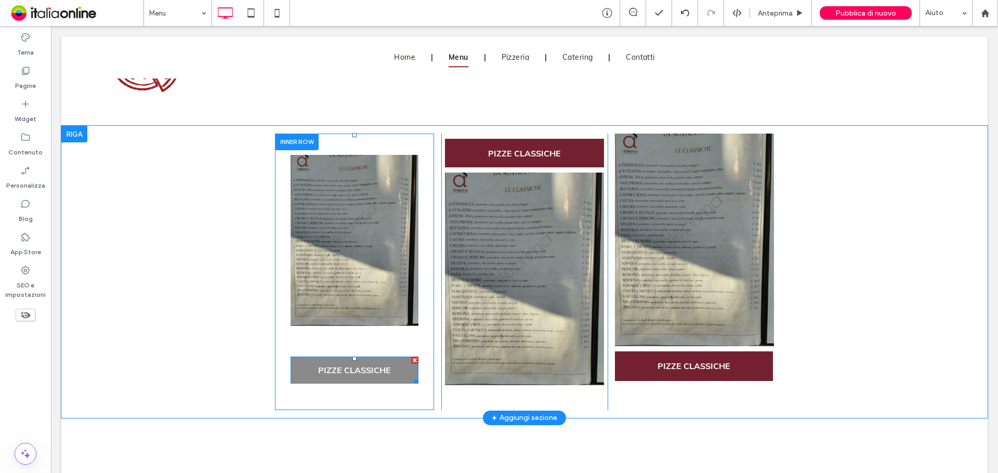
click at [411, 356] on div at bounding box center [414, 359] width 7 height 7
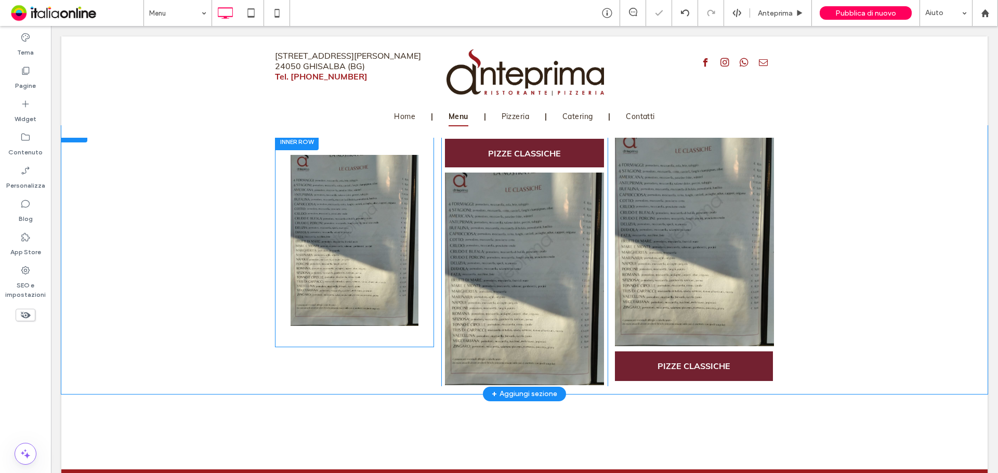
click at [410, 149] on div "Click To Paste Click To Paste" at bounding box center [354, 240] width 159 height 213
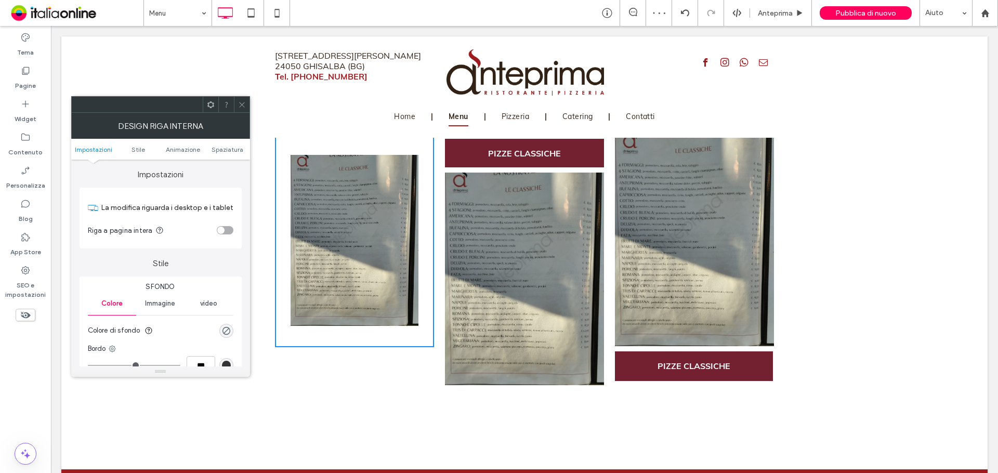
click at [246, 102] on div at bounding box center [242, 105] width 16 height 16
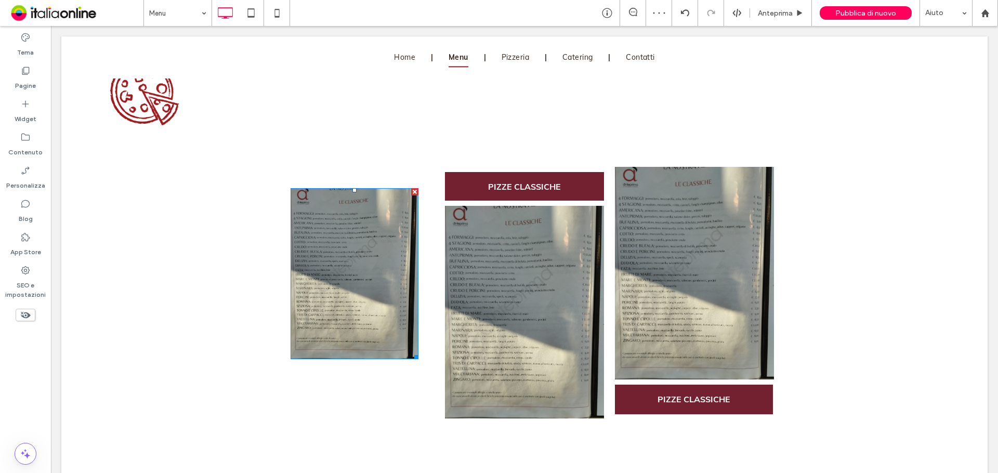
scroll to position [1245, 0]
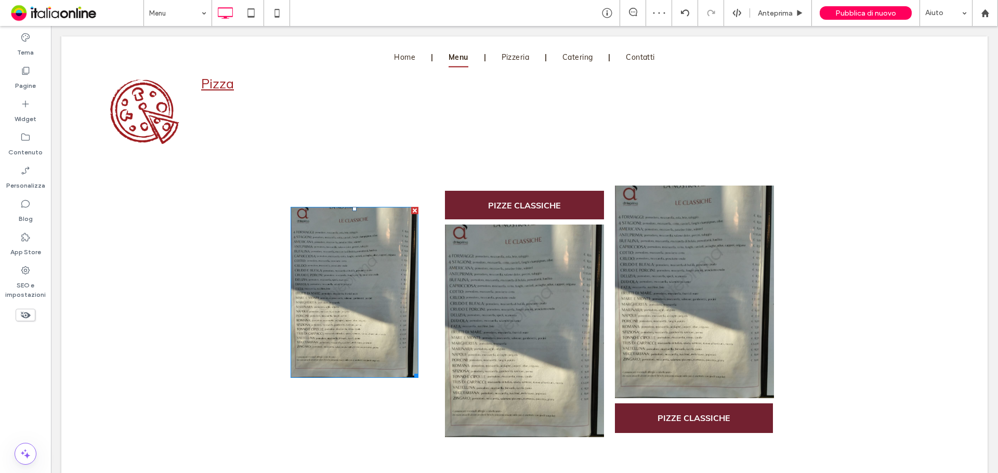
click at [411, 207] on div at bounding box center [414, 210] width 7 height 7
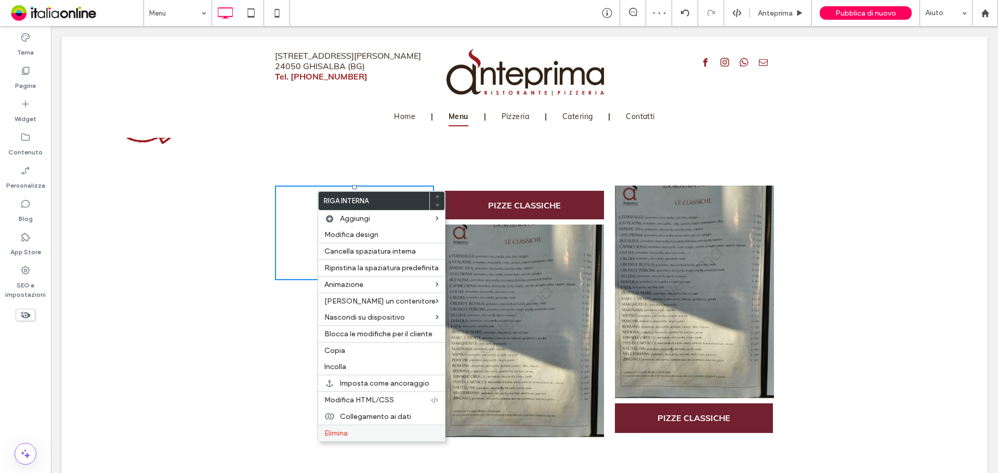
click at [354, 434] on label "Elimina" at bounding box center [381, 433] width 114 height 9
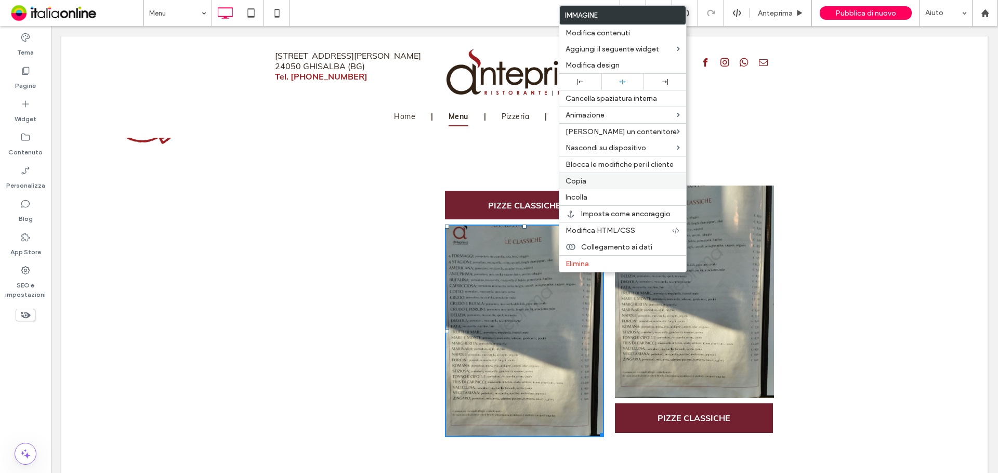
click at [584, 183] on span "Copia" at bounding box center [575, 181] width 21 height 9
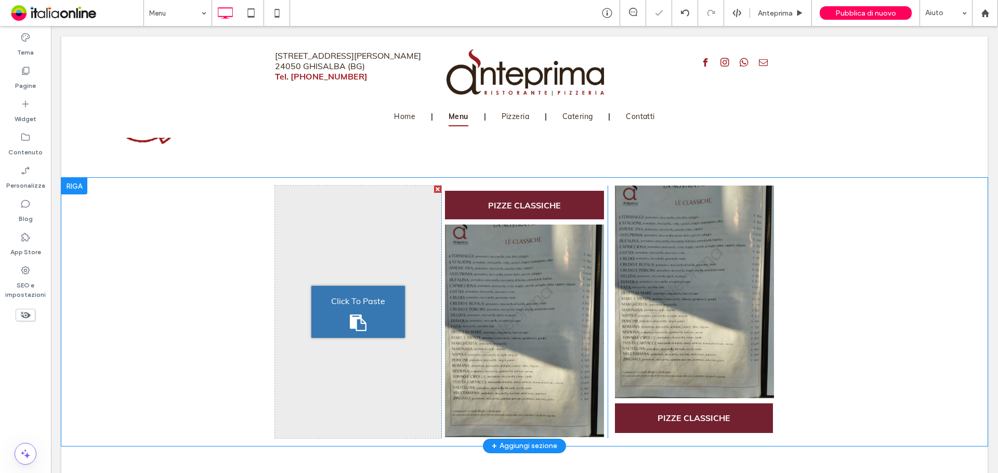
click at [360, 300] on span "Click To Paste" at bounding box center [358, 301] width 54 height 17
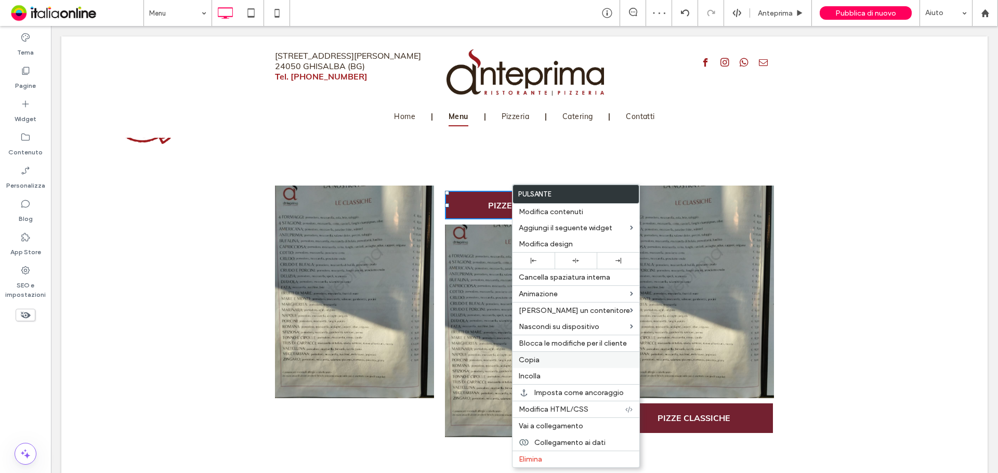
drag, startPoint x: 561, startPoint y: 365, endPoint x: 550, endPoint y: 365, distance: 10.9
click at [561, 365] on div "Copia" at bounding box center [575, 359] width 127 height 17
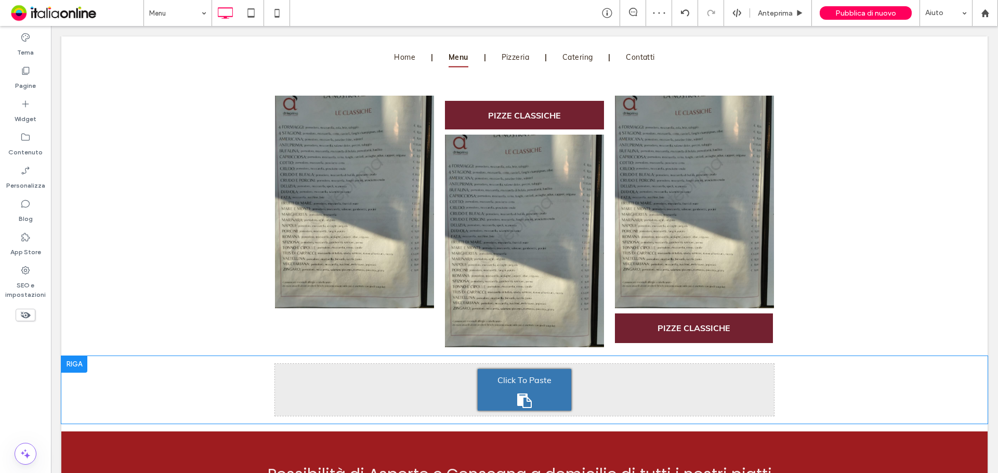
scroll to position [1349, 0]
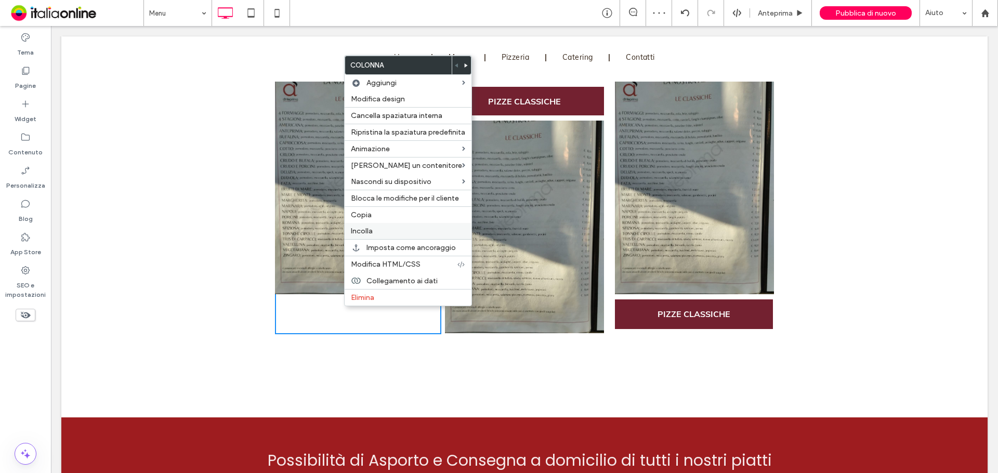
click at [371, 230] on span "Incolla" at bounding box center [362, 231] width 22 height 9
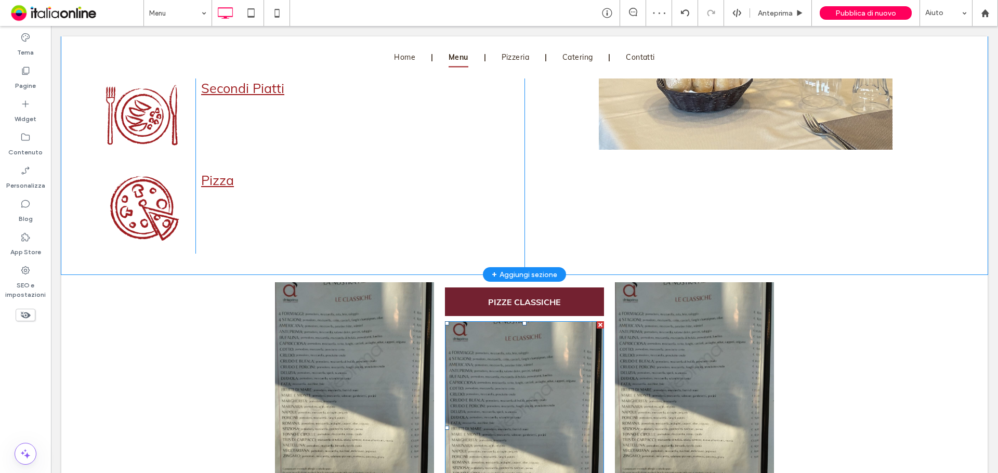
scroll to position [1141, 0]
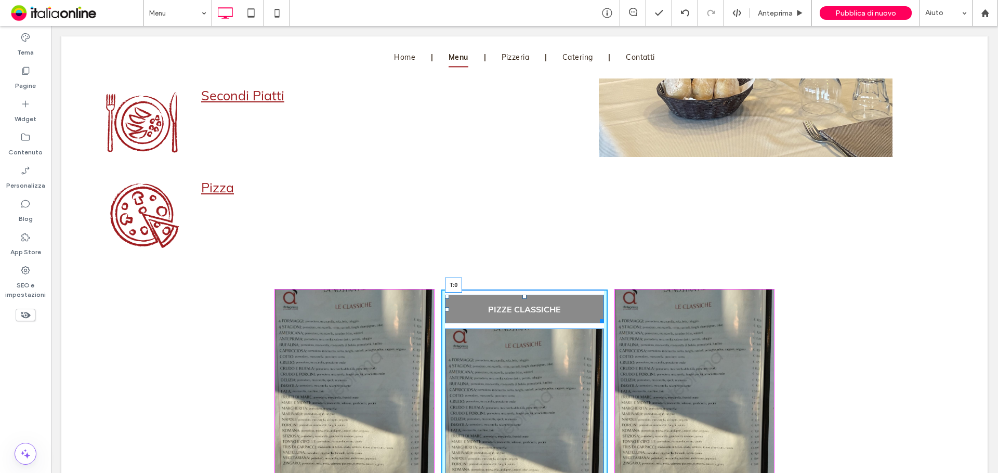
drag, startPoint x: 520, startPoint y: 293, endPoint x: 520, endPoint y: 286, distance: 6.8
click at [522, 295] on div at bounding box center [524, 297] width 4 height 4
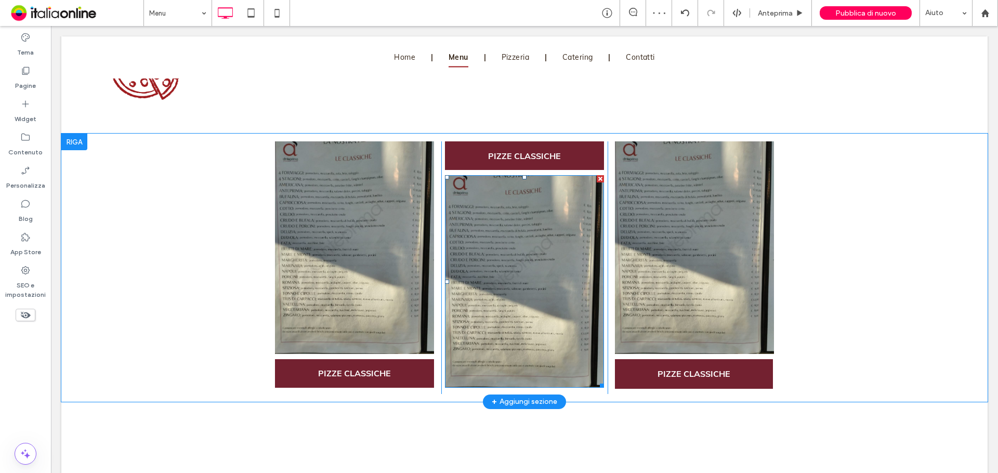
scroll to position [1349, 0]
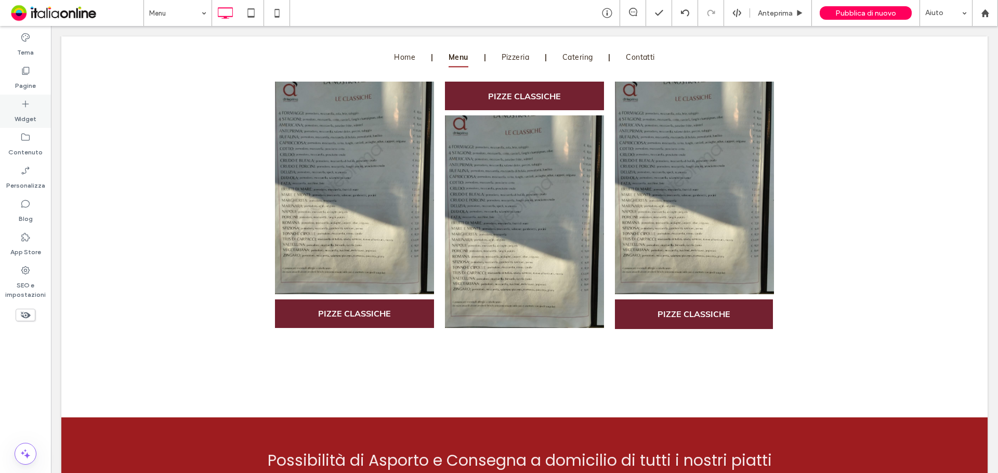
click at [29, 121] on label "Widget" at bounding box center [26, 116] width 22 height 15
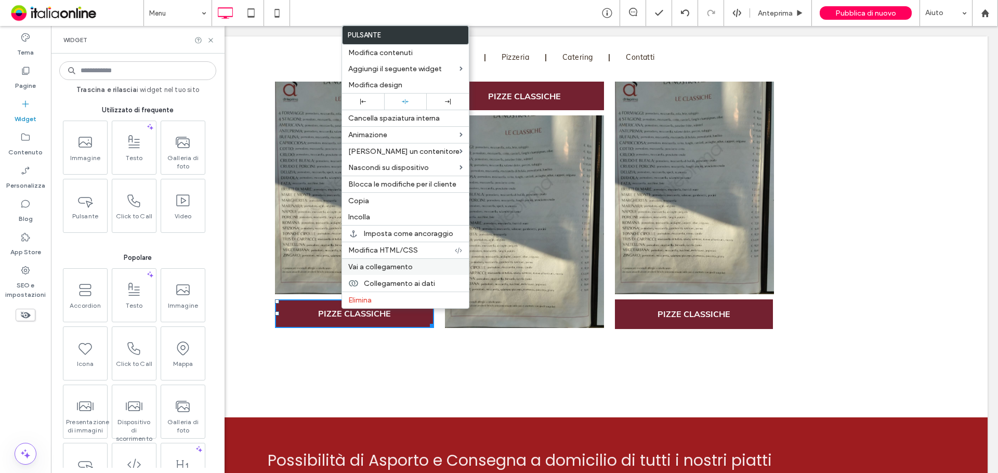
drag, startPoint x: 384, startPoint y: 202, endPoint x: 396, endPoint y: 264, distance: 63.4
click at [384, 202] on label "Copia" at bounding box center [405, 200] width 114 height 9
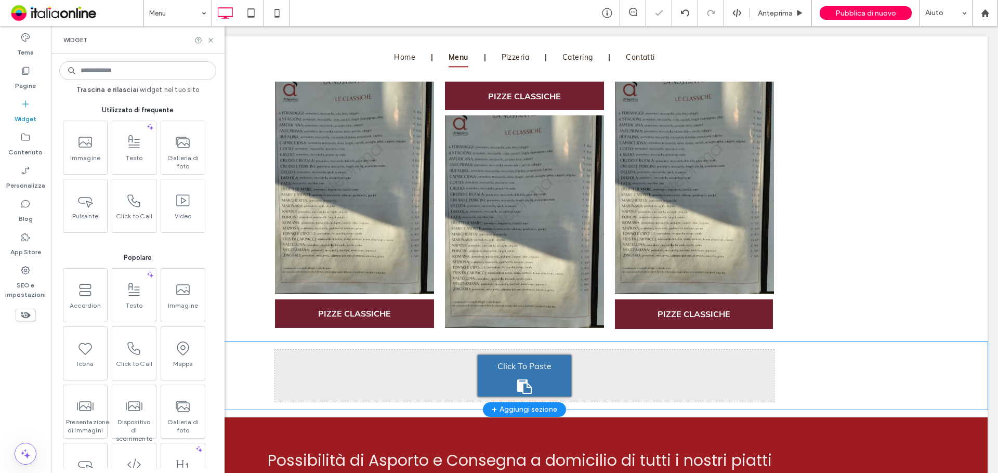
click at [517, 371] on div "Click To Paste" at bounding box center [524, 376] width 94 height 42
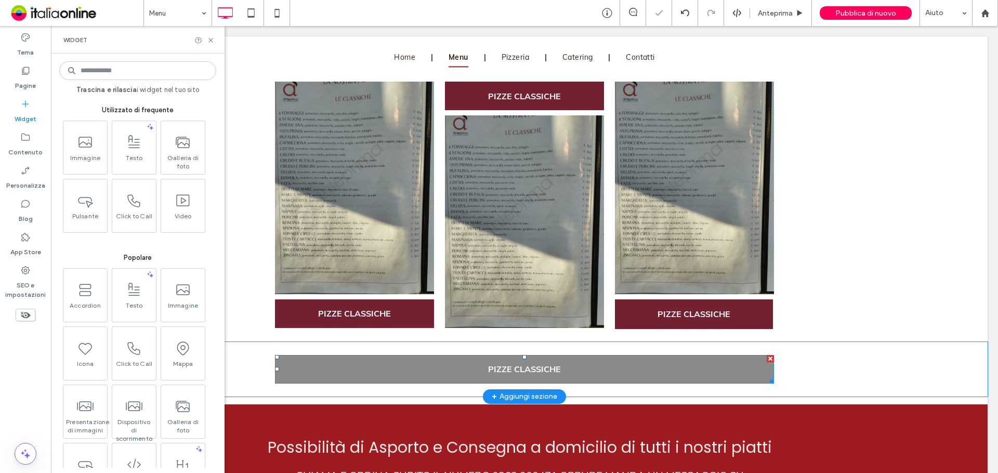
click at [513, 367] on span "PIZZE CLASSICHE" at bounding box center [524, 369] width 73 height 10
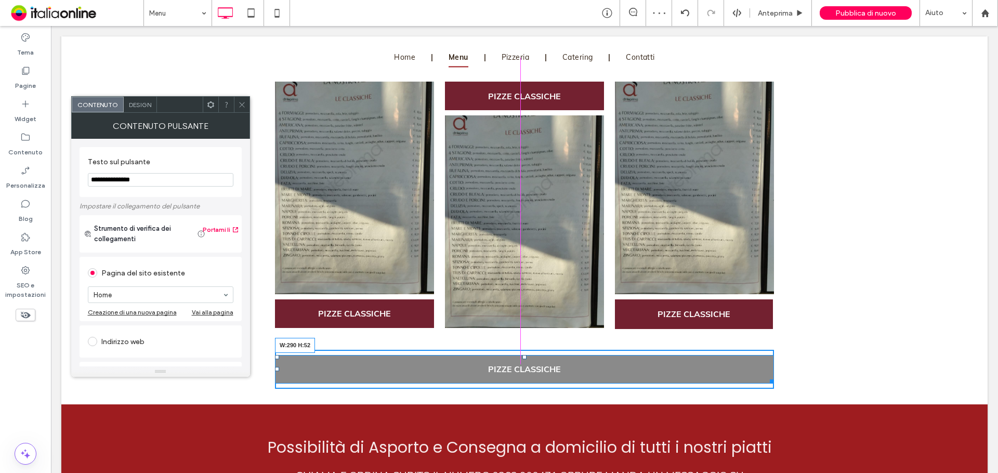
drag, startPoint x: 767, startPoint y: 378, endPoint x: 593, endPoint y: 365, distance: 174.5
click at [593, 365] on div "Click To Paste Click To Paste PIZZE CLASSICHE W:290 H:52" at bounding box center [524, 369] width 499 height 39
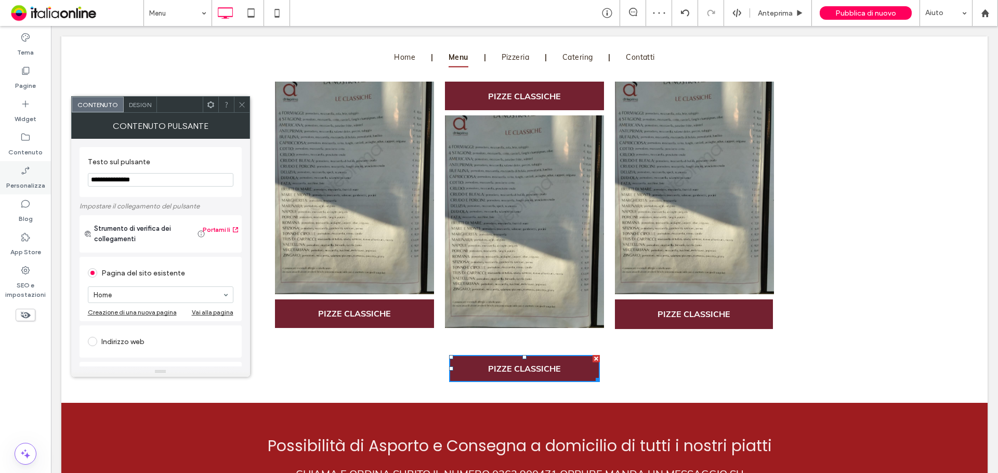
drag, startPoint x: 164, startPoint y: 176, endPoint x: 4, endPoint y: 169, distance: 159.7
click at [6, 169] on body ".wqwq-1{fill:#231f20;} .cls-1q, .cls-2q { fill-rule: evenodd; } .cls-2q { fill:…" at bounding box center [499, 236] width 998 height 473
type input "**********"
click at [142, 101] on span "Design" at bounding box center [140, 105] width 22 height 8
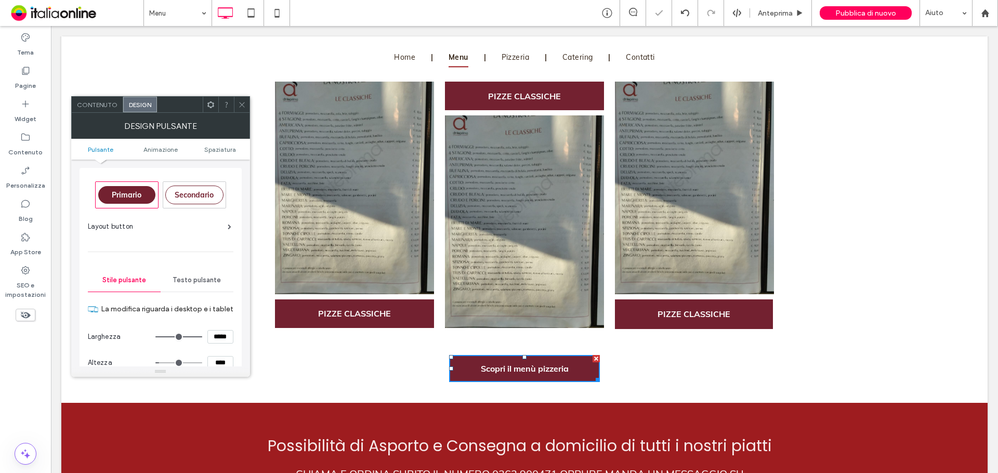
click at [193, 190] on span "Secondario" at bounding box center [194, 194] width 46 height 9
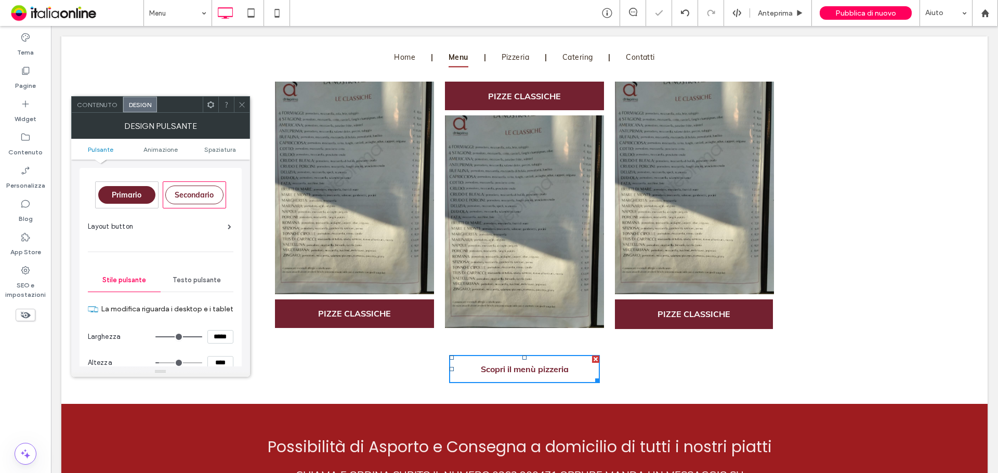
type input "*"
type input "***"
click at [174, 231] on div "Layout button" at bounding box center [159, 226] width 143 height 10
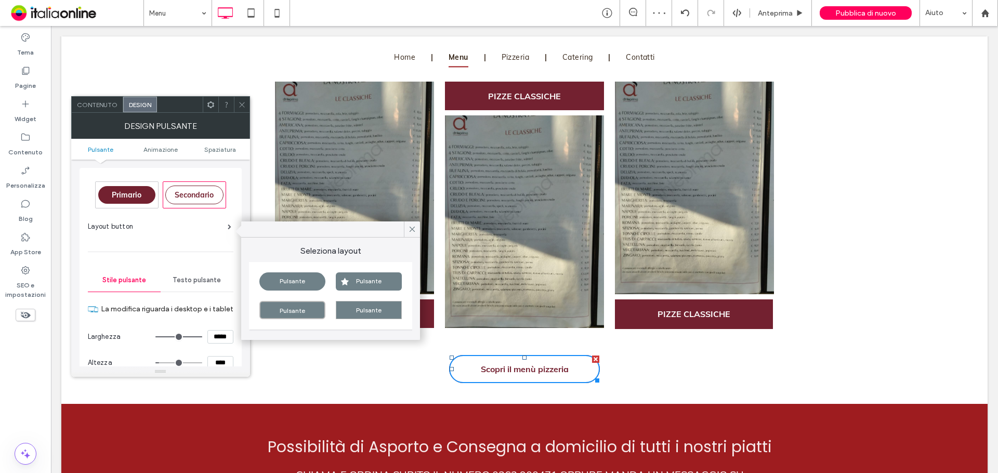
click at [366, 310] on div "Pulsante" at bounding box center [369, 310] width 66 height 18
click at [426, 365] on div "Click To Paste Click To Paste Scopri il menù pizzeria" at bounding box center [524, 369] width 499 height 38
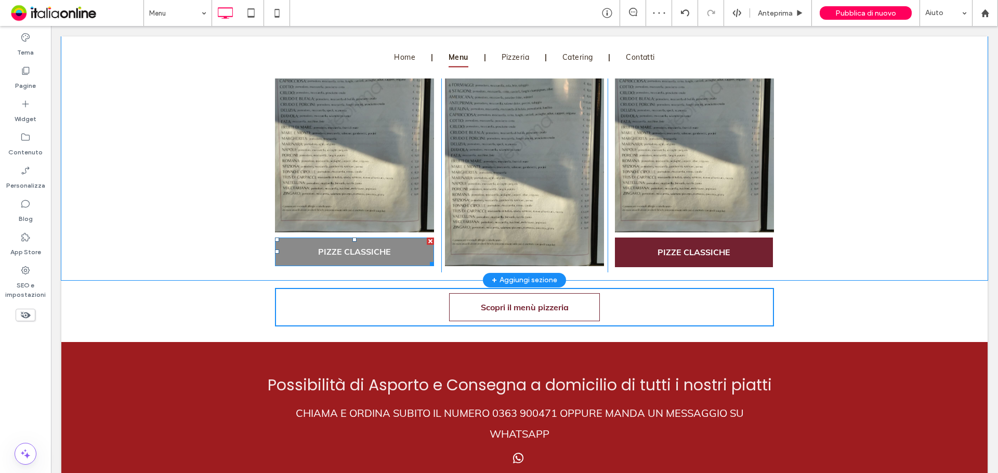
scroll to position [1401, 0]
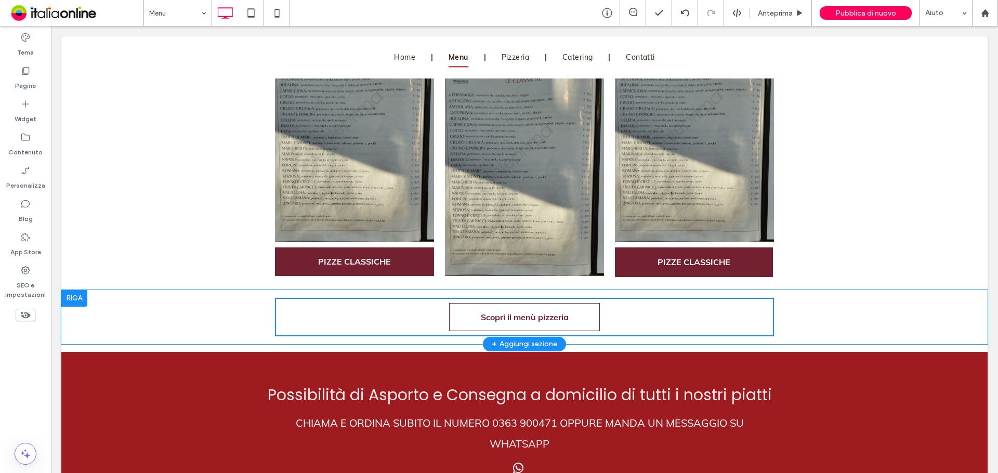
click at [77, 299] on div at bounding box center [74, 298] width 26 height 17
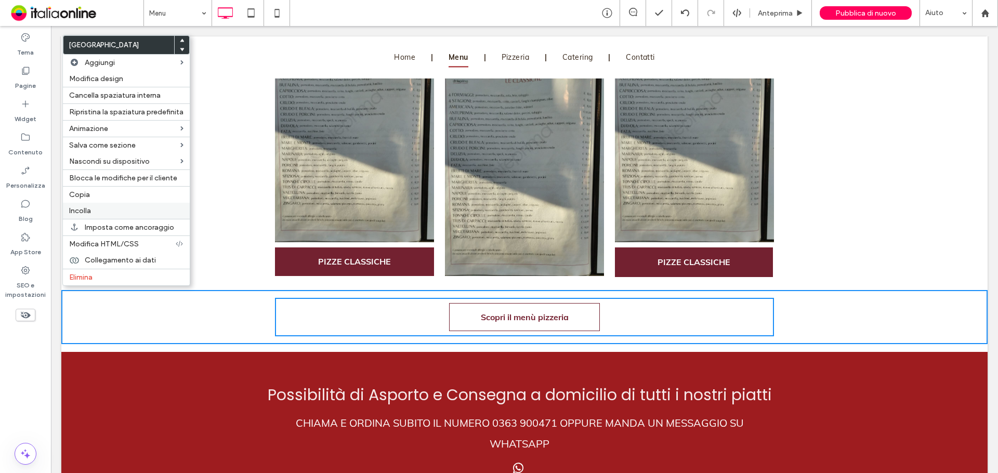
click at [89, 209] on span "Incolla" at bounding box center [80, 210] width 22 height 9
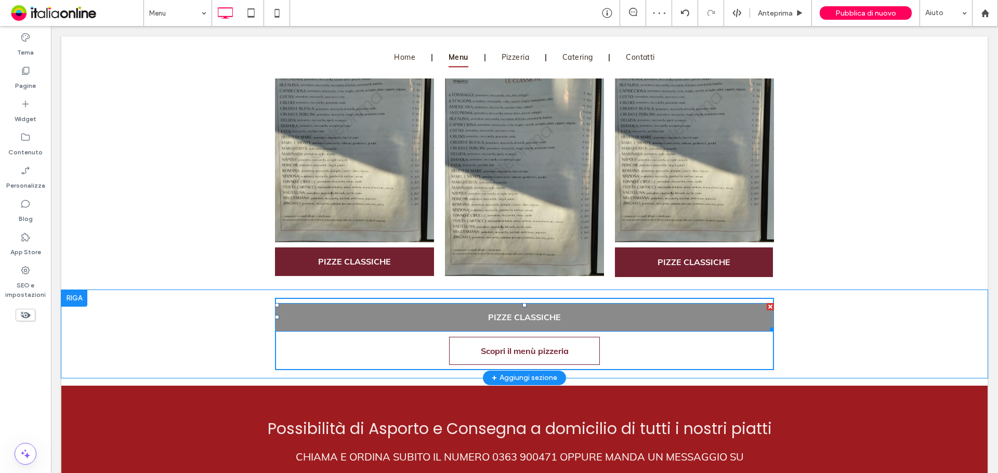
click at [766, 303] on div at bounding box center [769, 306] width 7 height 7
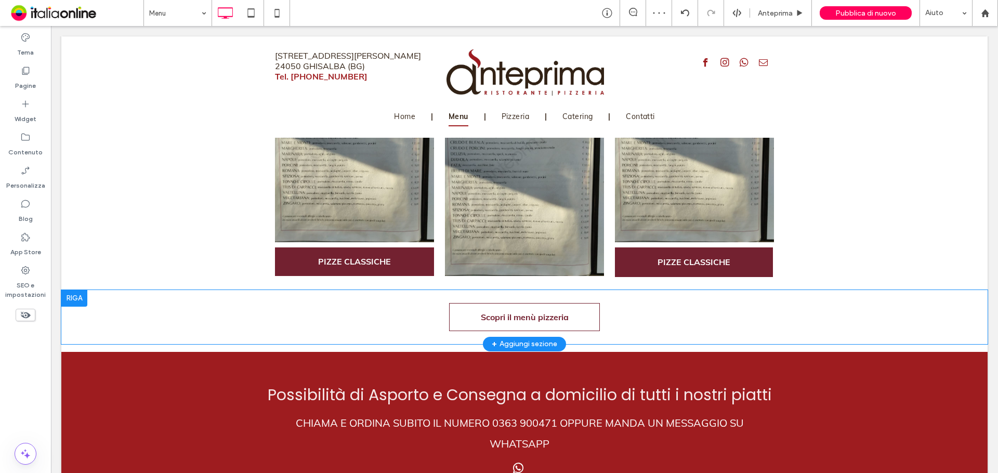
click at [74, 293] on div at bounding box center [74, 298] width 26 height 17
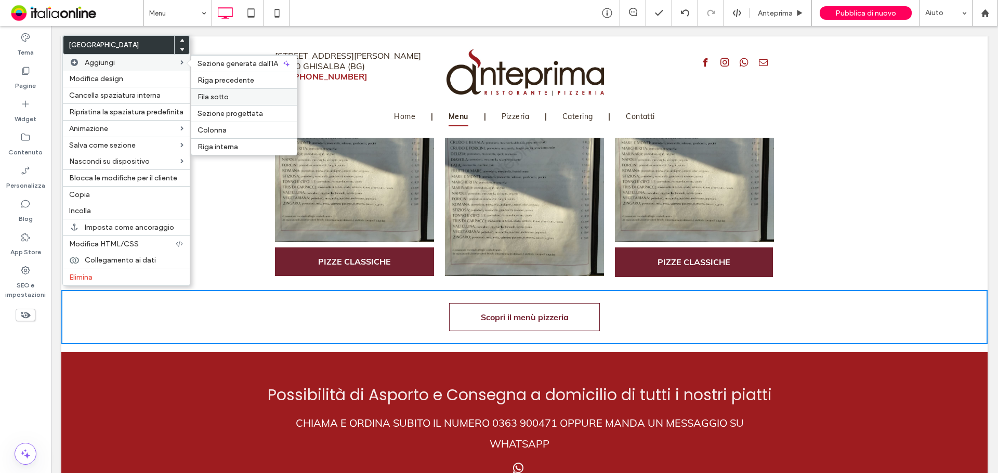
drag, startPoint x: 171, startPoint y: 70, endPoint x: 222, endPoint y: 97, distance: 57.4
click at [222, 97] on span "Fila sotto" at bounding box center [212, 96] width 31 height 9
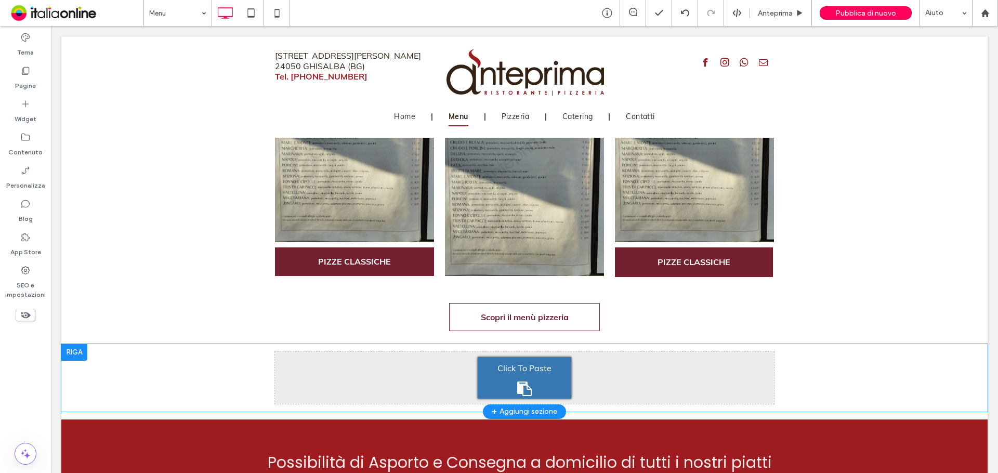
click at [83, 352] on div at bounding box center [74, 352] width 26 height 17
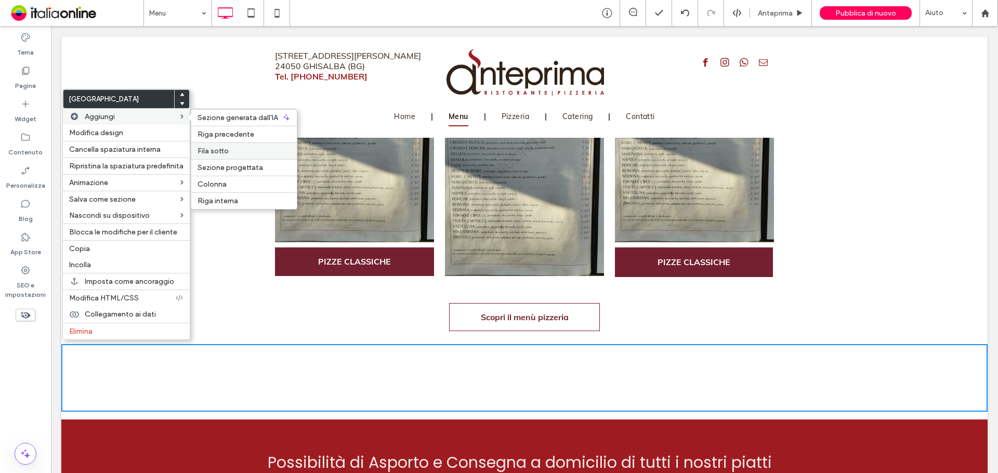
click at [219, 157] on div "Fila sotto" at bounding box center [243, 150] width 105 height 17
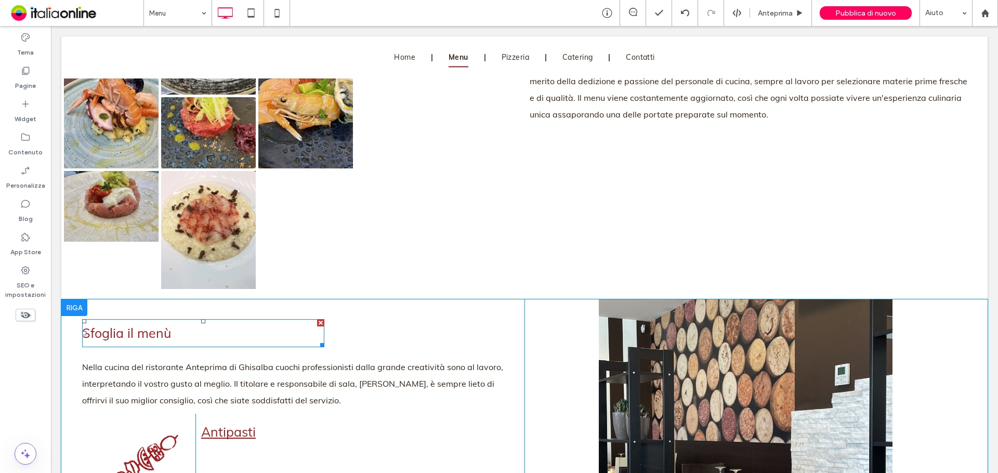
scroll to position [674, 0]
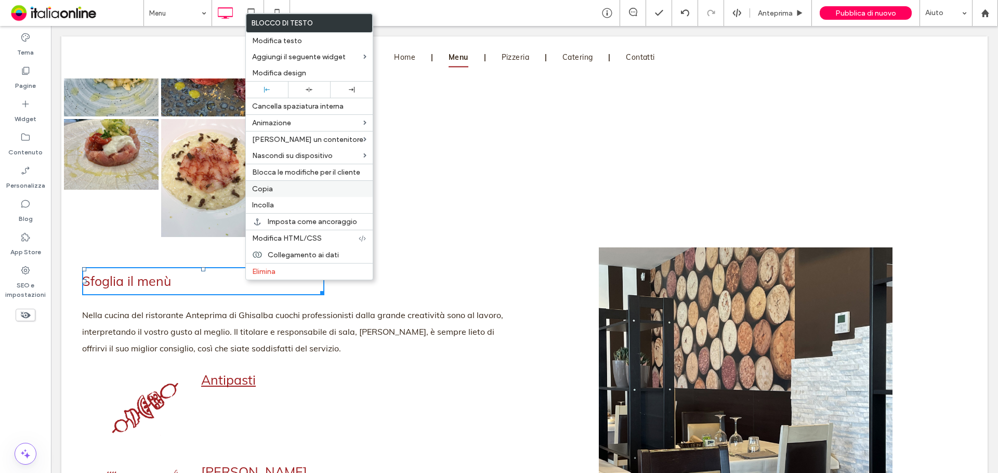
click at [276, 192] on label "Copia" at bounding box center [309, 188] width 114 height 9
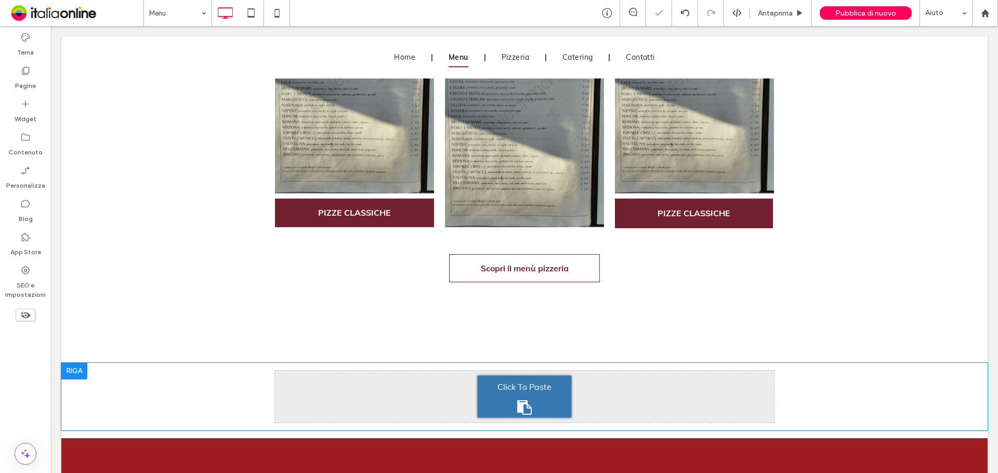
scroll to position [1453, 0]
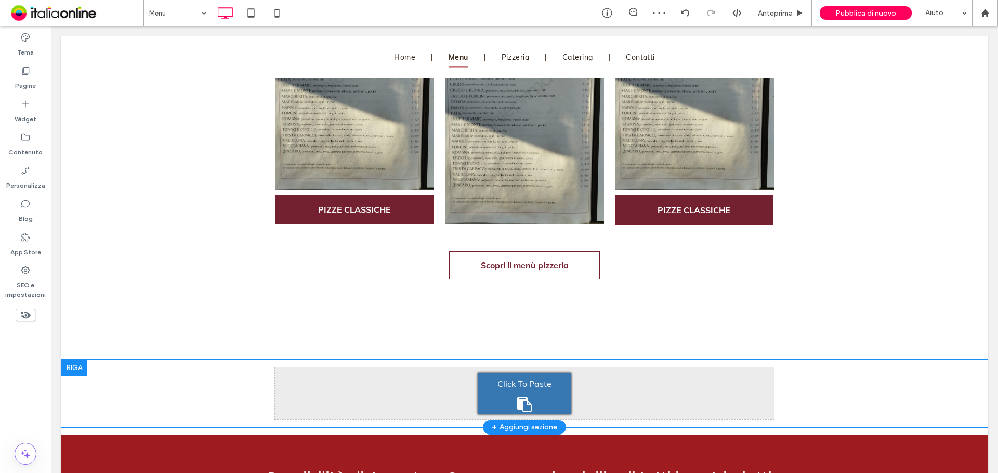
click at [511, 390] on div "Click To Paste" at bounding box center [524, 394] width 94 height 42
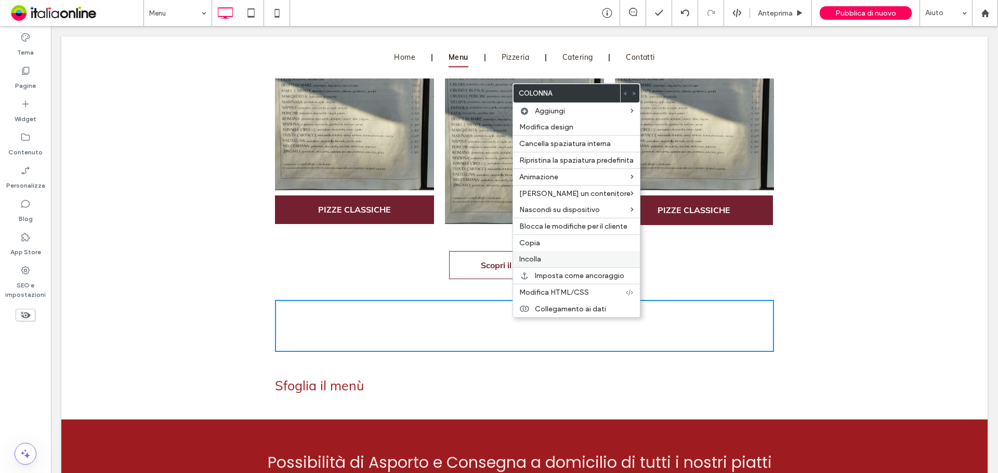
click at [540, 256] on span "Incolla" at bounding box center [530, 259] width 22 height 9
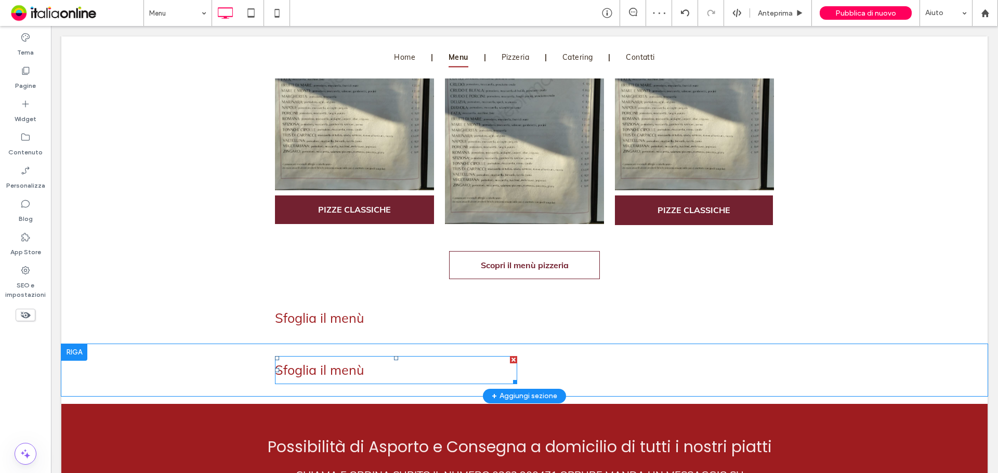
click at [510, 357] on div at bounding box center [513, 359] width 7 height 7
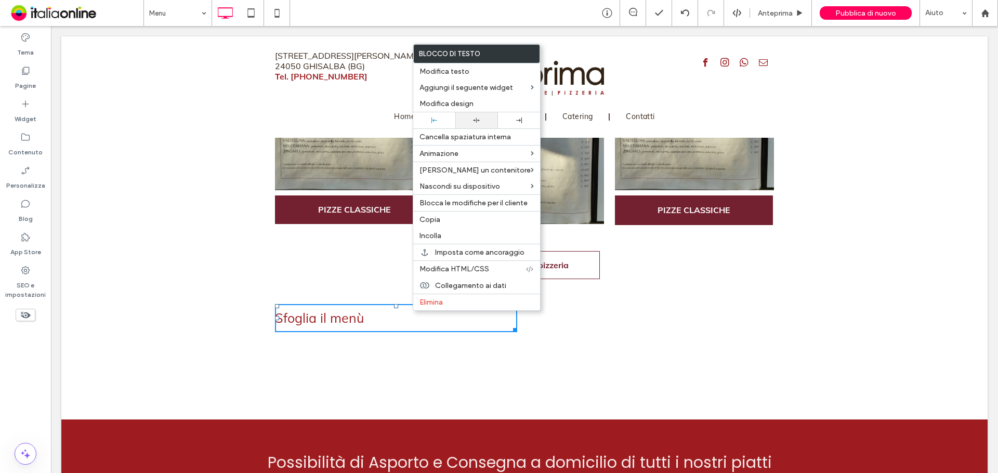
click at [477, 122] on div at bounding box center [476, 120] width 32 height 7
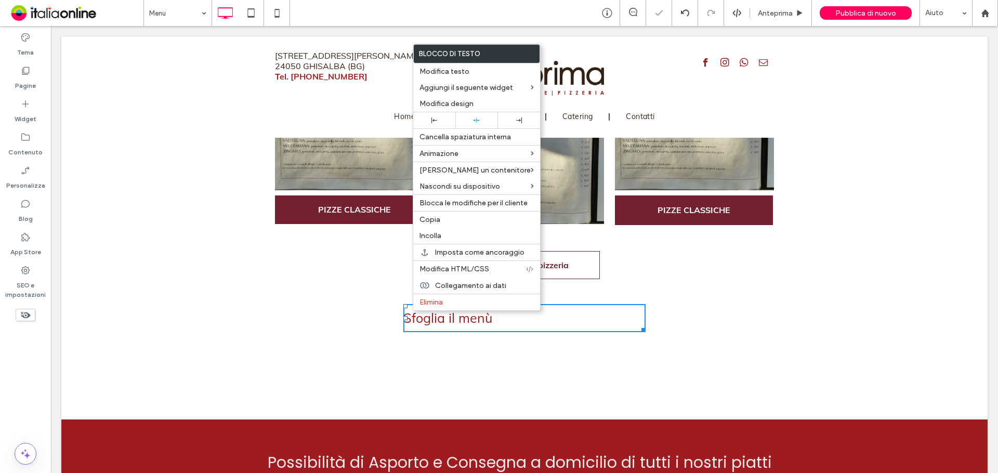
click at [594, 324] on h3 "Sfoglia il menù" at bounding box center [524, 318] width 242 height 26
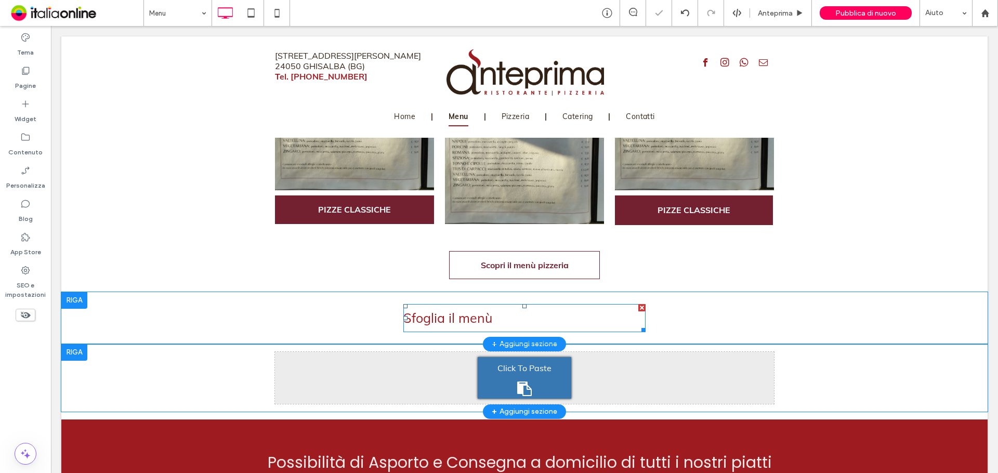
click at [586, 314] on h3 "Sfoglia il menù" at bounding box center [524, 318] width 242 height 26
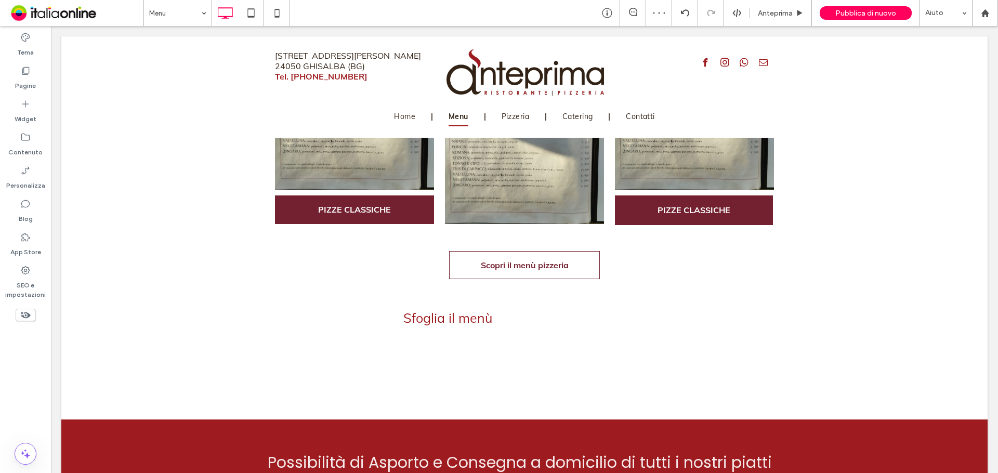
click at [586, 314] on h3 "Sfoglia il menù" at bounding box center [524, 318] width 242 height 26
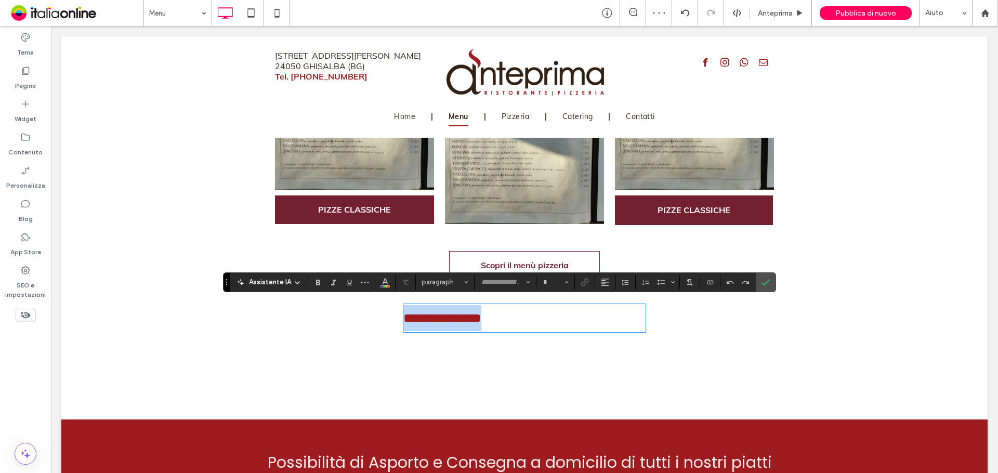
type input "****"
type input "**"
click at [601, 284] on icon "Allineamento" at bounding box center [605, 282] width 8 height 8
click at [614, 314] on use "ui.textEditor.alignment.center" at bounding box center [612, 313] width 7 height 7
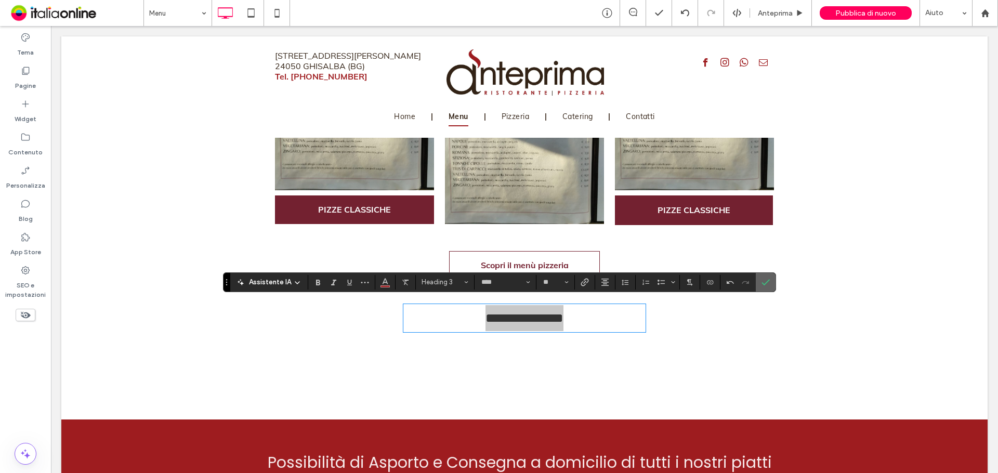
click at [766, 286] on icon "Conferma" at bounding box center [765, 282] width 8 height 8
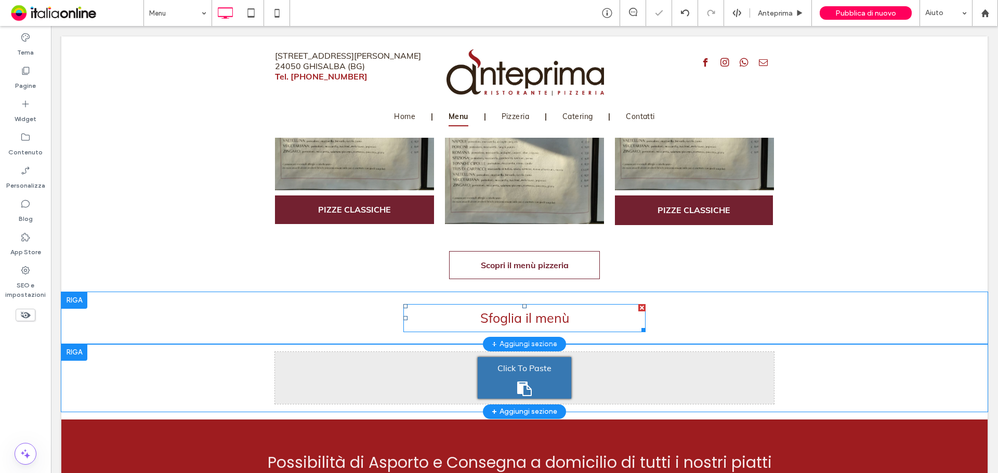
click at [537, 315] on span "Sfoglia il menù" at bounding box center [524, 318] width 89 height 16
type input "****"
type input "**"
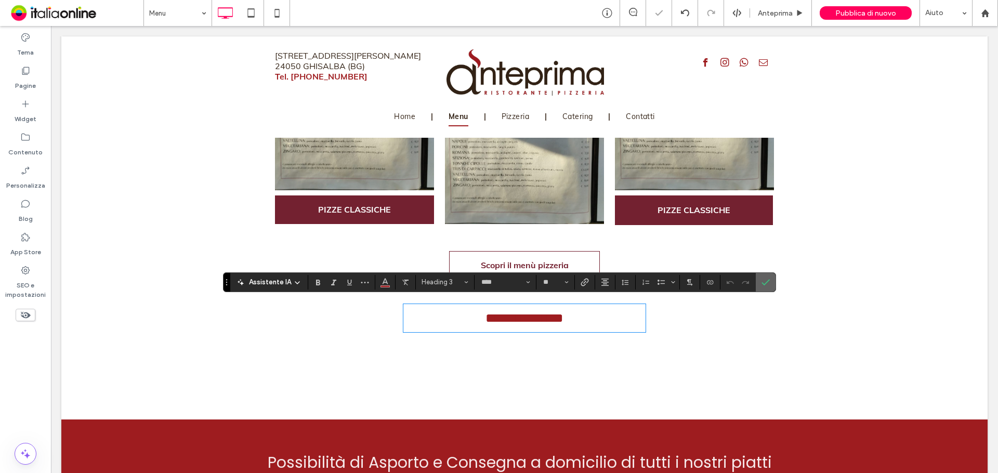
click at [771, 282] on label "Conferma" at bounding box center [766, 282] width 16 height 19
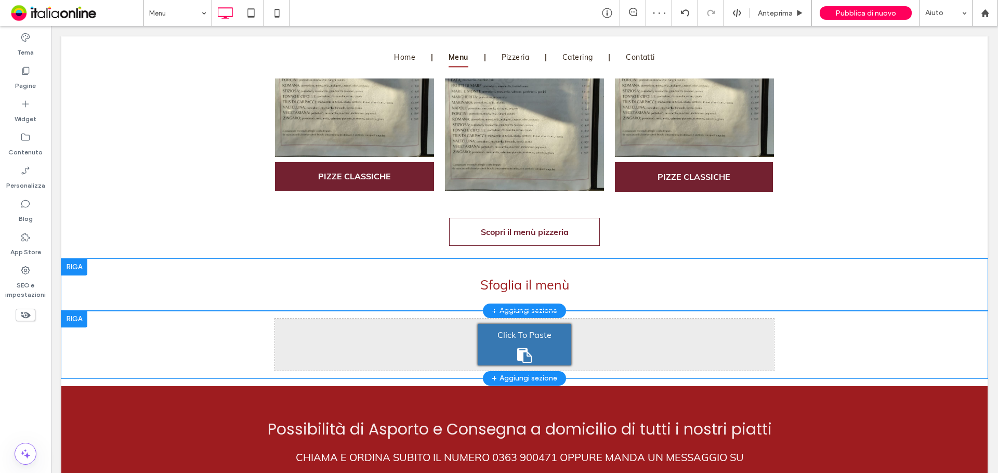
scroll to position [1505, 0]
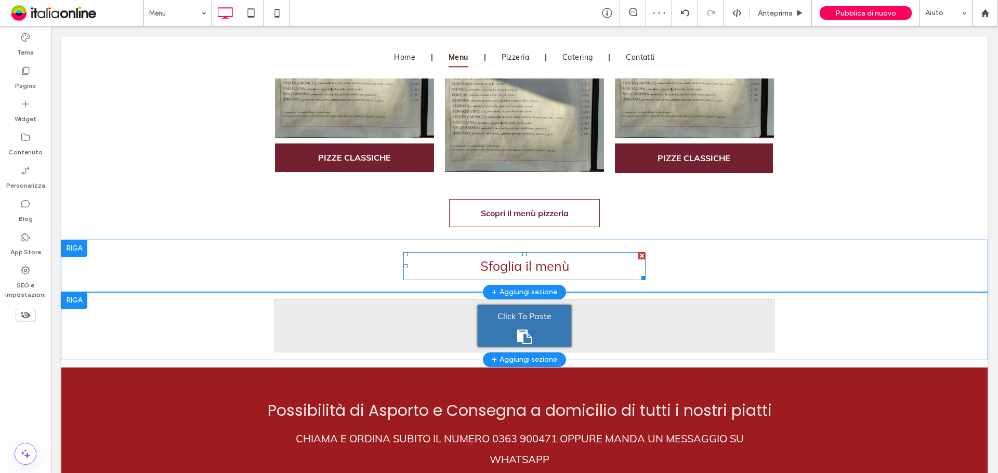
click at [480, 259] on span "Sfoglia il menù" at bounding box center [524, 266] width 89 height 16
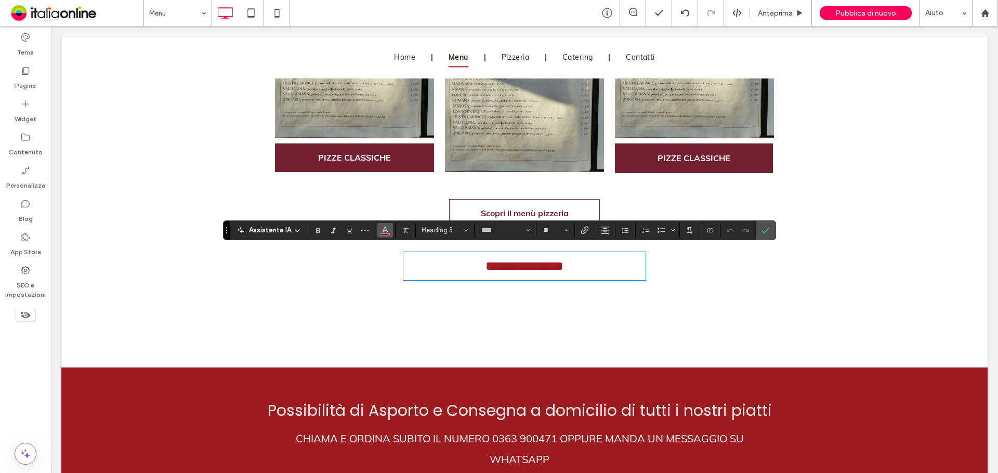
click at [390, 233] on button "Colore" at bounding box center [385, 230] width 16 height 15
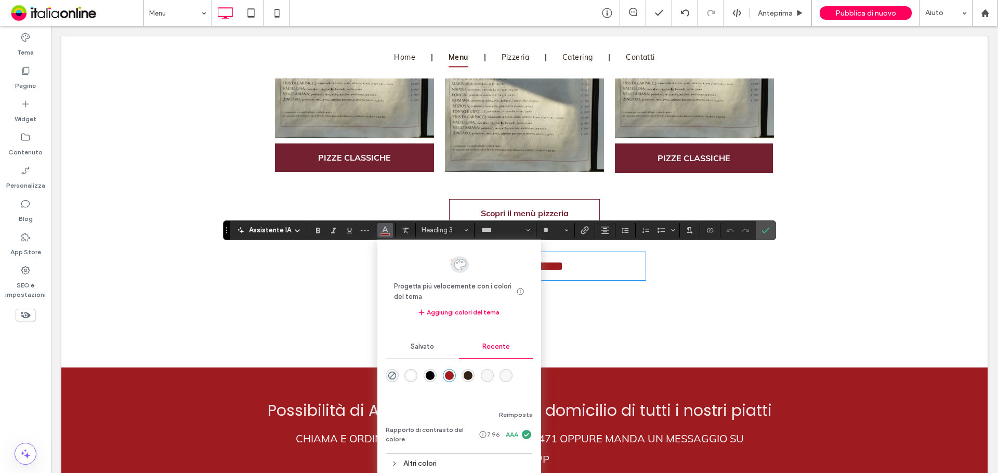
click at [430, 376] on div "rgba(0, 0, 0, 1)" at bounding box center [430, 375] width 9 height 9
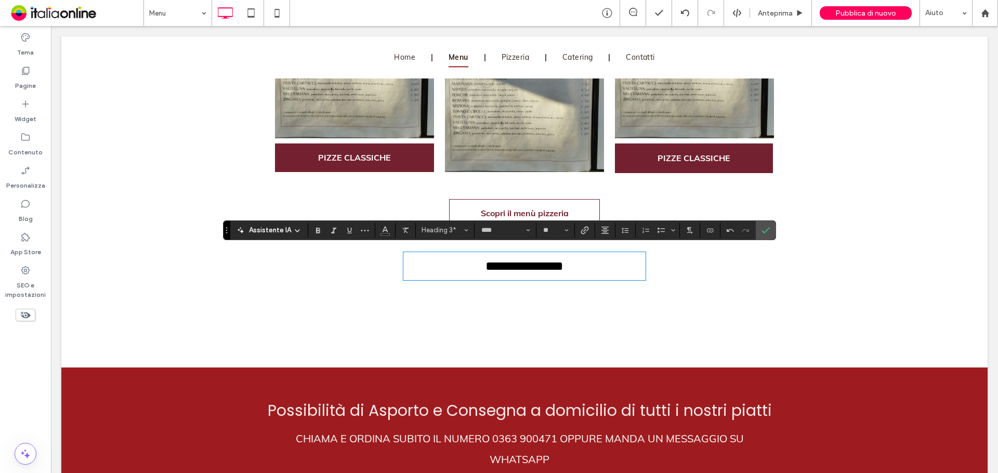
click at [673, 292] on div "Click To Paste Click To Paste [GEOGRAPHIC_DATA] + Aggiungi sezione" at bounding box center [524, 326] width 926 height 68
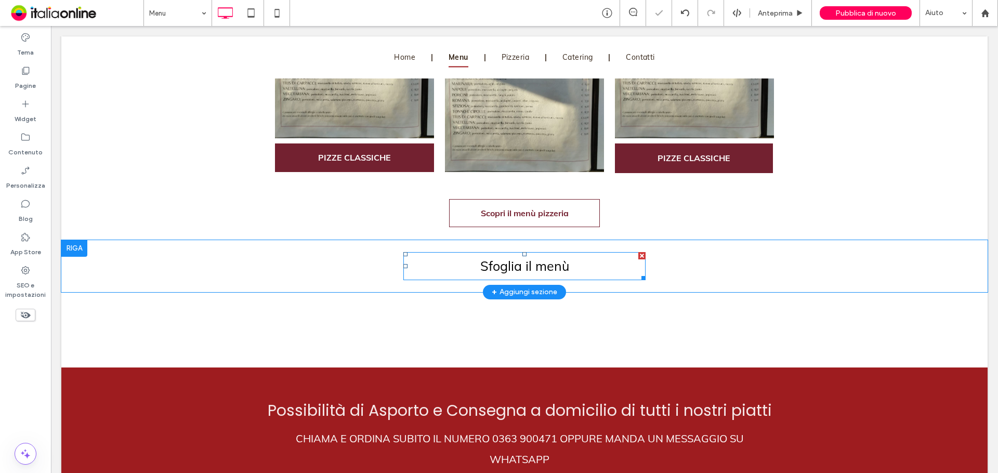
click at [540, 258] on span "Sfoglia il menù" at bounding box center [524, 266] width 89 height 16
type input "****"
type input "**"
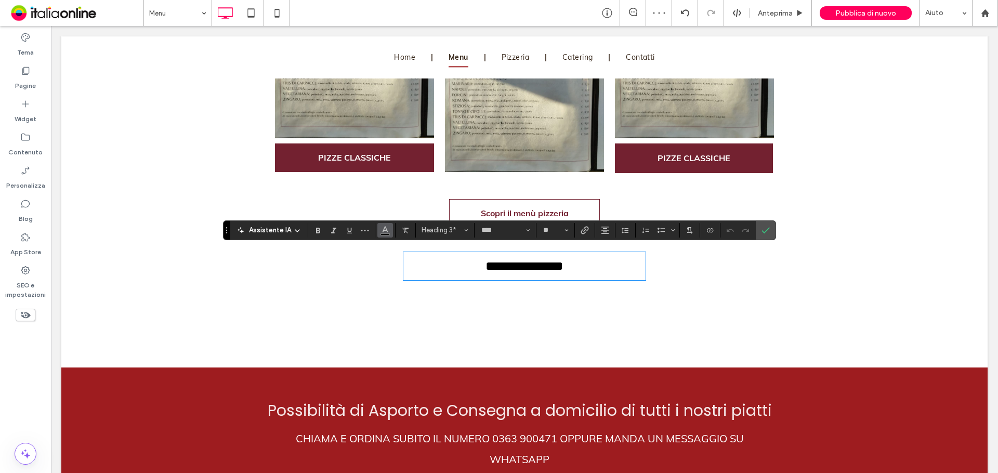
click at [381, 228] on icon "Colore" at bounding box center [385, 229] width 8 height 8
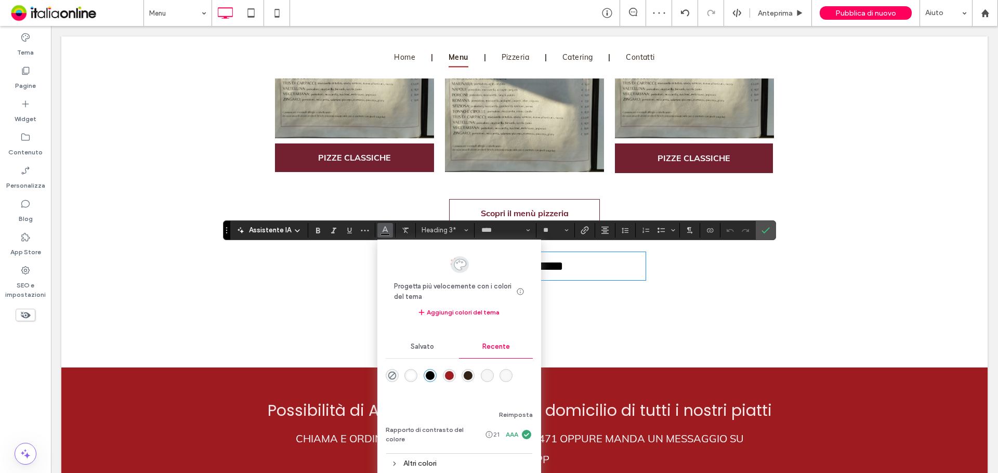
click at [446, 373] on div "rgba(158, 28, 31, 1)" at bounding box center [449, 375] width 9 height 9
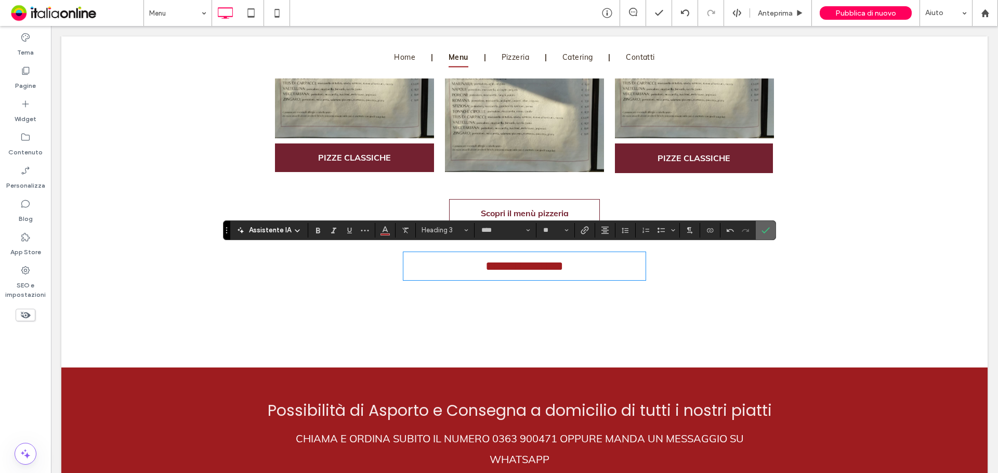
click at [765, 224] on span "Conferma" at bounding box center [765, 230] width 8 height 18
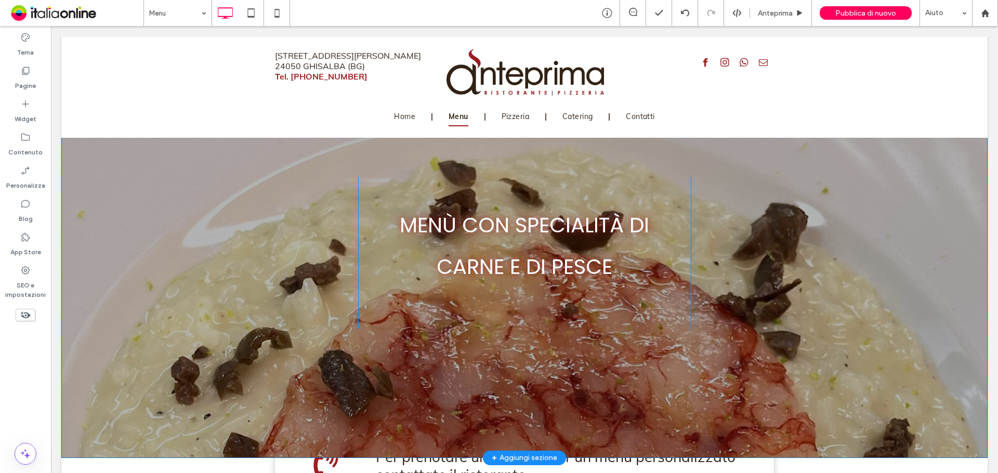
scroll to position [0, 0]
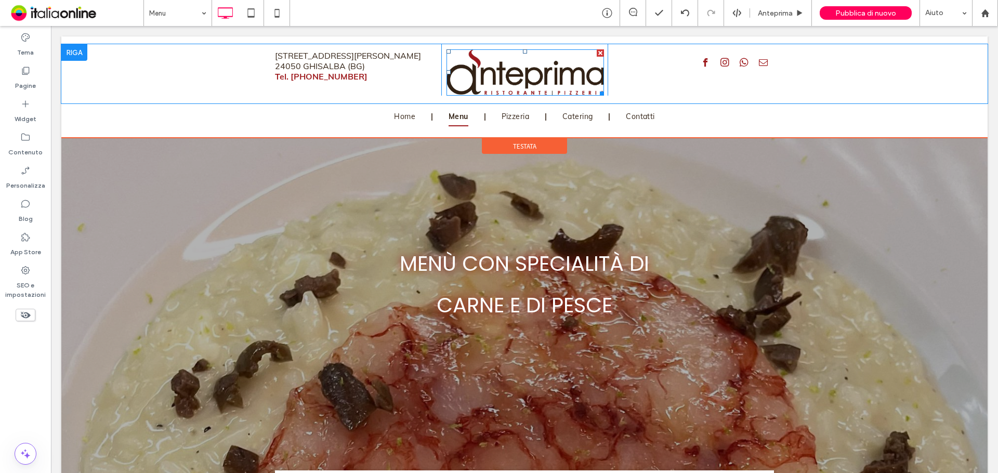
click at [462, 76] on img at bounding box center [524, 72] width 157 height 46
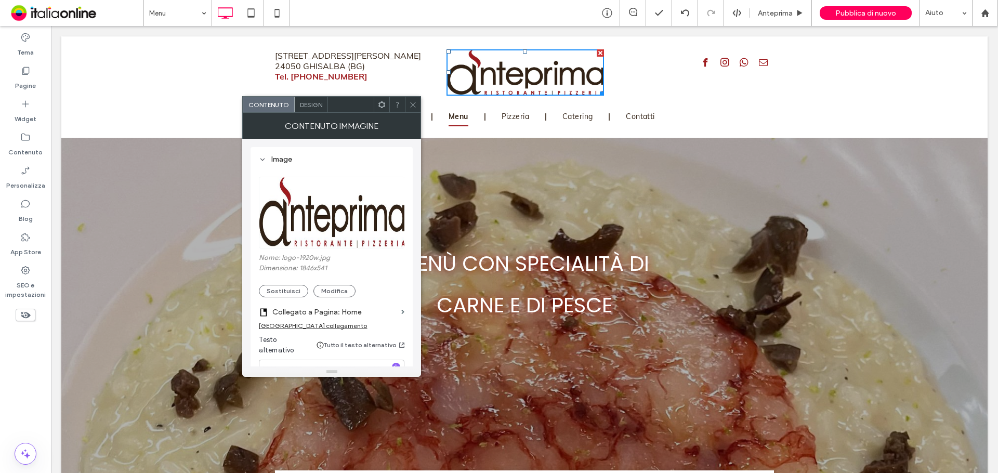
click at [340, 222] on img at bounding box center [332, 213] width 147 height 72
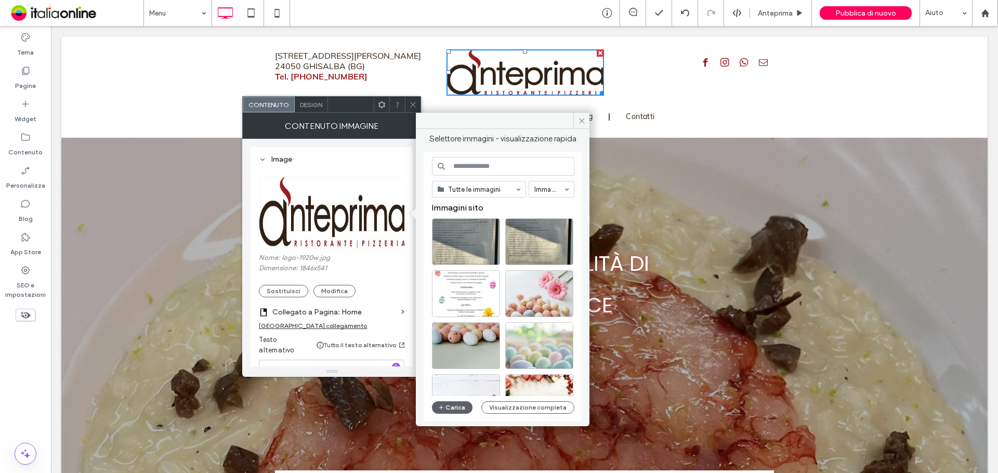
click at [316, 268] on label "Dimensione: 1846x541" at bounding box center [331, 269] width 145 height 10
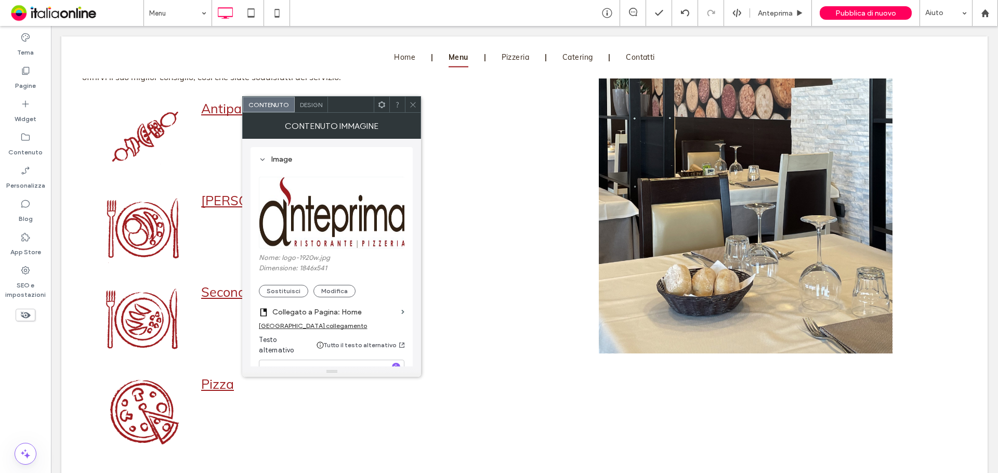
scroll to position [1039, 0]
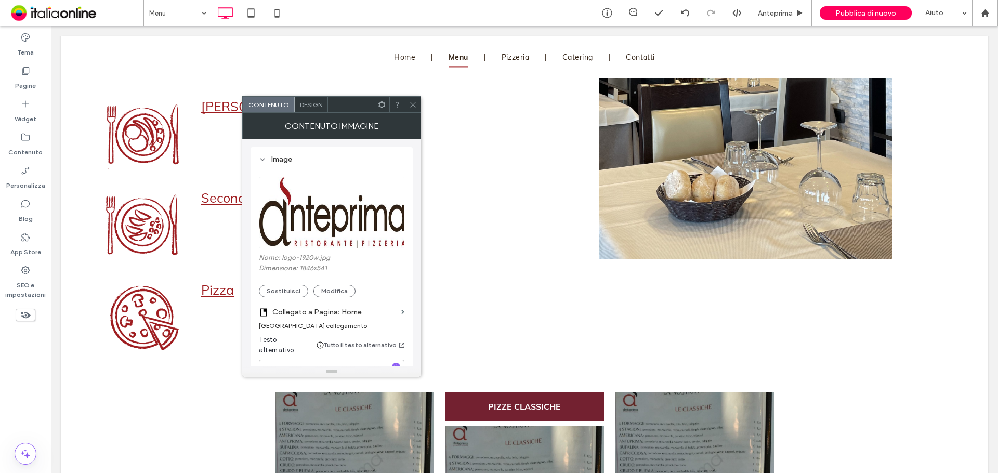
click at [410, 102] on icon at bounding box center [413, 105] width 8 height 8
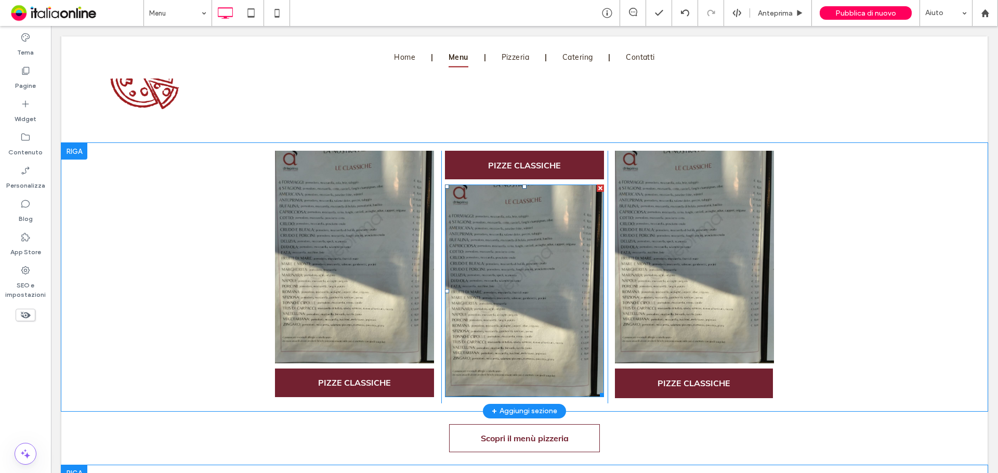
scroll to position [1299, 0]
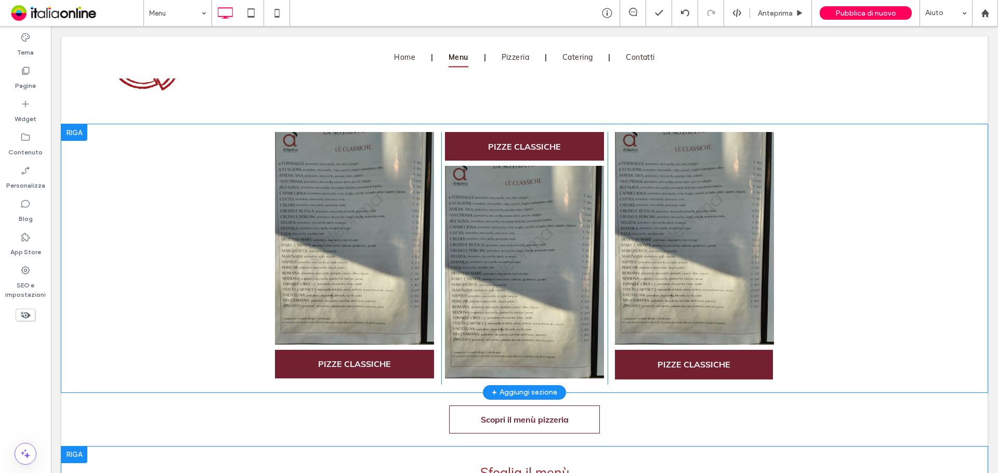
click at [71, 127] on div at bounding box center [74, 132] width 26 height 17
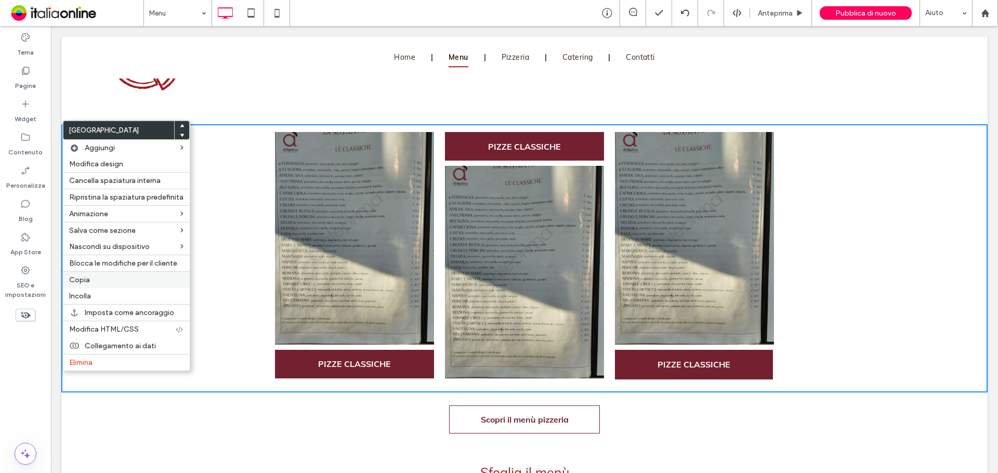
click at [119, 284] on label "Copia" at bounding box center [126, 279] width 114 height 9
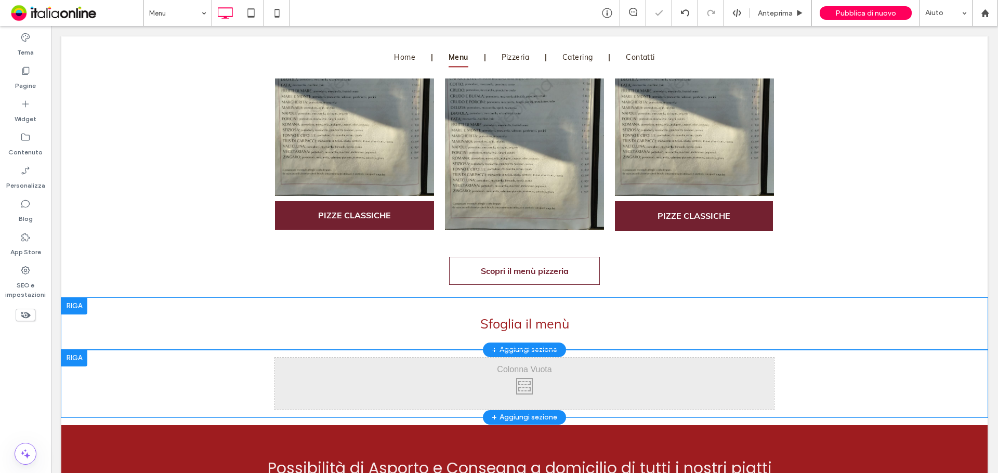
scroll to position [1455, 0]
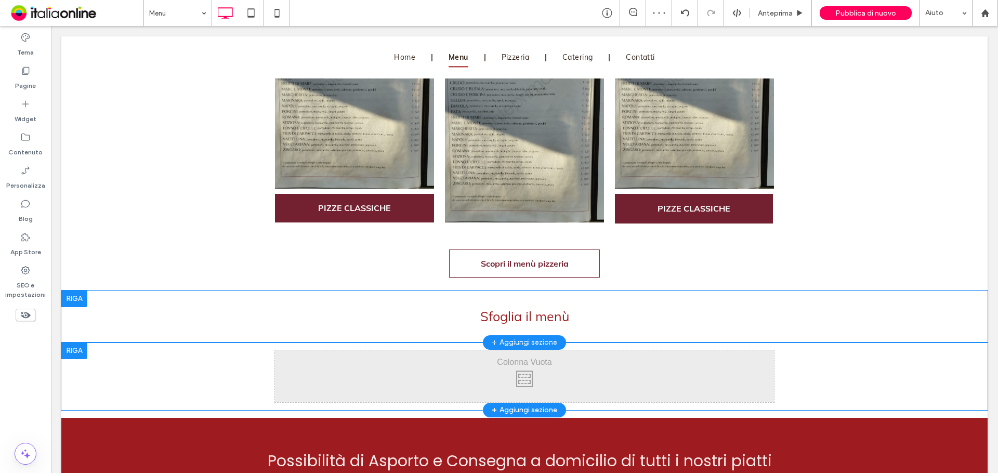
click at [82, 350] on div at bounding box center [74, 350] width 26 height 17
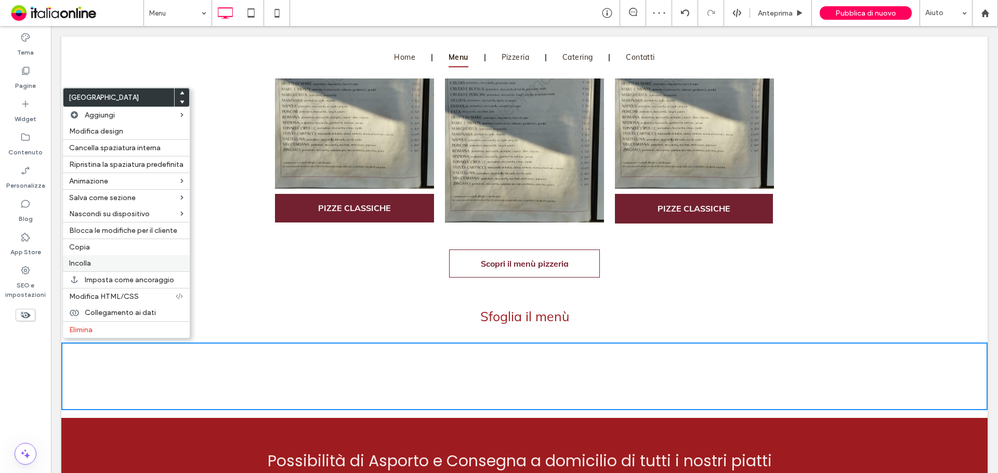
click at [109, 265] on label "Incolla" at bounding box center [126, 263] width 114 height 9
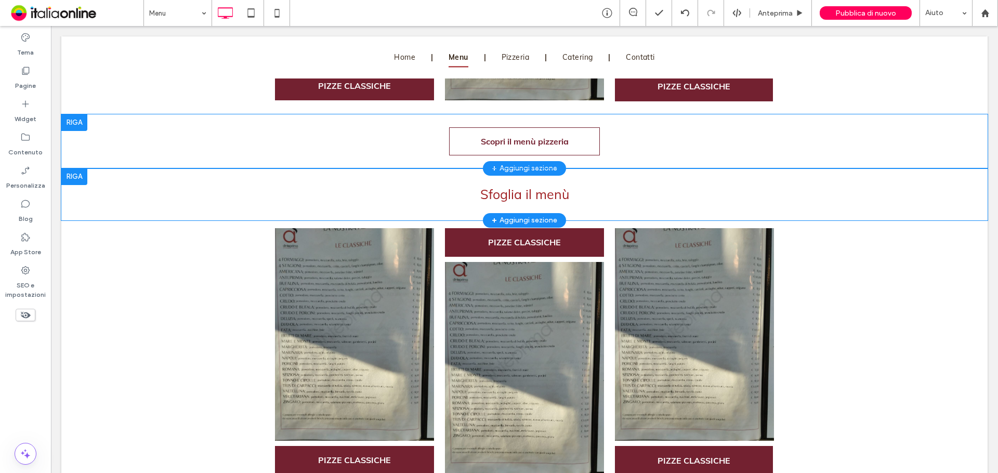
scroll to position [1559, 0]
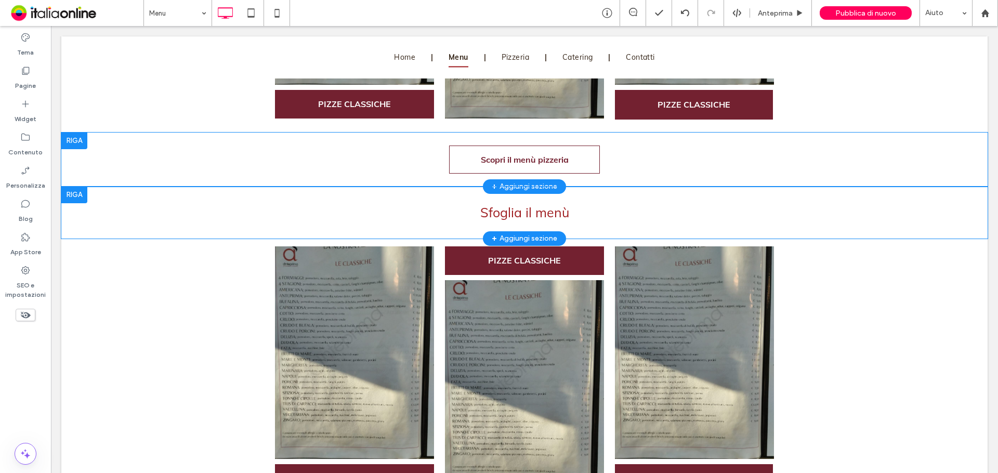
click at [81, 137] on div at bounding box center [74, 140] width 26 height 17
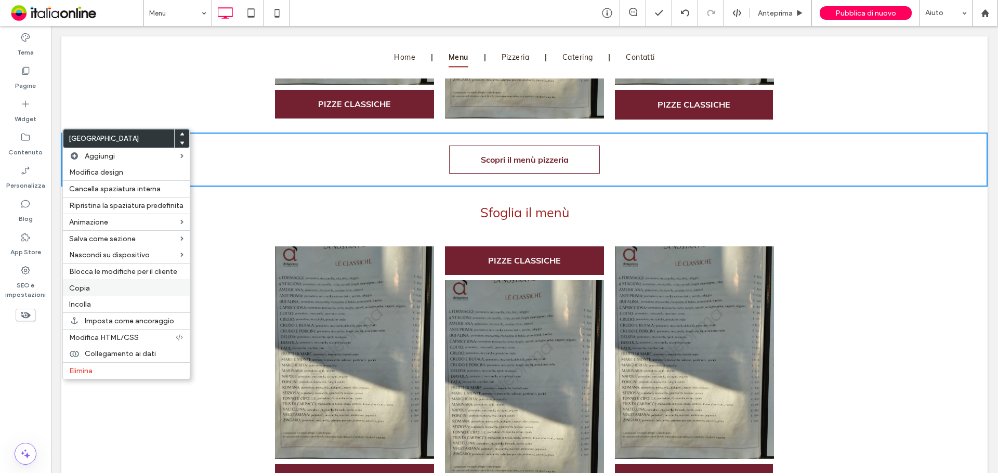
click at [117, 293] on div "Copia" at bounding box center [126, 288] width 127 height 17
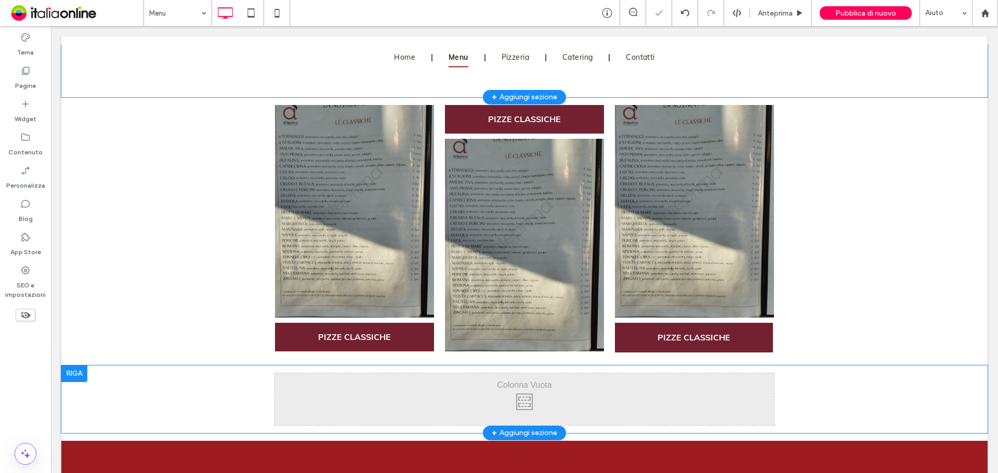
scroll to position [1715, 0]
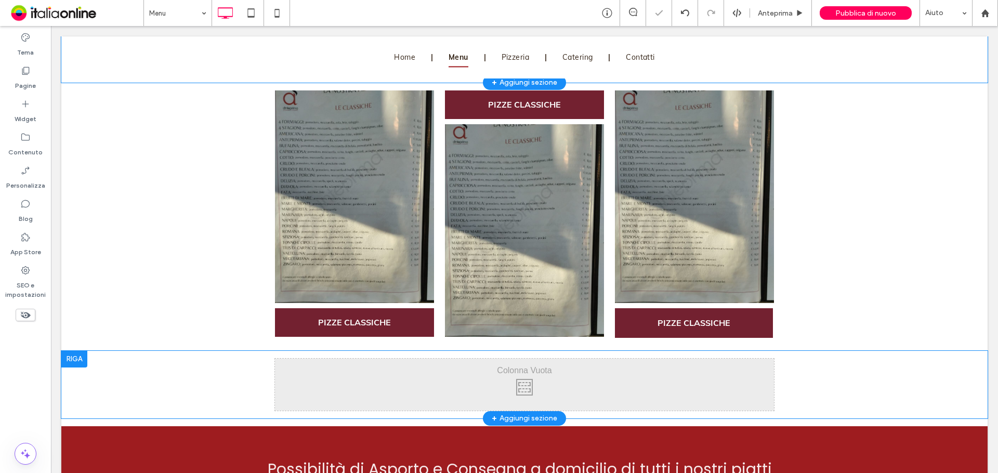
click at [80, 358] on div at bounding box center [74, 359] width 26 height 17
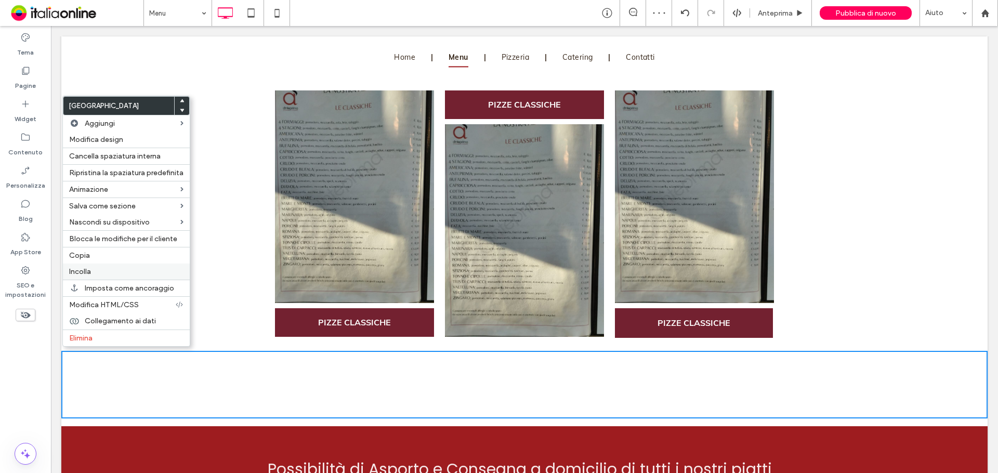
click at [97, 276] on div "Incolla" at bounding box center [126, 271] width 127 height 16
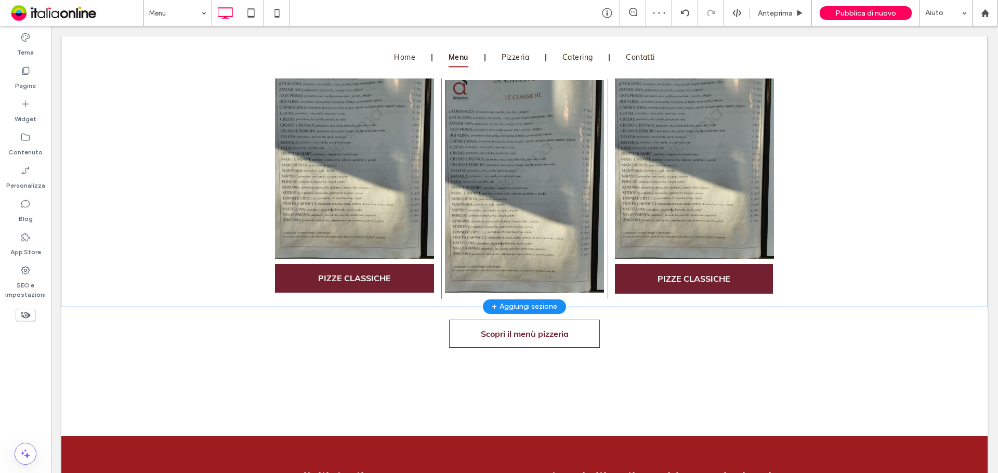
scroll to position [1818, 0]
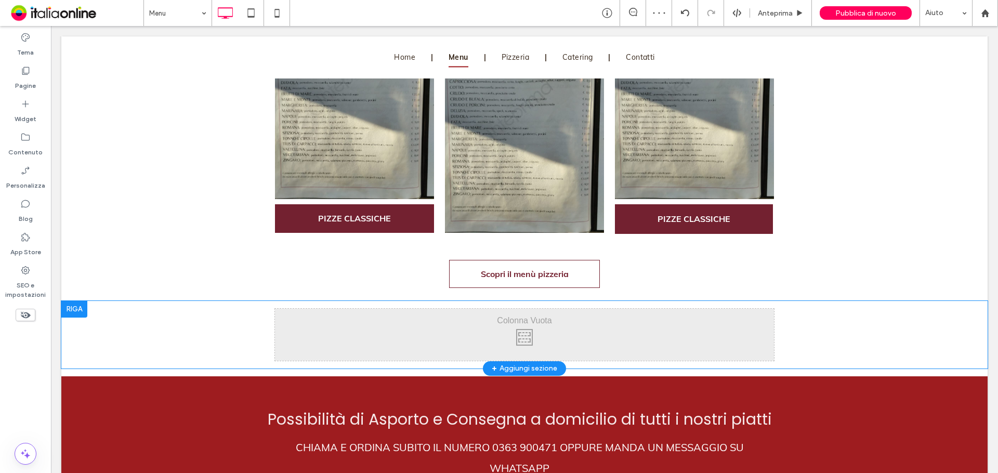
click at [74, 305] on div at bounding box center [74, 309] width 26 height 17
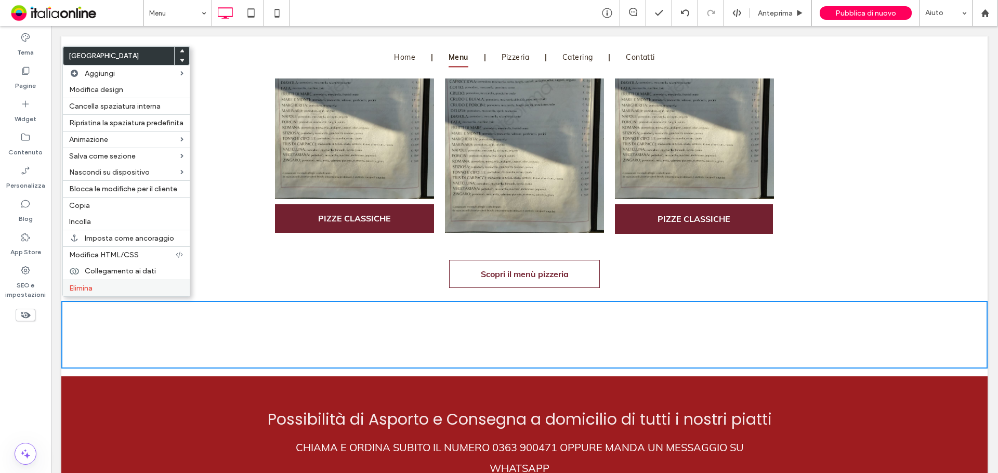
click at [107, 287] on label "Elimina" at bounding box center [126, 288] width 114 height 9
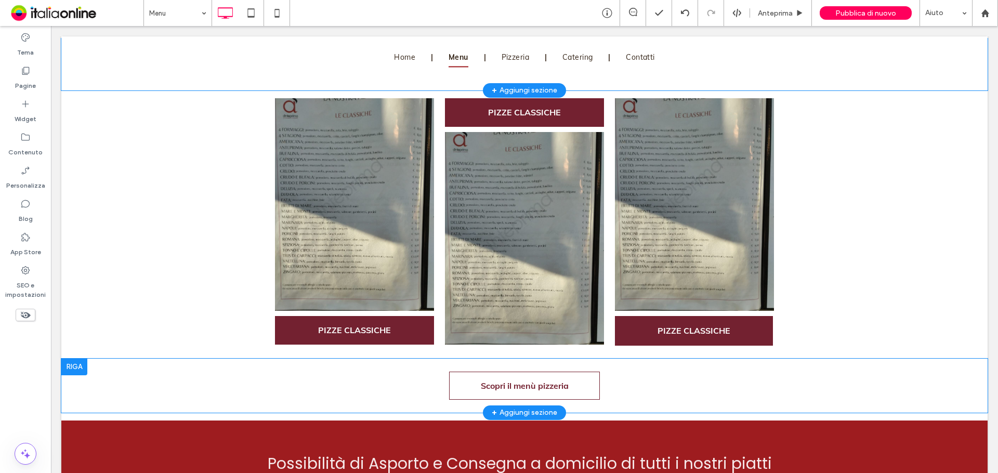
scroll to position [1766, 0]
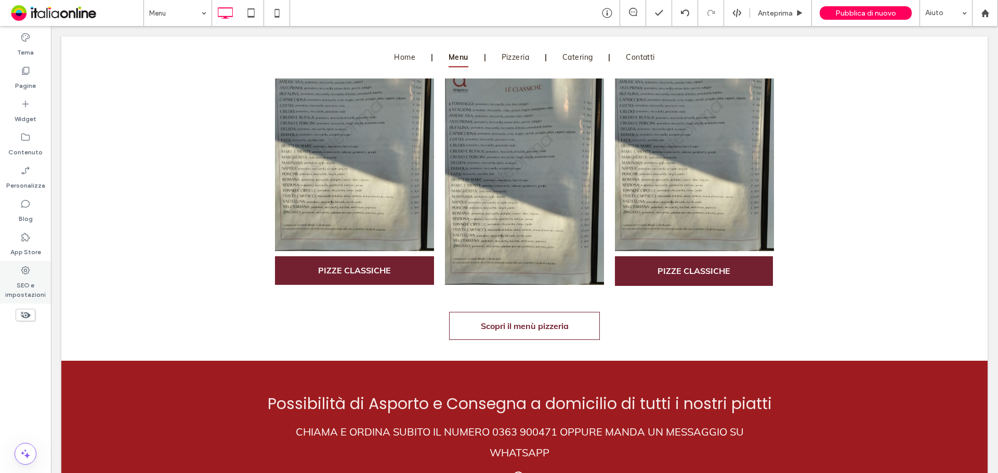
click at [19, 281] on label "SEO e impostazioni" at bounding box center [25, 287] width 51 height 24
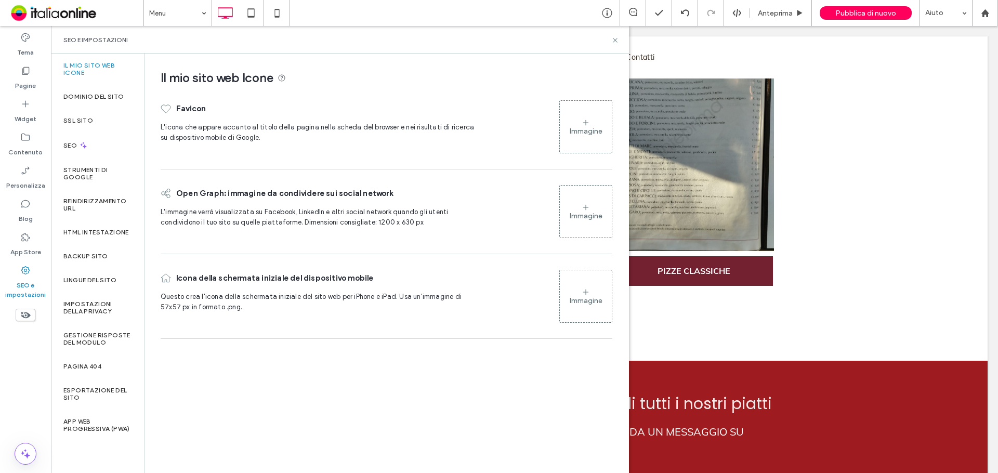
click at [590, 142] on div "Immagine" at bounding box center [586, 127] width 52 height 50
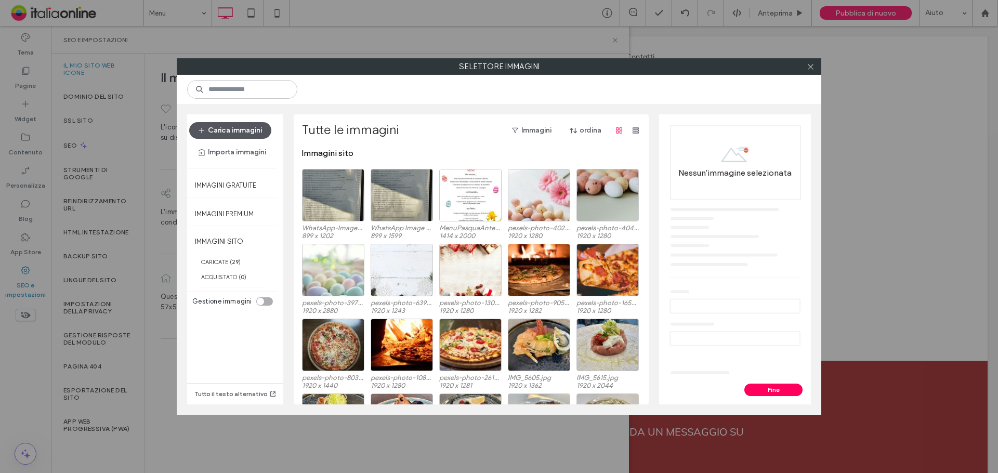
click at [236, 135] on button "Carica immagini" at bounding box center [230, 130] width 82 height 17
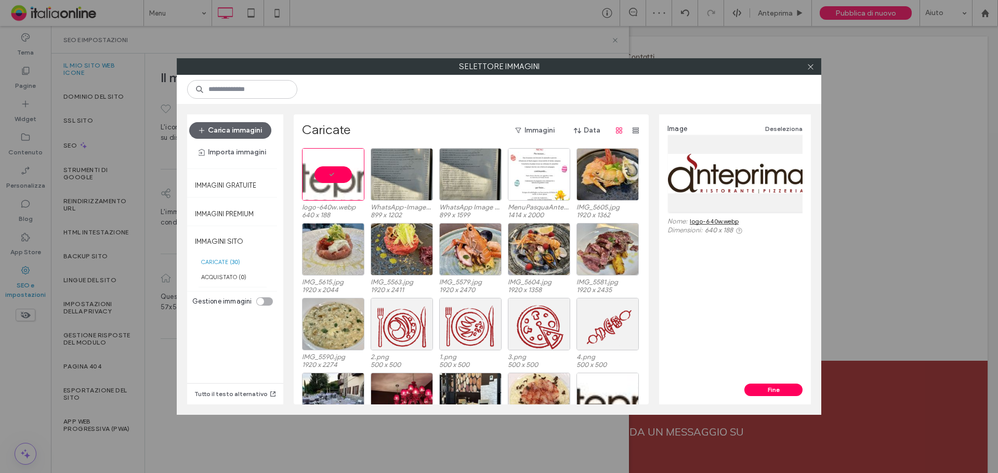
click at [754, 175] on div at bounding box center [735, 173] width 135 height 77
click at [699, 223] on link "logo-640w.webp" at bounding box center [713, 221] width 49 height 8
click at [812, 65] on icon at bounding box center [810, 67] width 8 height 8
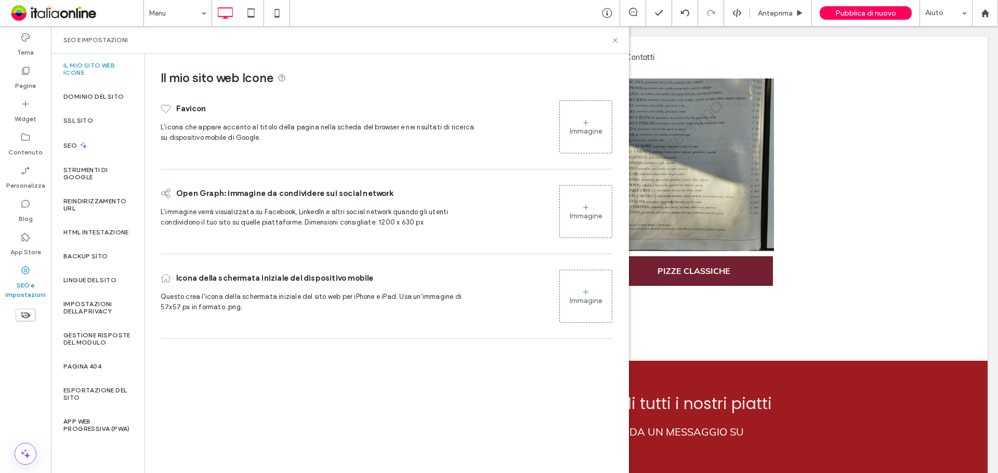
click at [588, 133] on div "Immagine" at bounding box center [585, 131] width 33 height 9
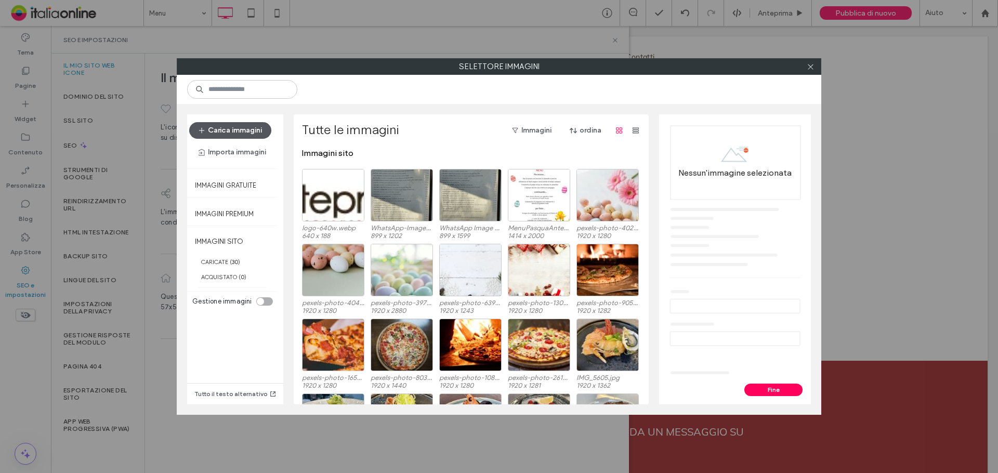
click at [237, 134] on button "Carica immagini" at bounding box center [230, 130] width 82 height 17
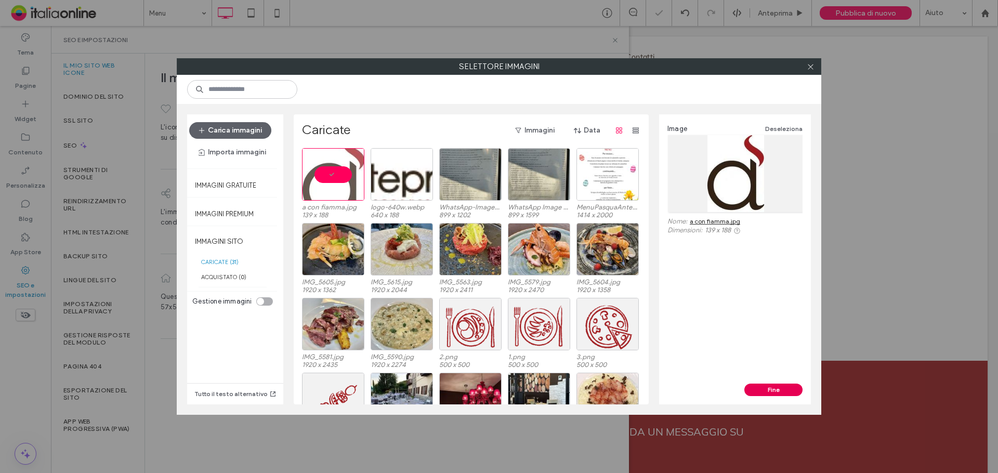
click at [759, 386] on button "Fine" at bounding box center [773, 389] width 58 height 12
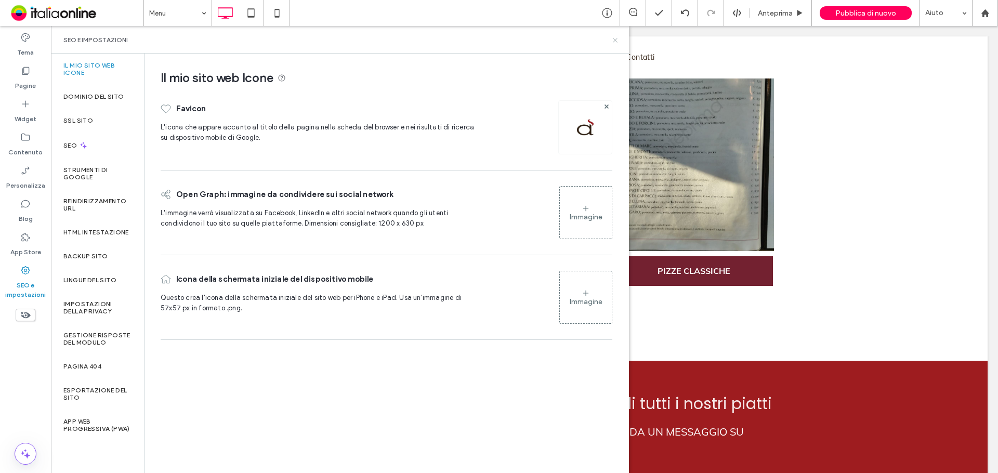
click at [614, 41] on use at bounding box center [615, 40] width 4 height 4
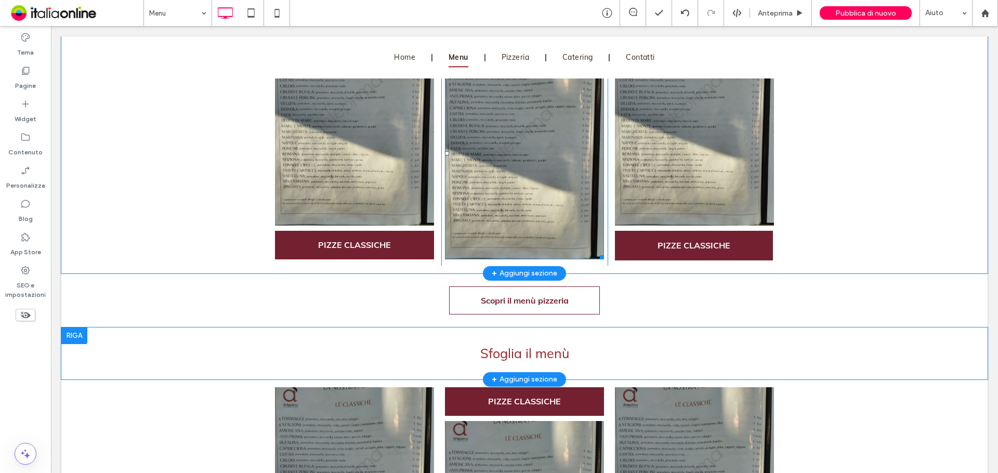
scroll to position [1403, 0]
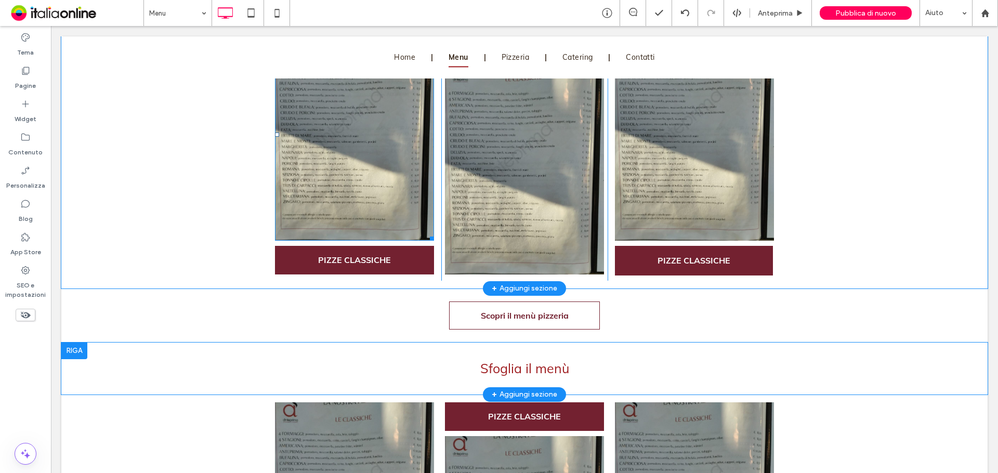
click at [352, 168] on img at bounding box center [354, 134] width 159 height 212
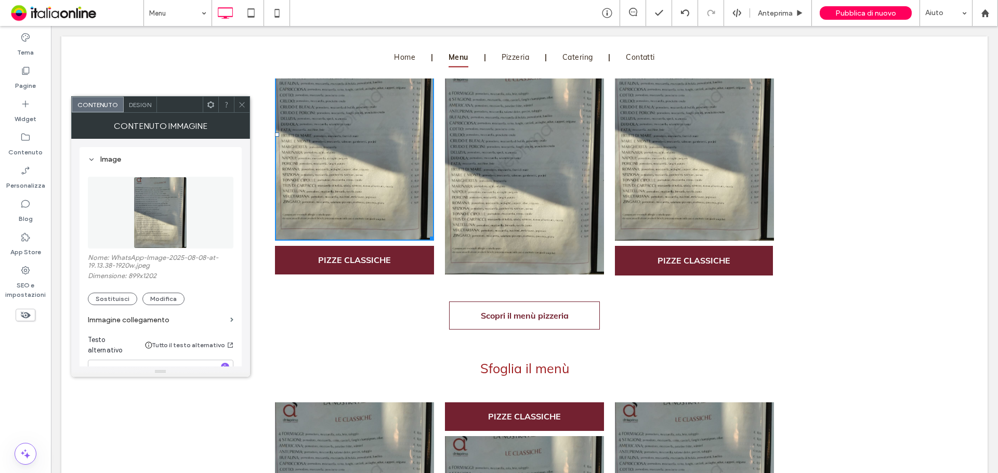
click at [484, 193] on img at bounding box center [524, 168] width 159 height 212
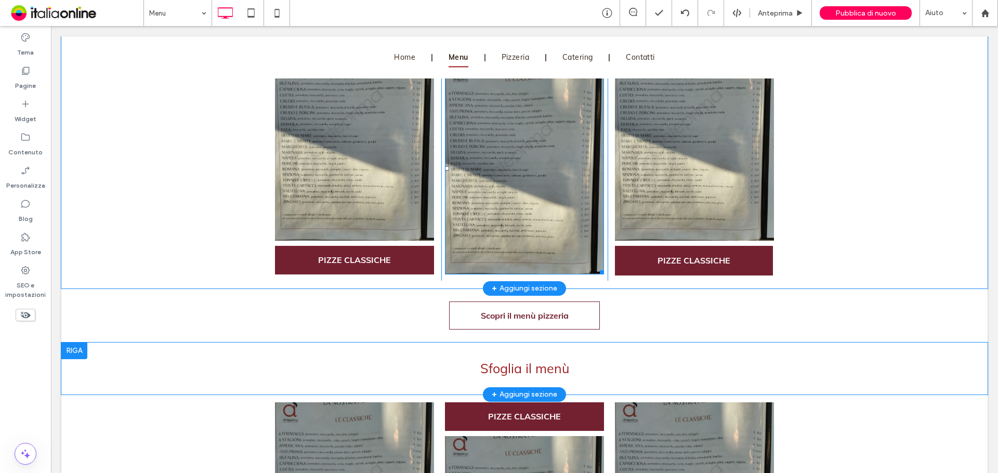
click at [467, 222] on img at bounding box center [524, 168] width 159 height 212
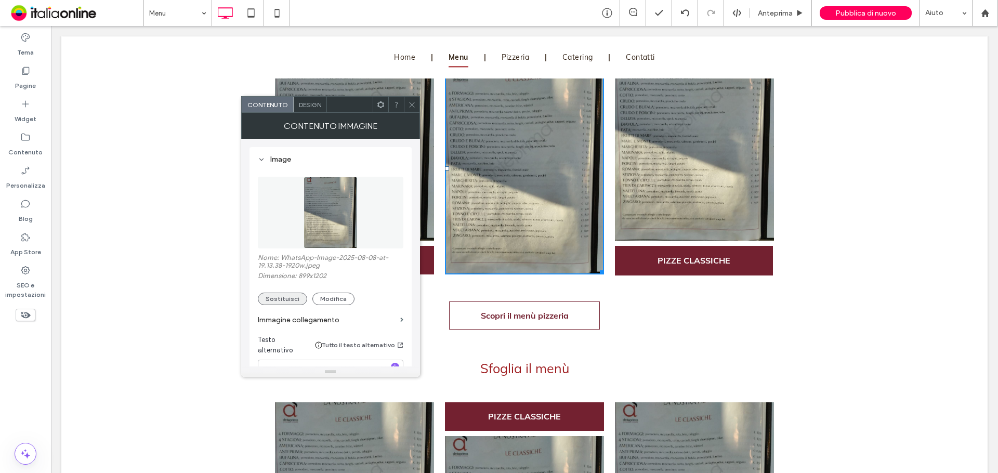
click at [281, 296] on button "Sostituisci" at bounding box center [282, 299] width 49 height 12
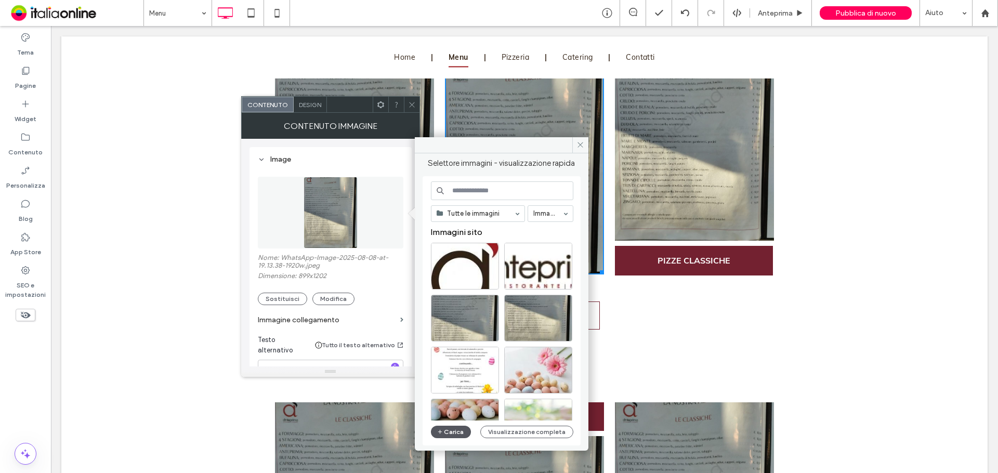
click at [448, 427] on button "Carica" at bounding box center [451, 432] width 41 height 12
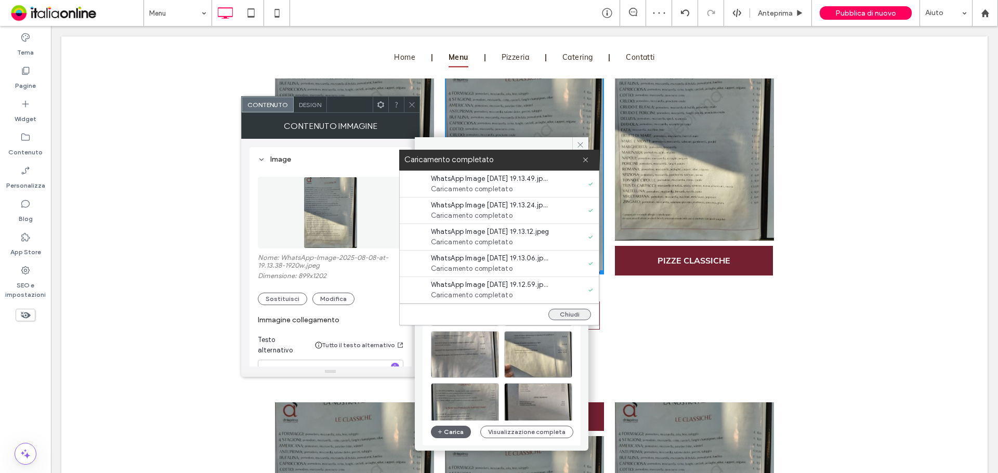
click at [579, 312] on button "Chiudi" at bounding box center [569, 314] width 43 height 11
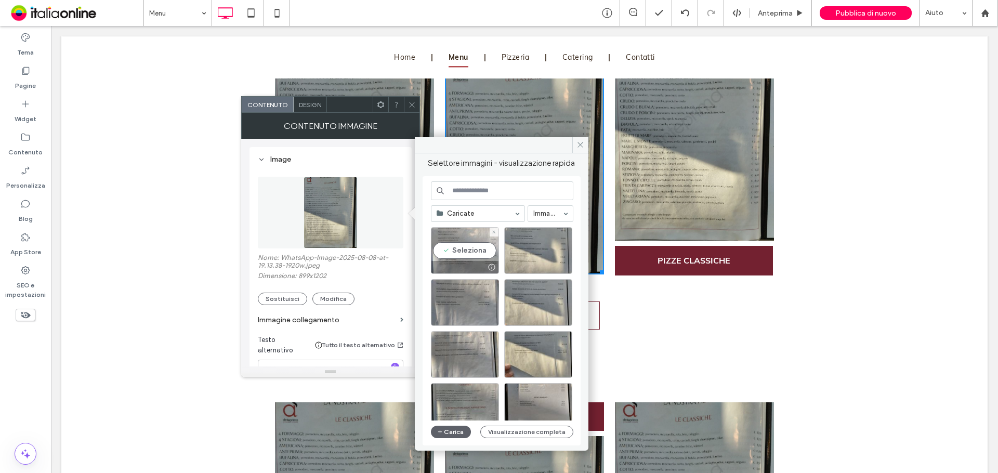
click at [480, 250] on div "Seleziona" at bounding box center [465, 250] width 68 height 47
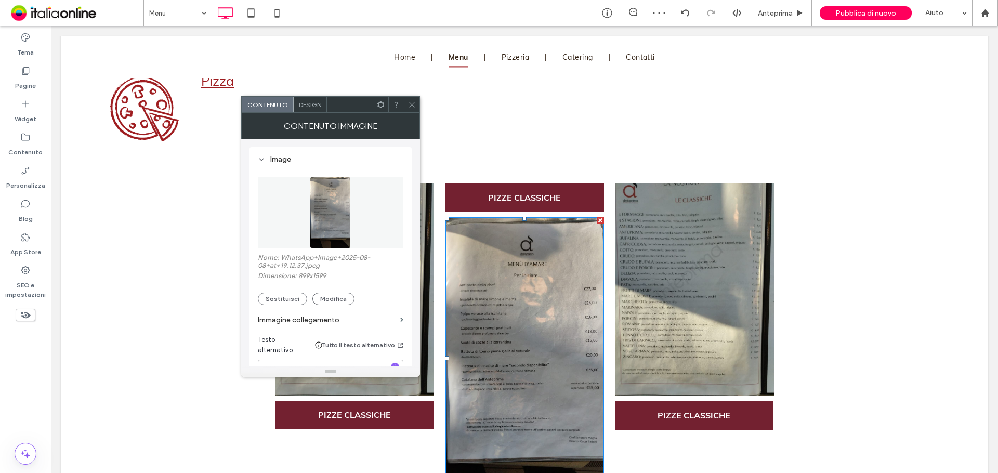
scroll to position [1247, 0]
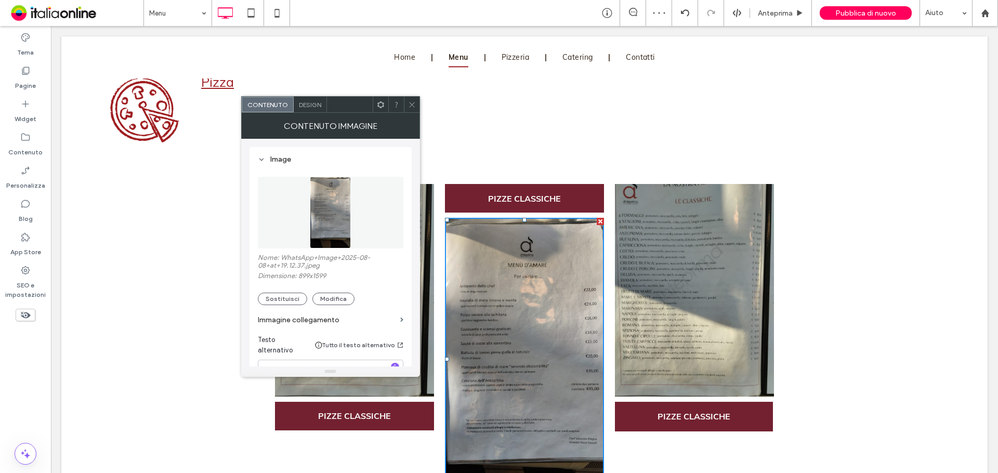
click at [415, 102] on icon at bounding box center [412, 105] width 8 height 8
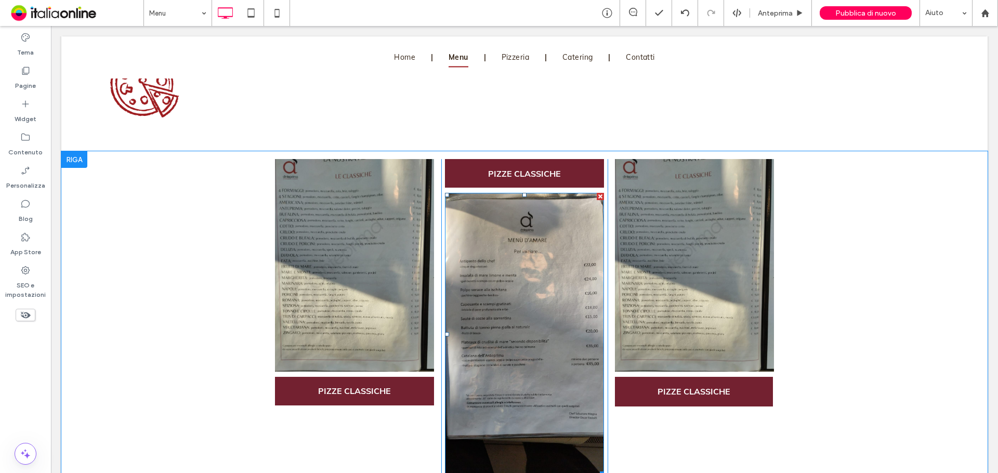
scroll to position [1403, 0]
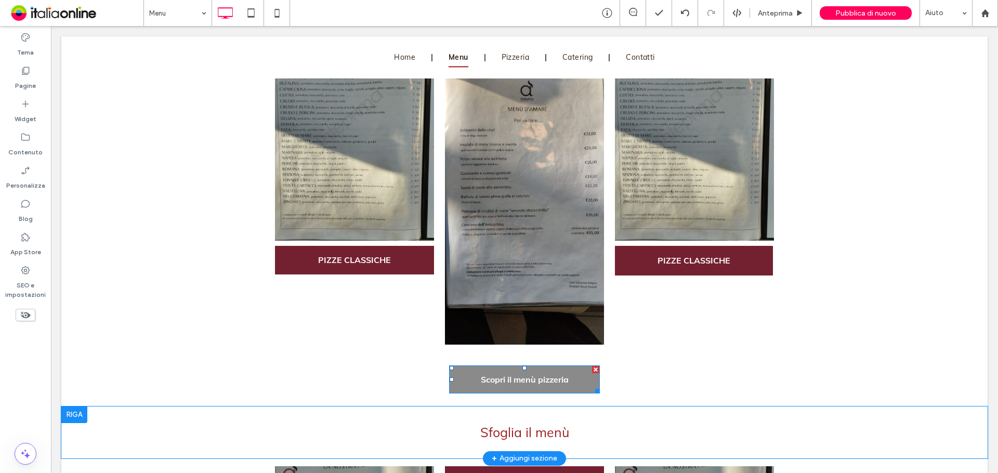
click at [528, 374] on span "Scopri il menù pizzeria" at bounding box center [525, 379] width 88 height 10
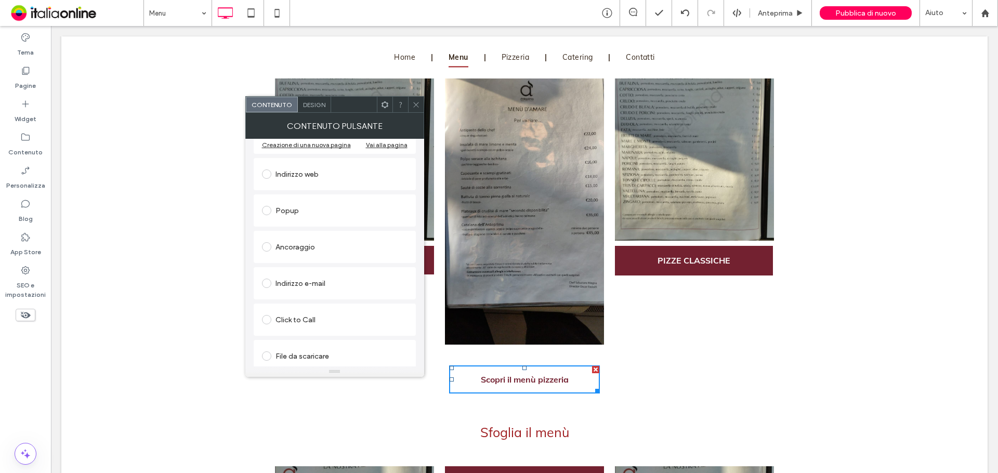
scroll to position [174, 0]
